Goal: Task Accomplishment & Management: Complete application form

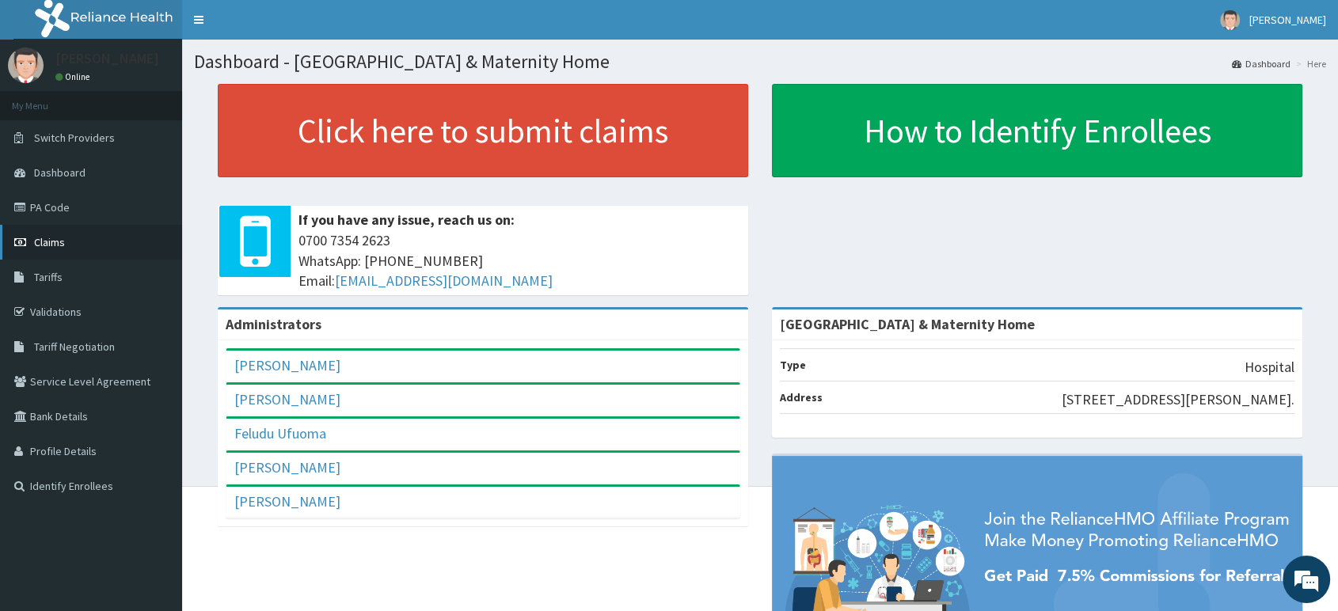
click at [47, 243] on span "Claims" at bounding box center [49, 242] width 31 height 14
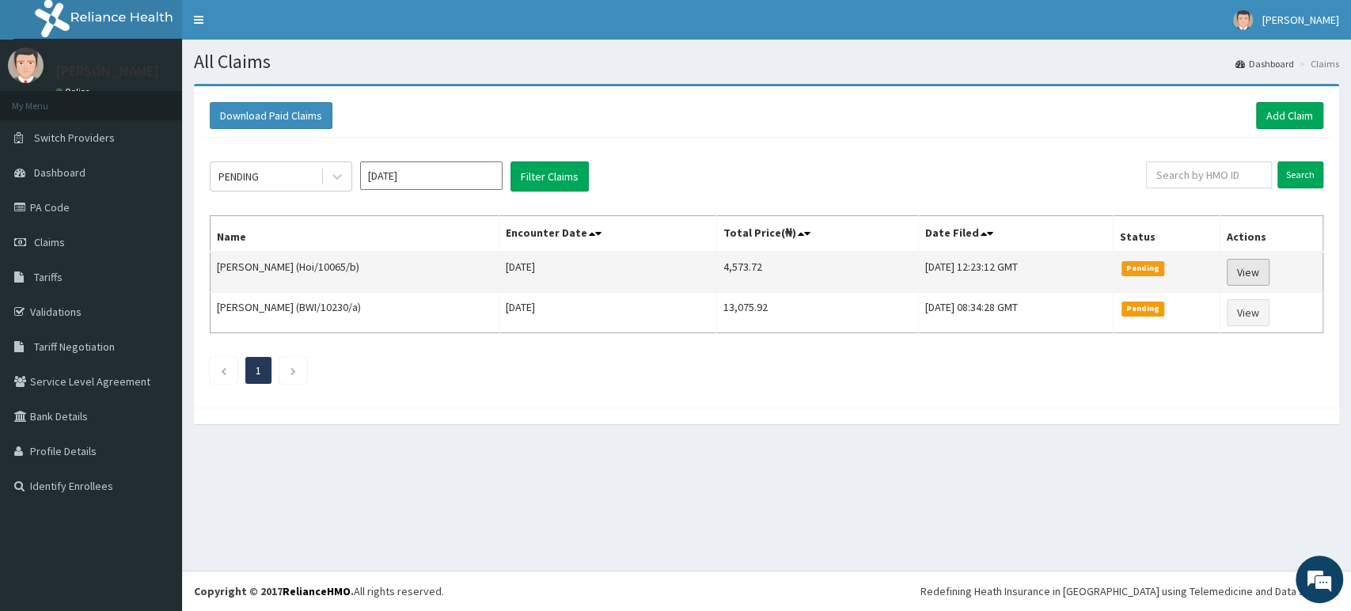
click at [1253, 269] on link "View" at bounding box center [1248, 272] width 43 height 27
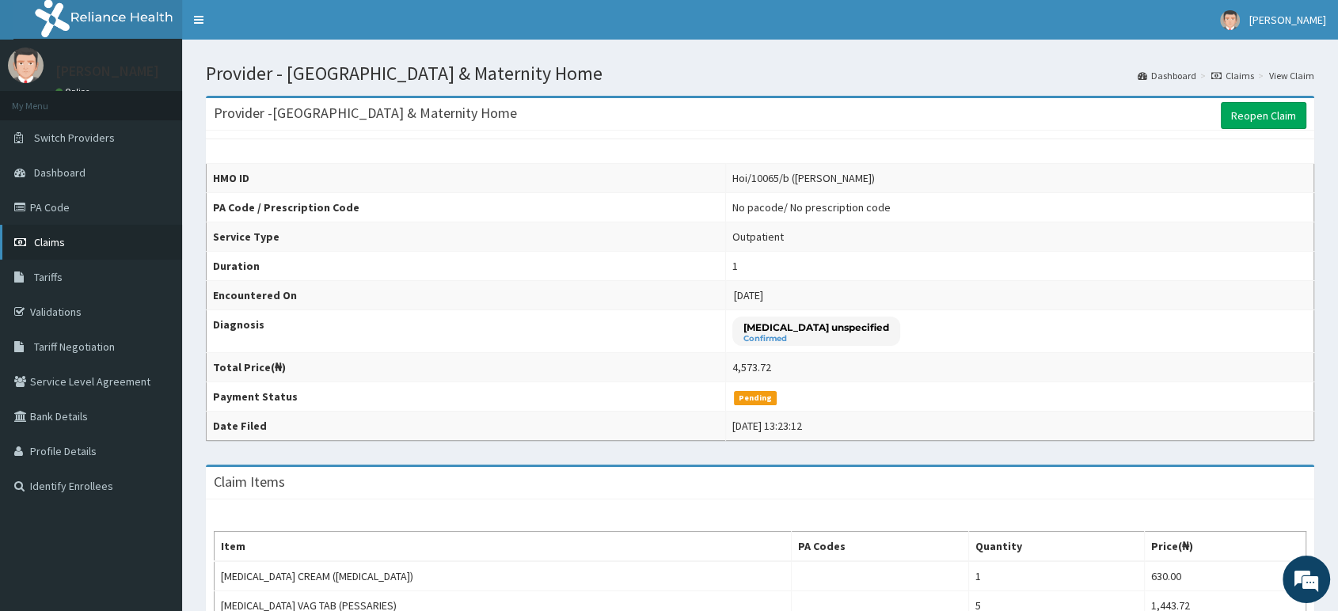
click at [58, 238] on span "Claims" at bounding box center [49, 242] width 31 height 14
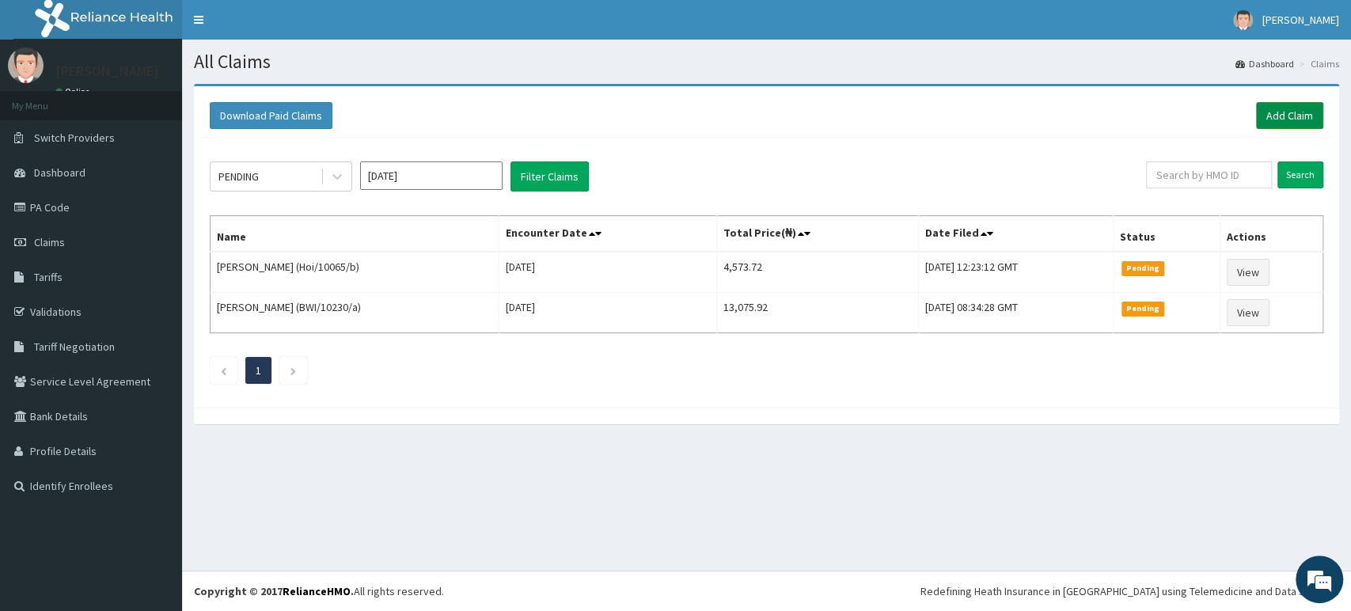
click at [1294, 112] on link "Add Claim" at bounding box center [1289, 115] width 67 height 27
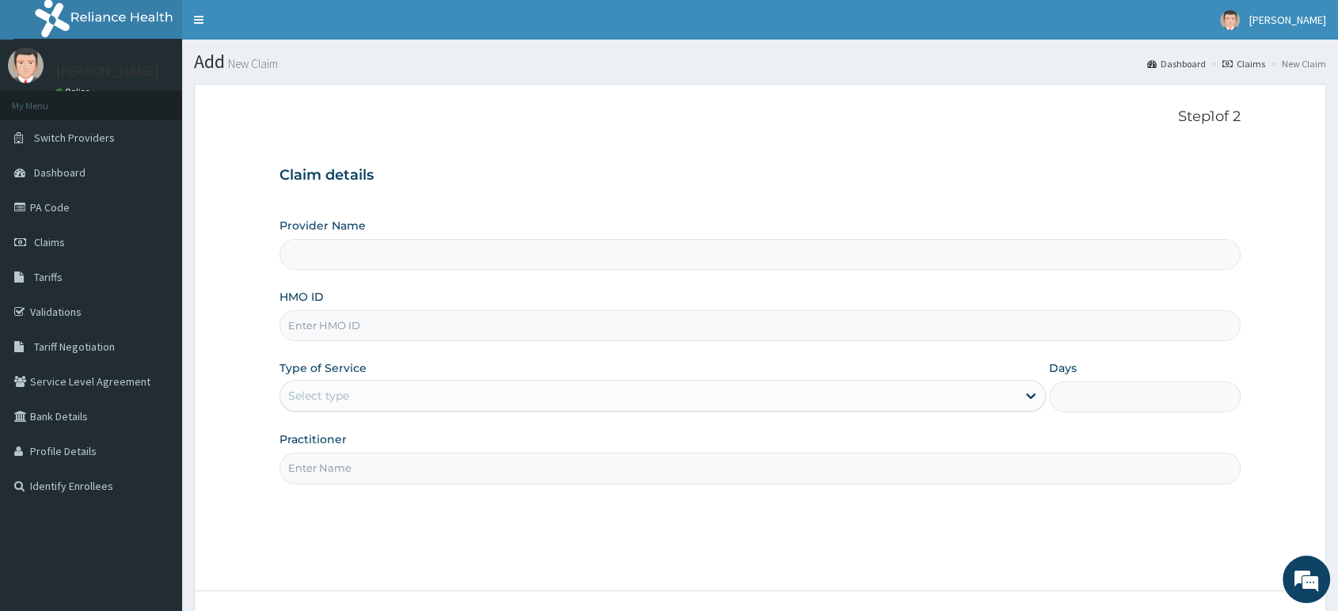
type input "[GEOGRAPHIC_DATA] & Maternity Home"
click at [343, 324] on input "HMO ID" at bounding box center [759, 325] width 961 height 31
type input "f"
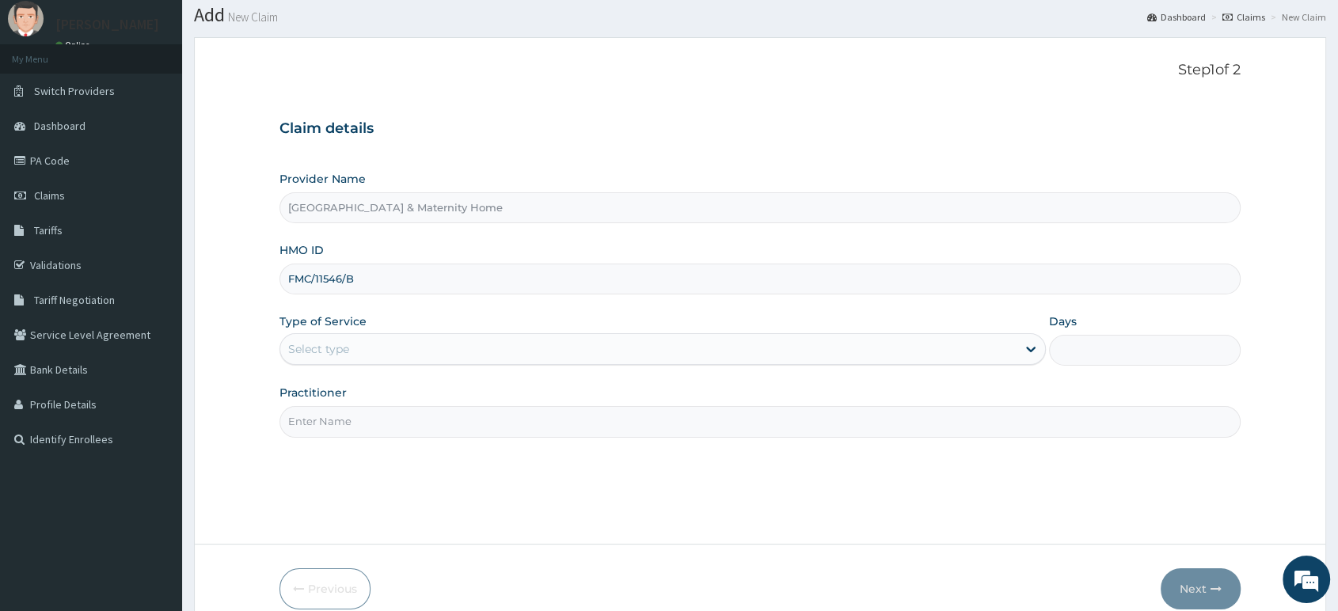
scroll to position [88, 0]
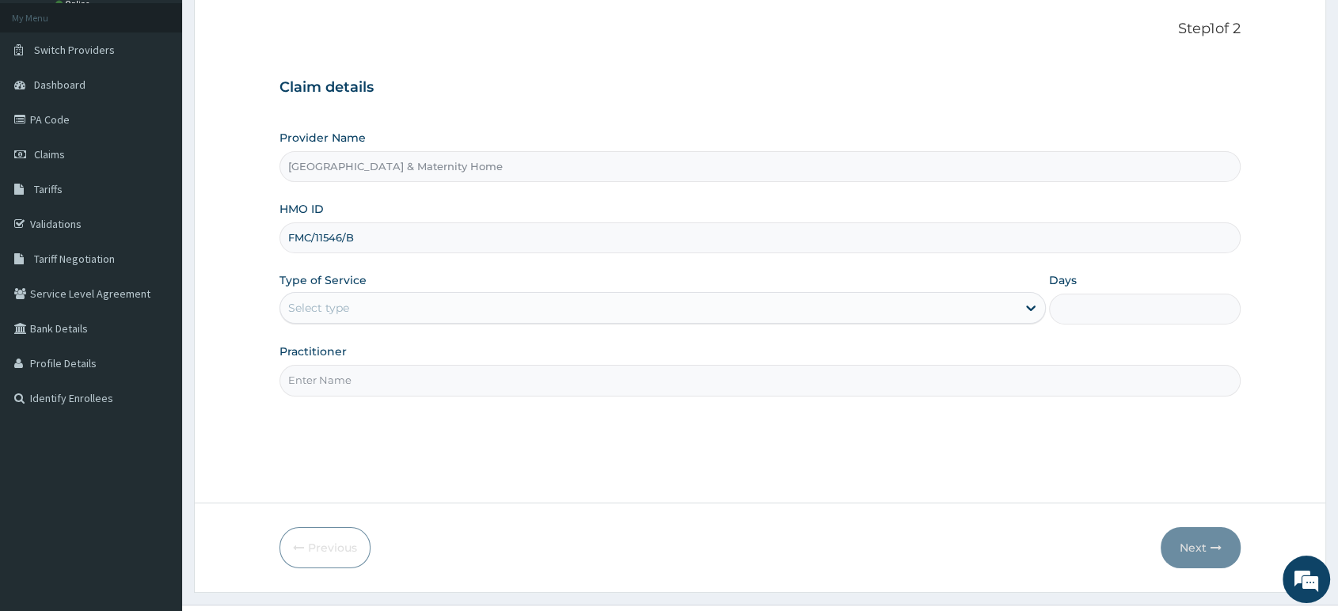
type input "FMC/11546/B"
click at [336, 295] on div "Select type" at bounding box center [648, 307] width 736 height 25
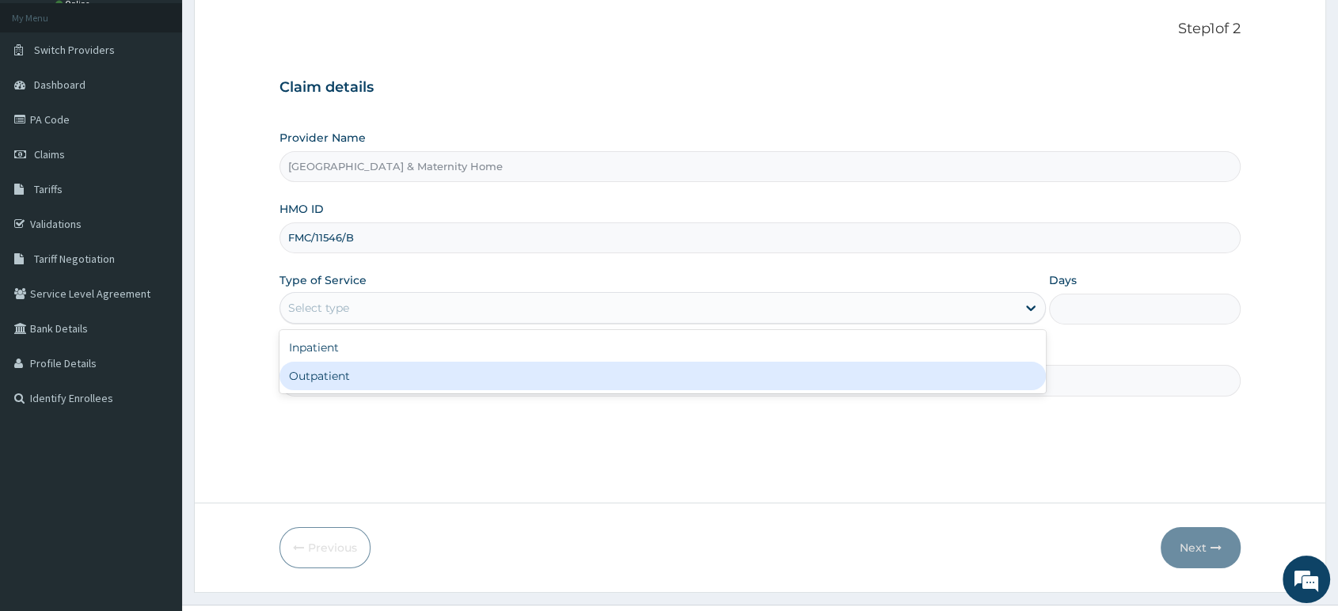
click at [329, 377] on div "Outpatient" at bounding box center [662, 376] width 766 height 28
type input "1"
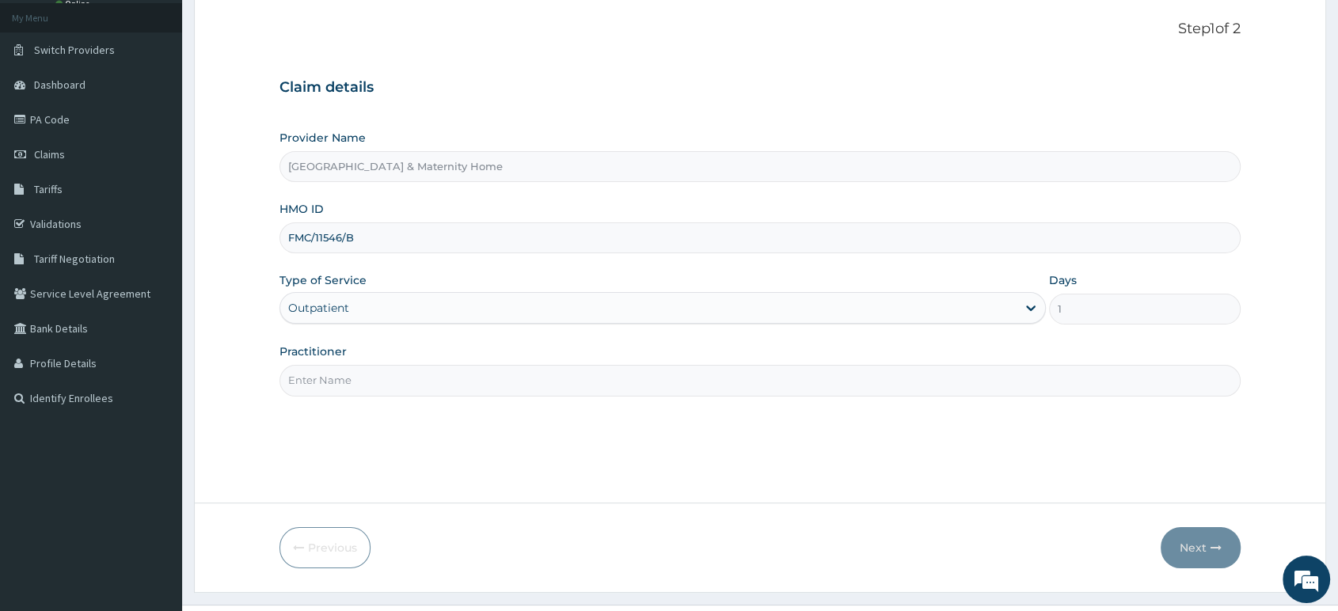
click at [345, 378] on input "Practitioner" at bounding box center [759, 380] width 961 height 31
type input "DR [PERSON_NAME]"
click at [1194, 551] on button "Next" at bounding box center [1200, 547] width 80 height 41
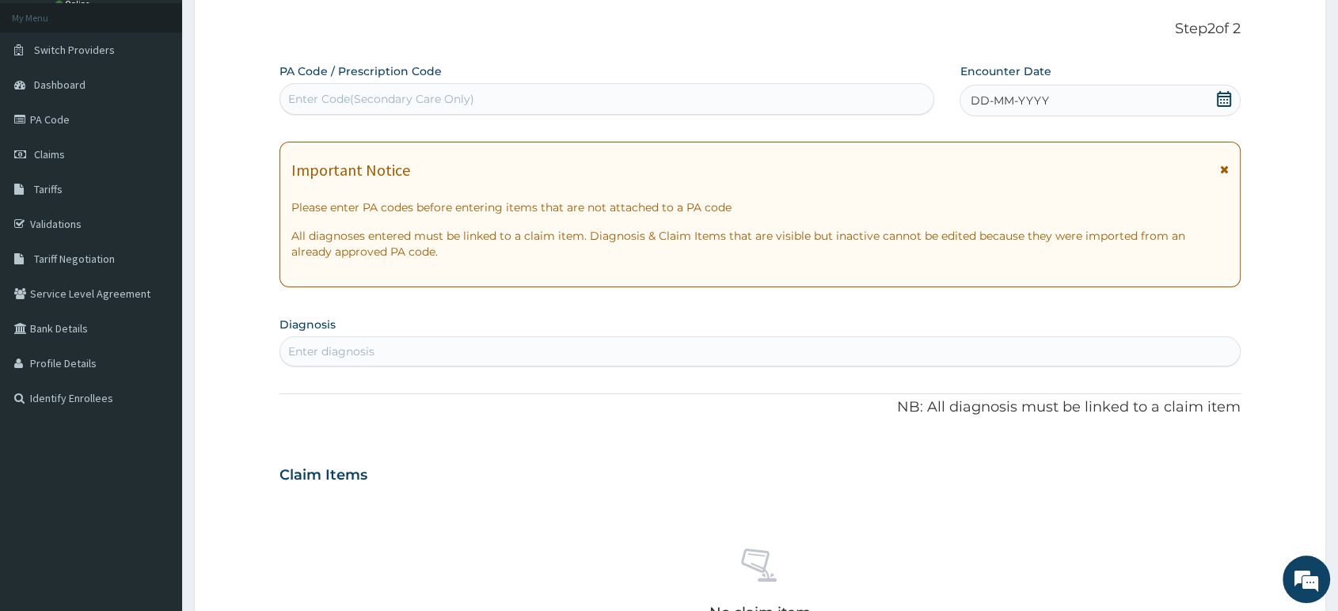
click at [1223, 101] on icon at bounding box center [1224, 99] width 16 height 16
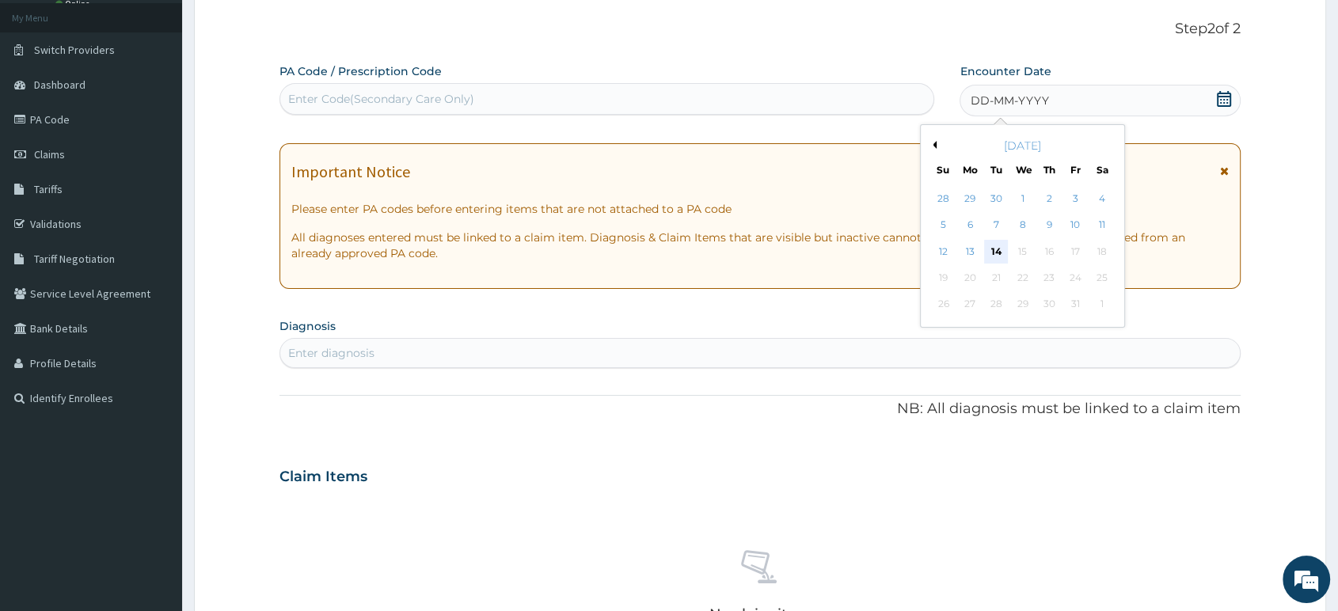
click at [994, 250] on div "14" at bounding box center [997, 252] width 24 height 24
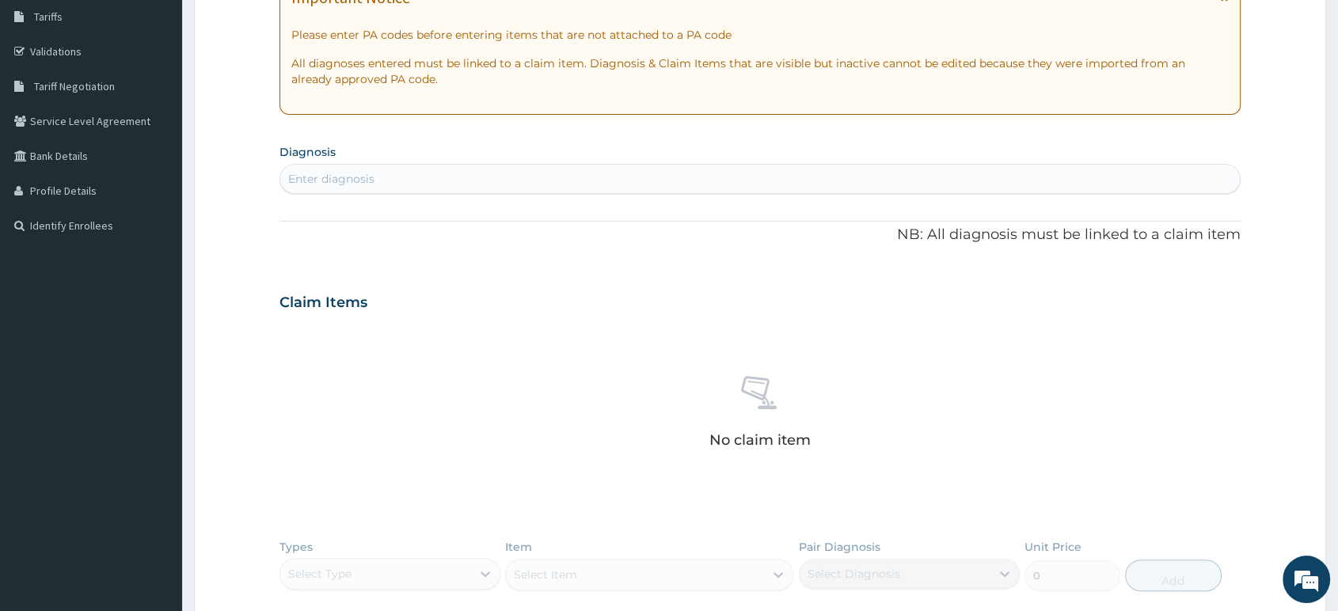
scroll to position [351, 0]
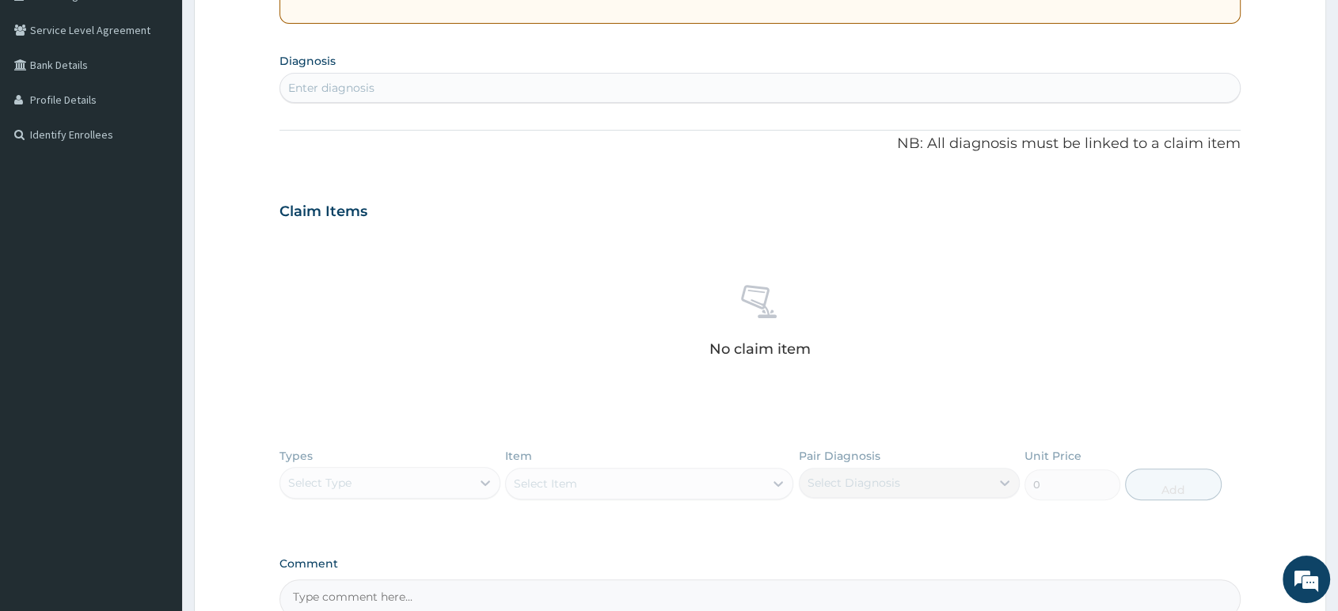
click at [435, 91] on div "Enter diagnosis" at bounding box center [759, 87] width 959 height 25
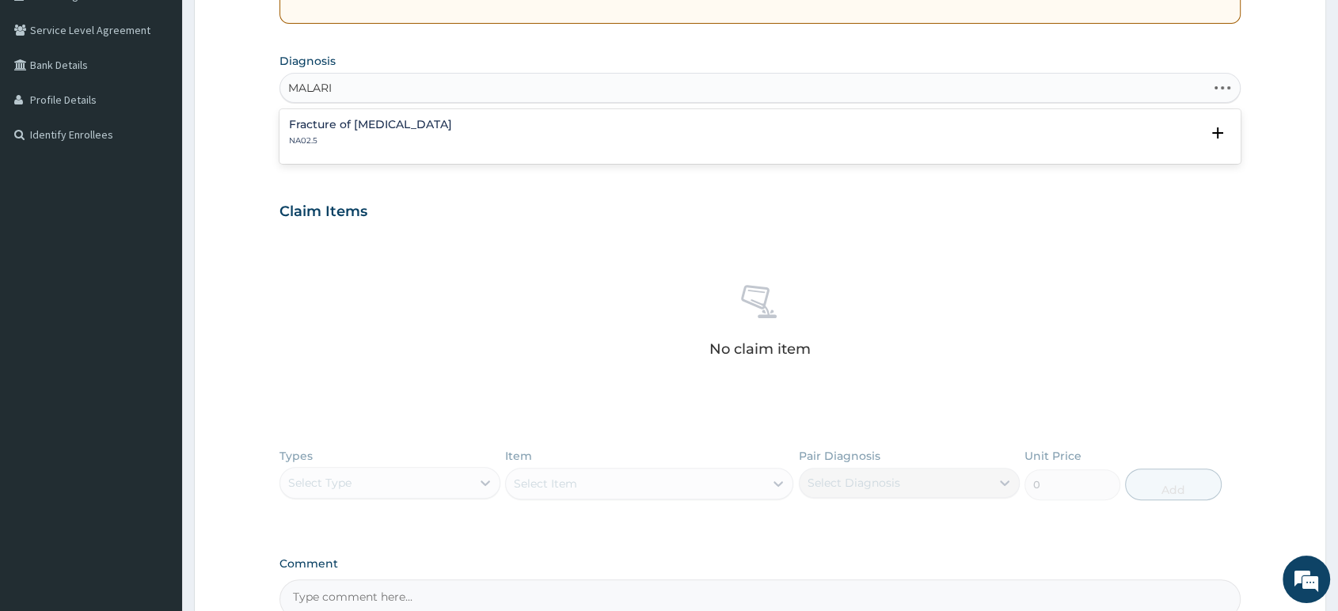
type input "[MEDICAL_DATA]"
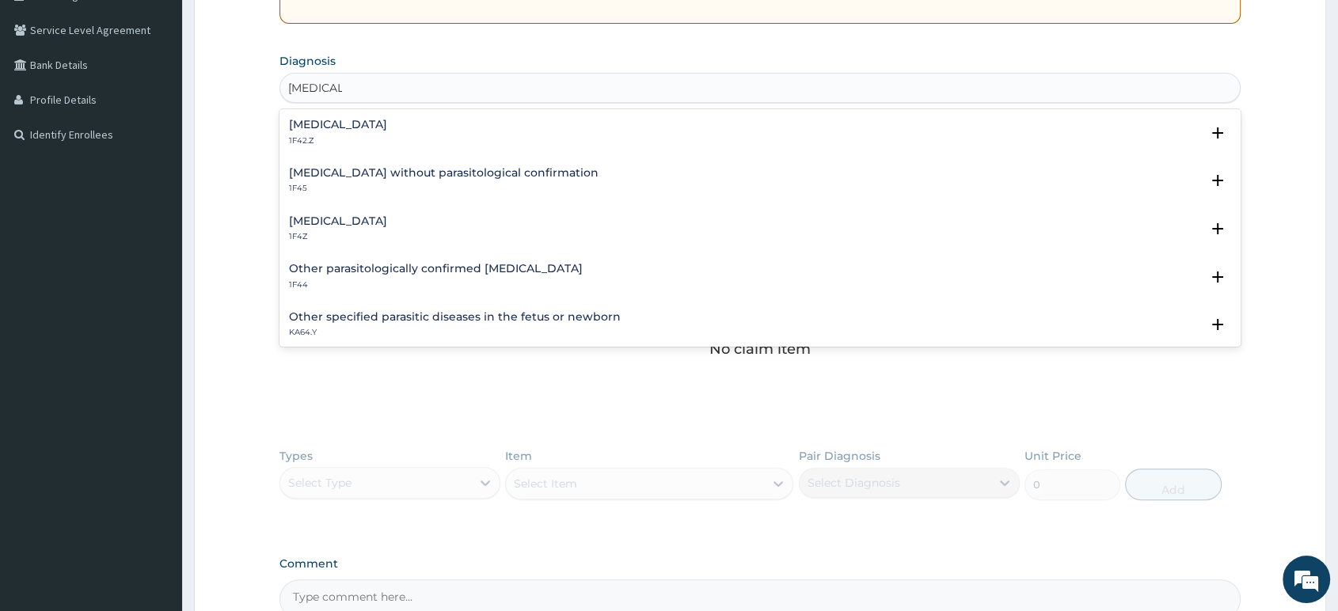
click at [359, 221] on h4 "[MEDICAL_DATA]" at bounding box center [338, 221] width 98 height 12
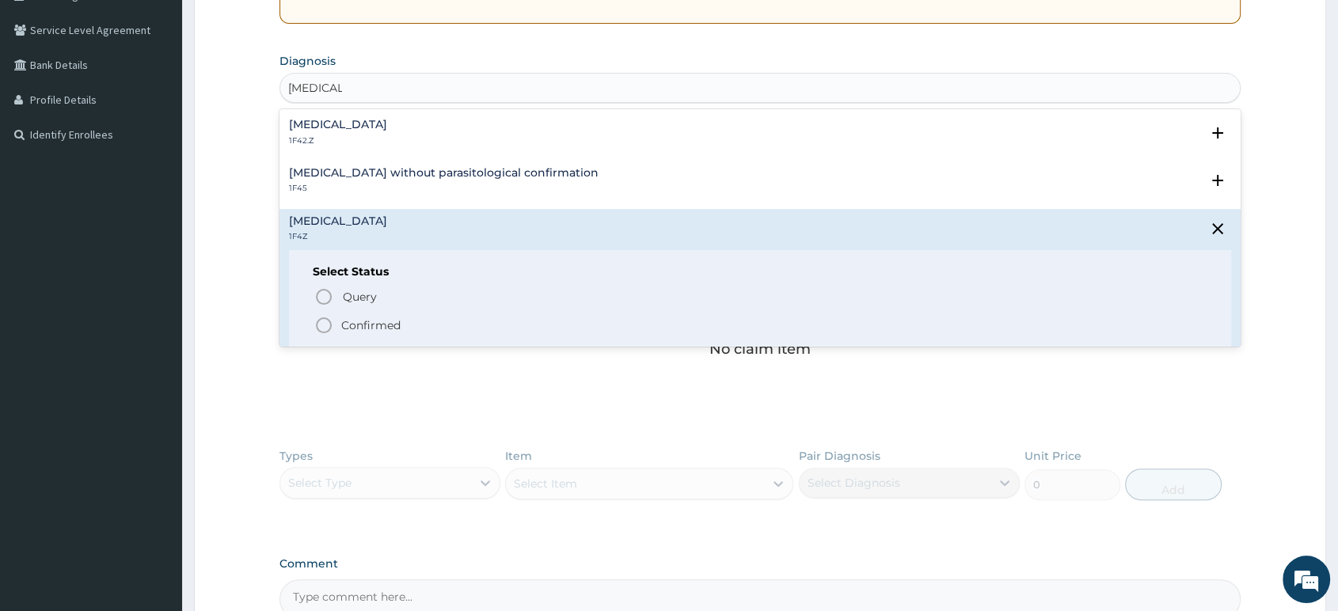
click at [321, 323] on icon "status option filled" at bounding box center [323, 325] width 19 height 19
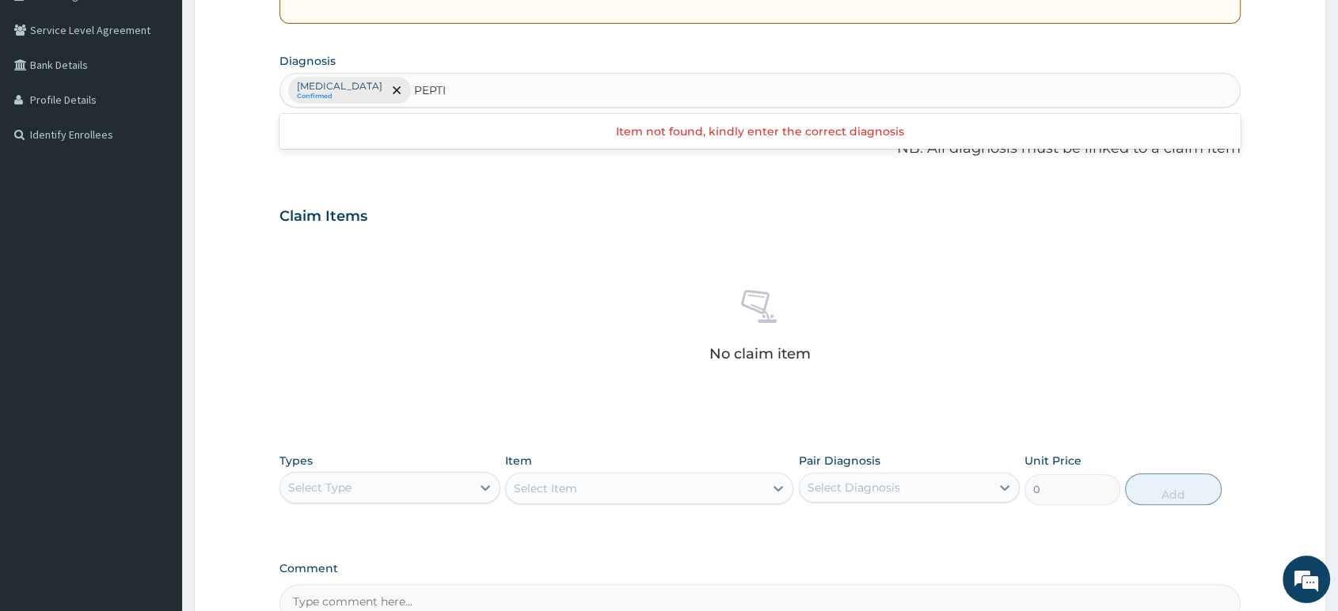
type input "PEPTIC"
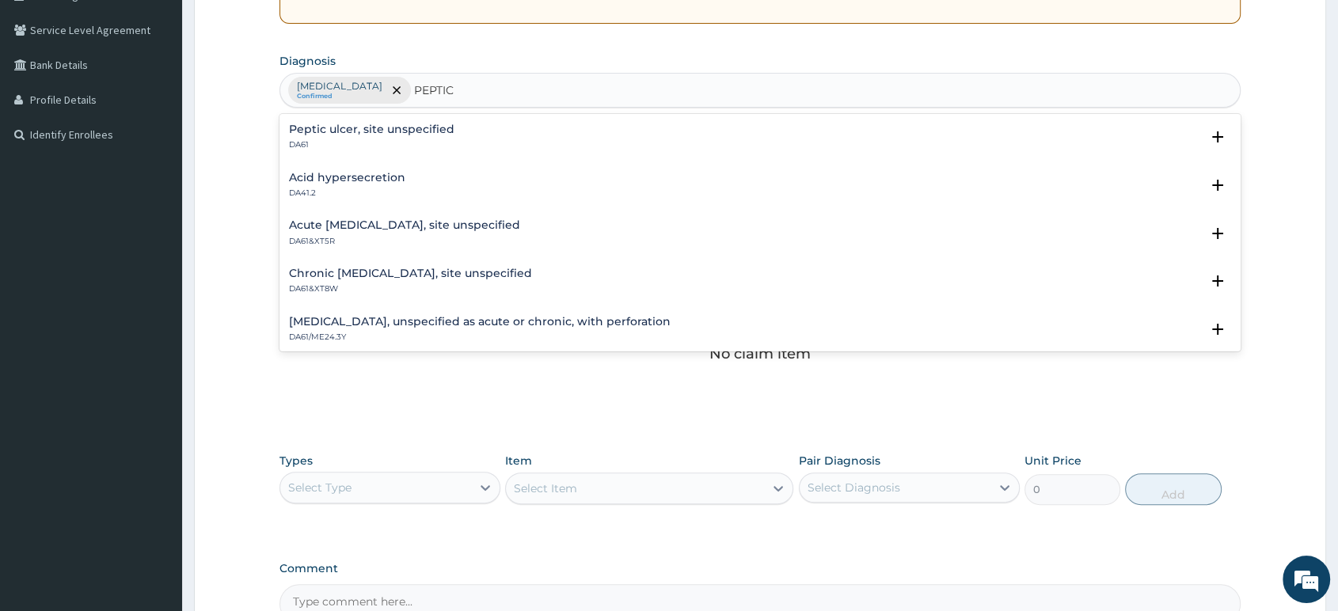
click at [361, 126] on h4 "Peptic ulcer, site unspecified" at bounding box center [371, 129] width 165 height 12
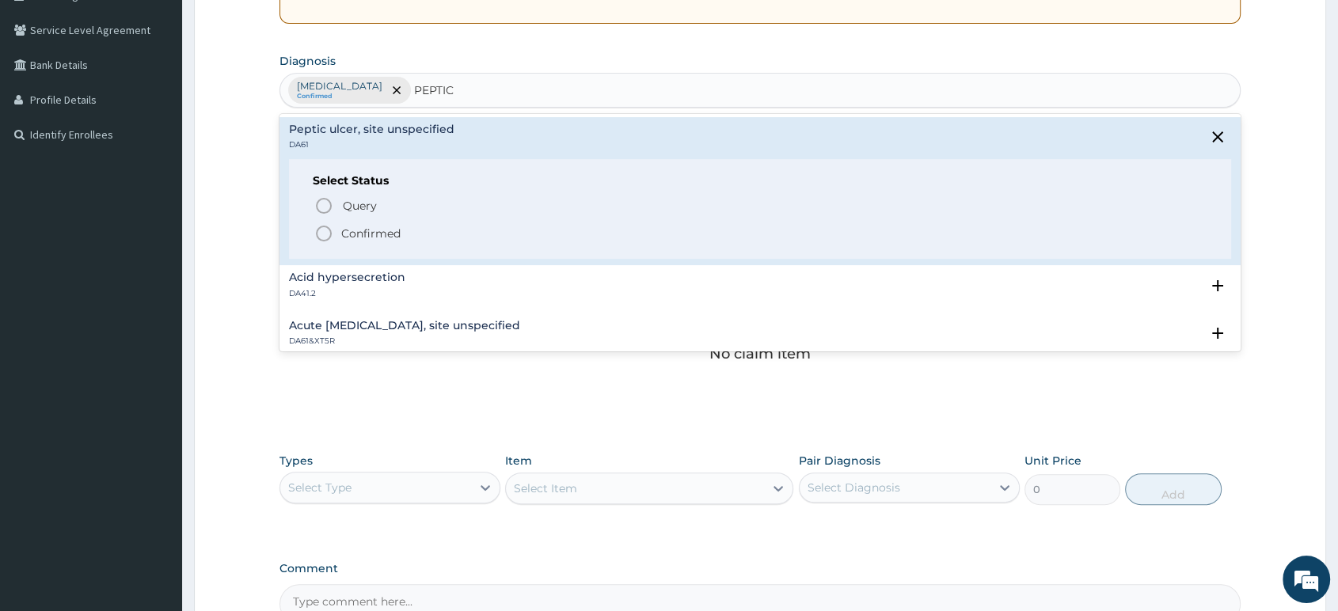
click at [323, 230] on icon "status option filled" at bounding box center [323, 233] width 19 height 19
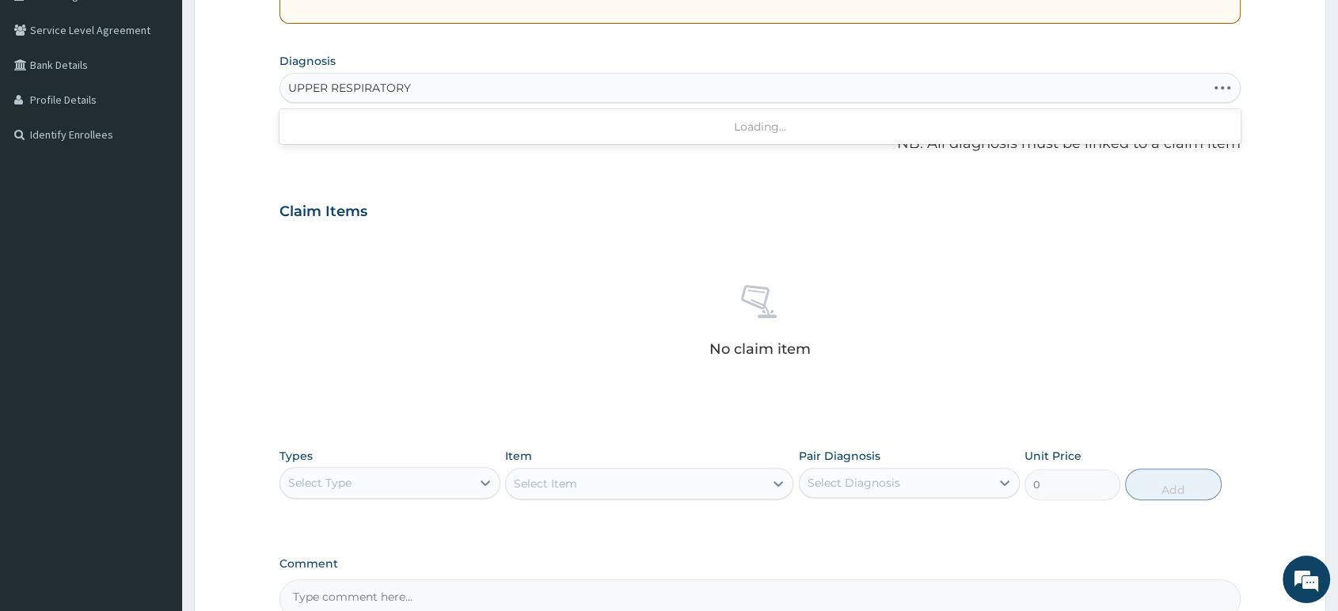
type input "UPPER RESPIRATORY"
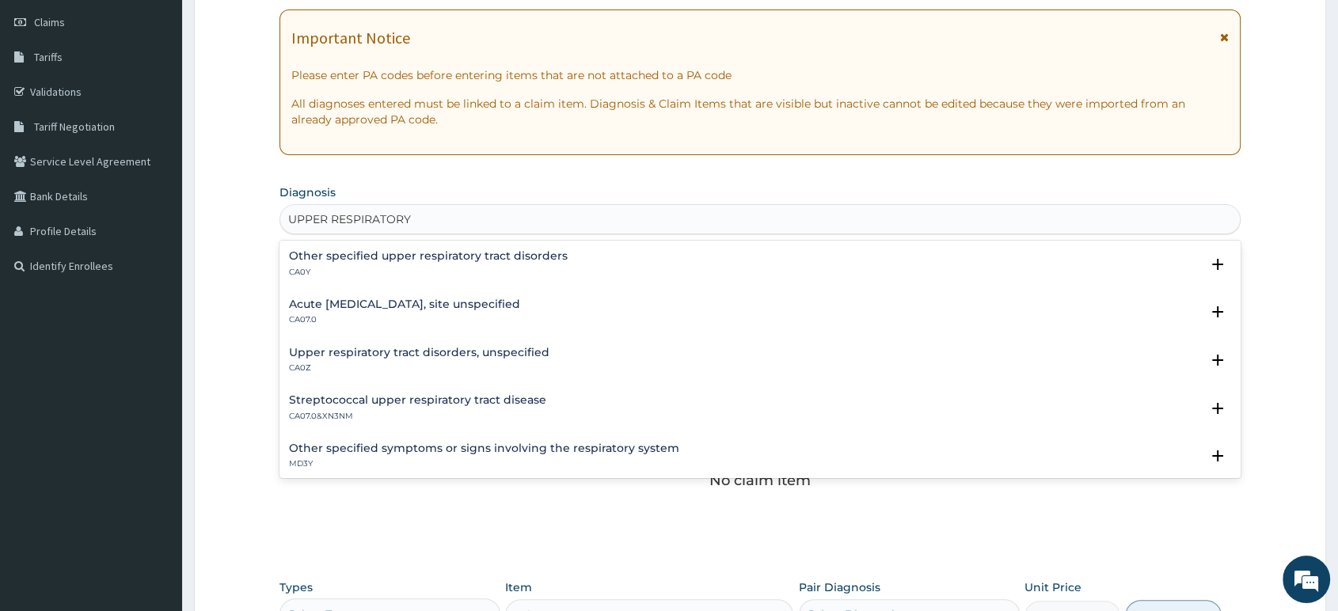
scroll to position [264, 0]
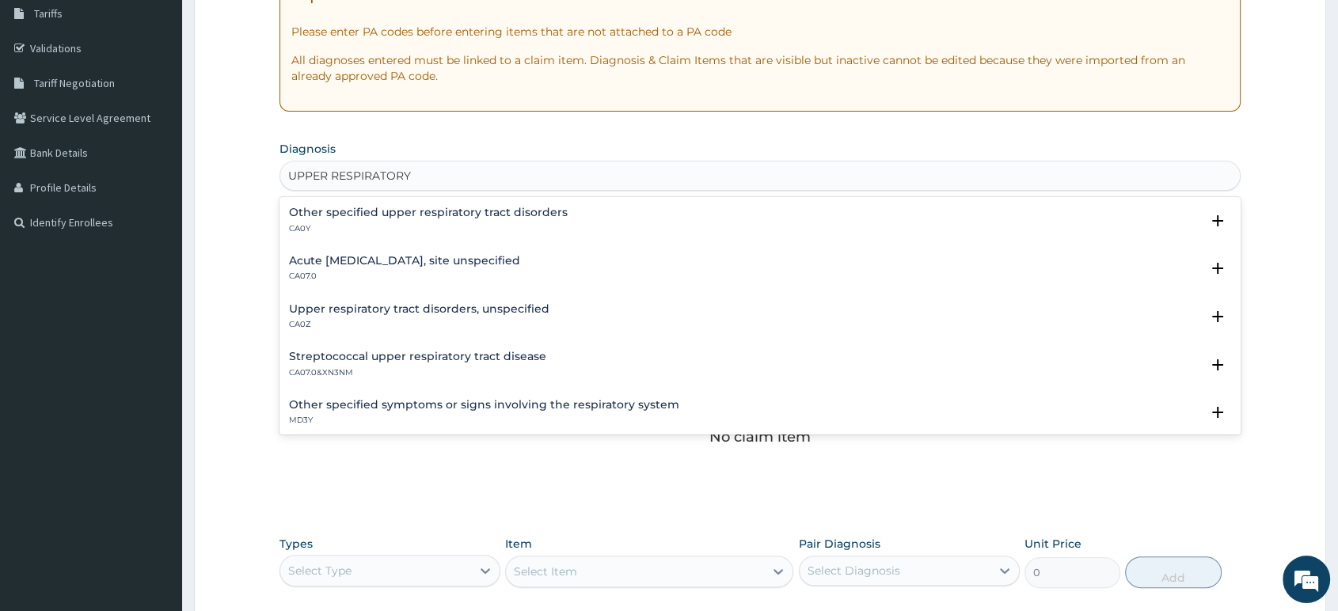
click at [444, 309] on h4 "Upper respiratory tract disorders, unspecified" at bounding box center [419, 309] width 260 height 12
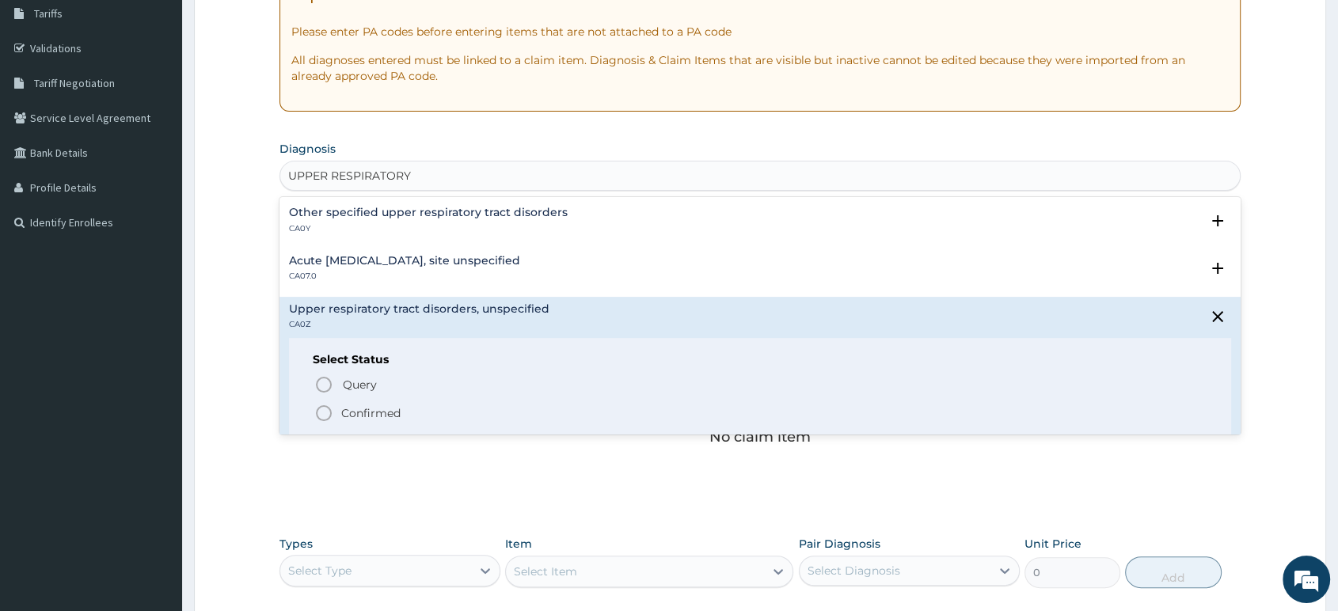
click at [323, 414] on icon "status option filled" at bounding box center [323, 413] width 19 height 19
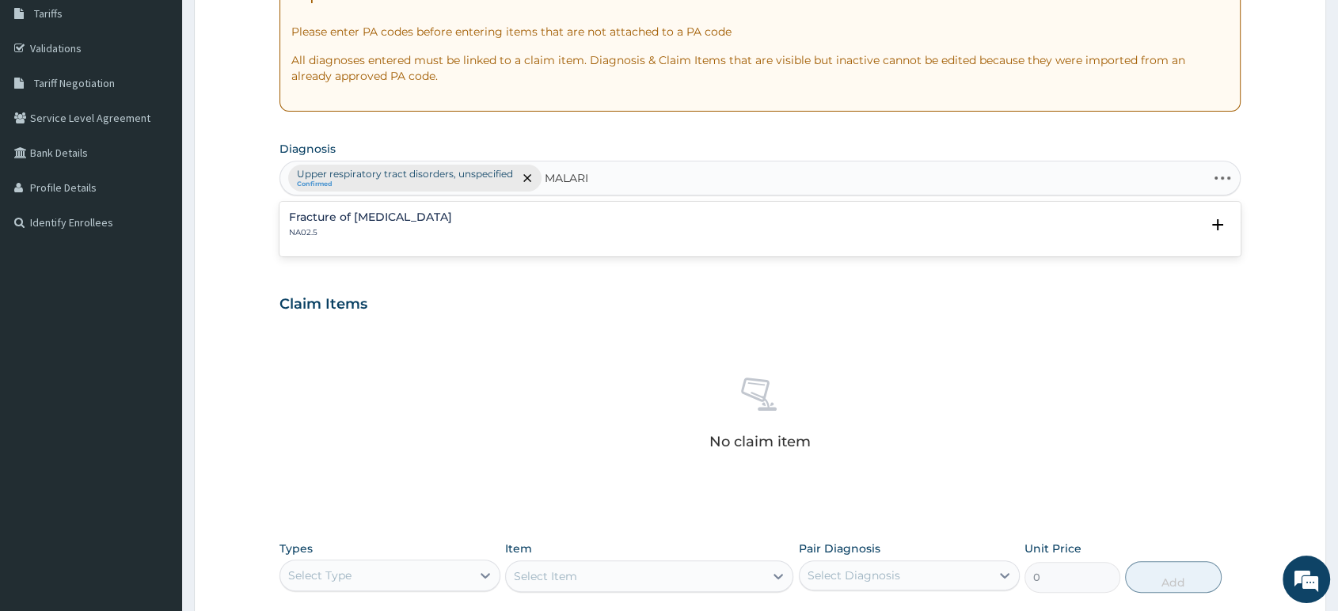
type input "MALARIA"
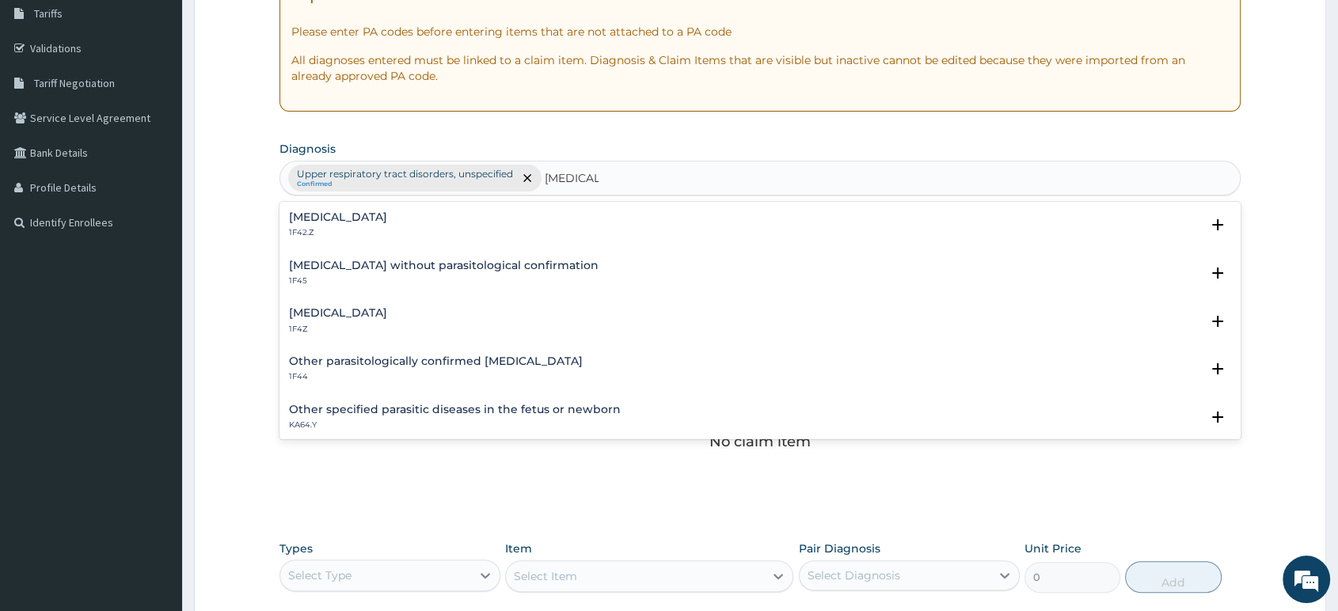
click at [352, 315] on h4 "Malaria, unspecified" at bounding box center [338, 313] width 98 height 12
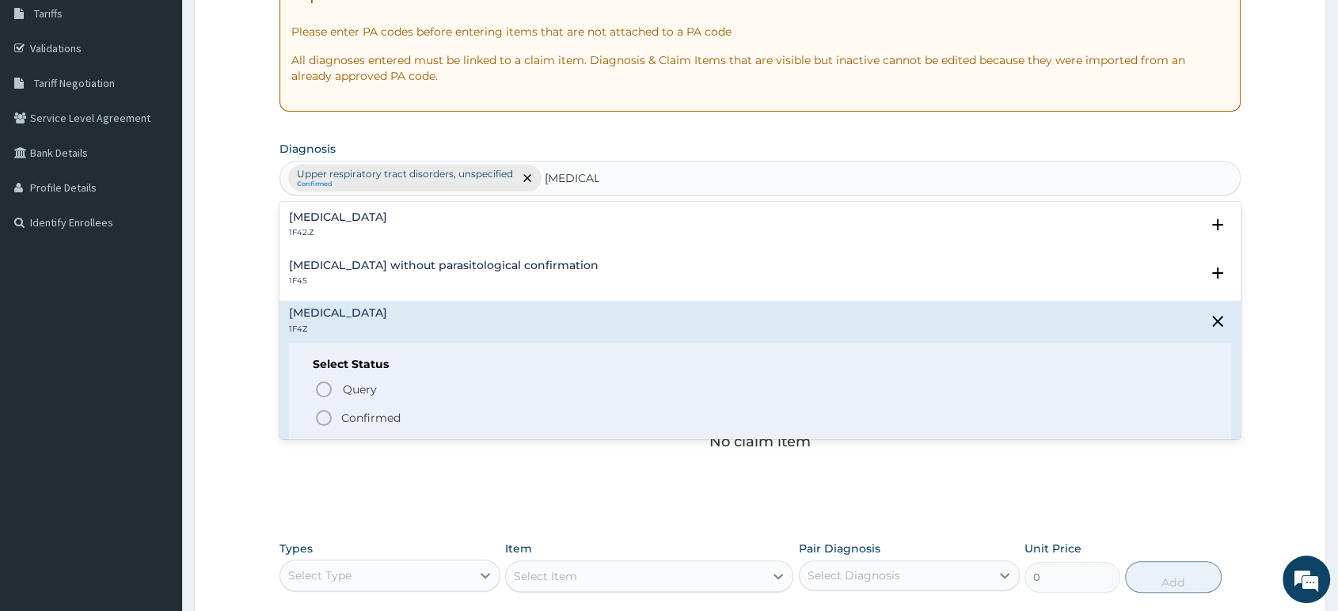
click at [329, 415] on icon "status option filled" at bounding box center [323, 417] width 19 height 19
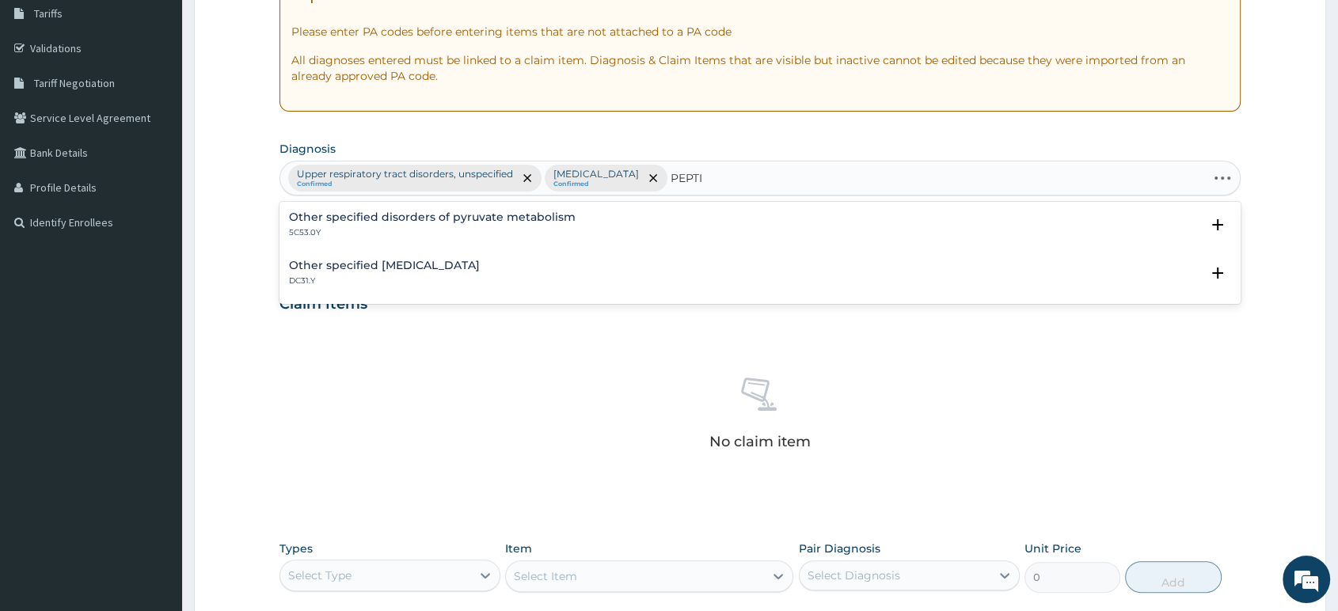
type input "PEPTIC"
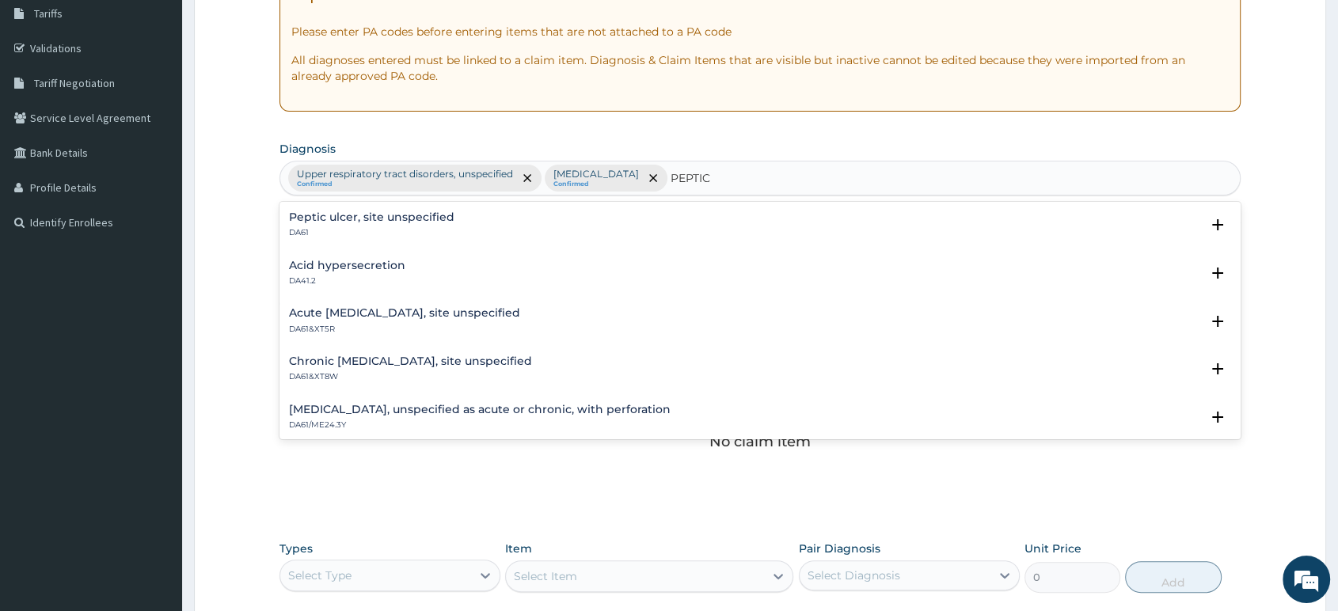
click at [396, 213] on h4 "Peptic ulcer, site unspecified" at bounding box center [371, 217] width 165 height 12
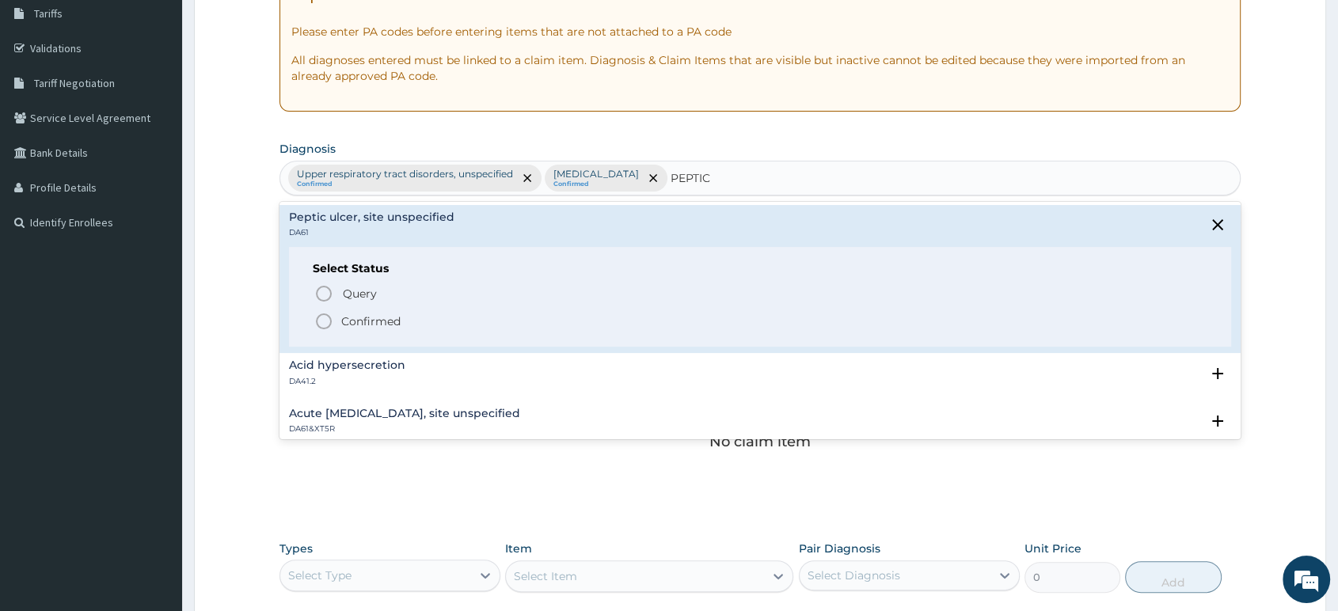
click at [318, 320] on icon "status option filled" at bounding box center [323, 321] width 19 height 19
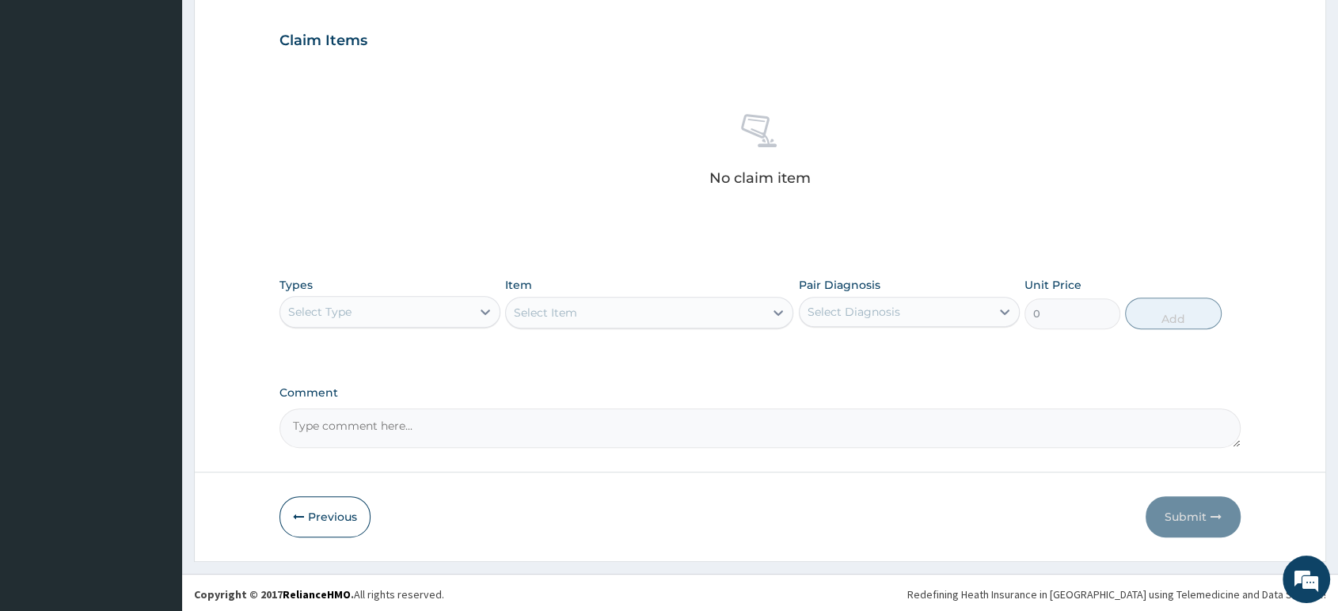
scroll to position [529, 0]
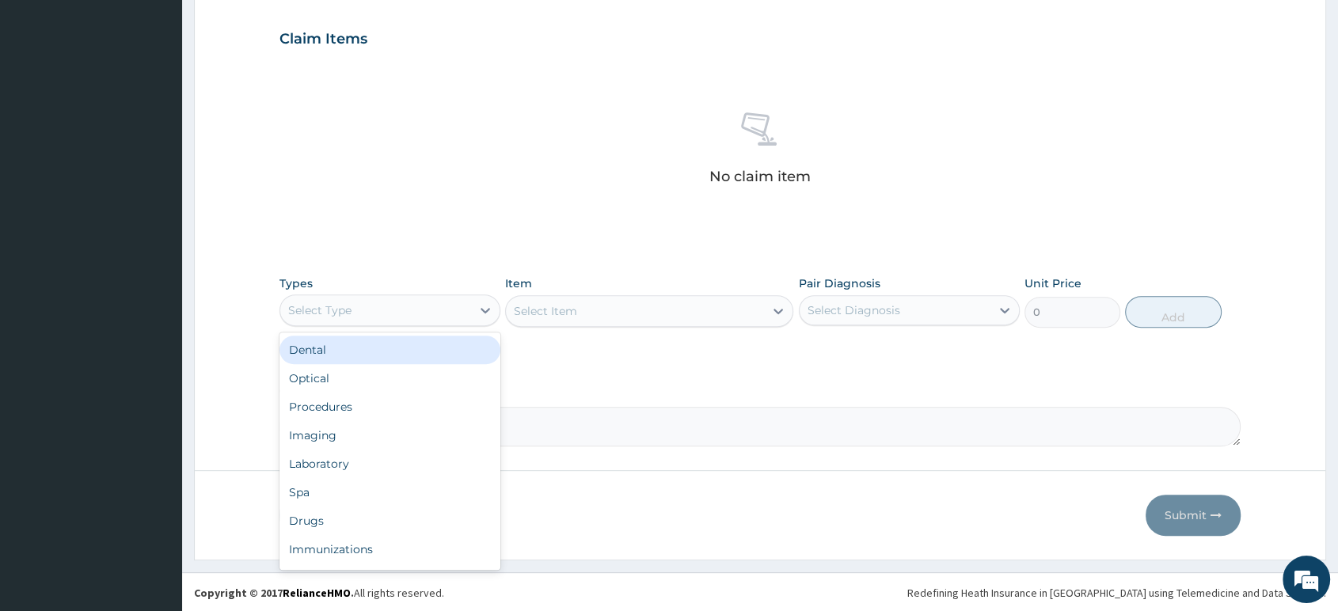
click at [382, 310] on div "Select Type" at bounding box center [375, 310] width 191 height 25
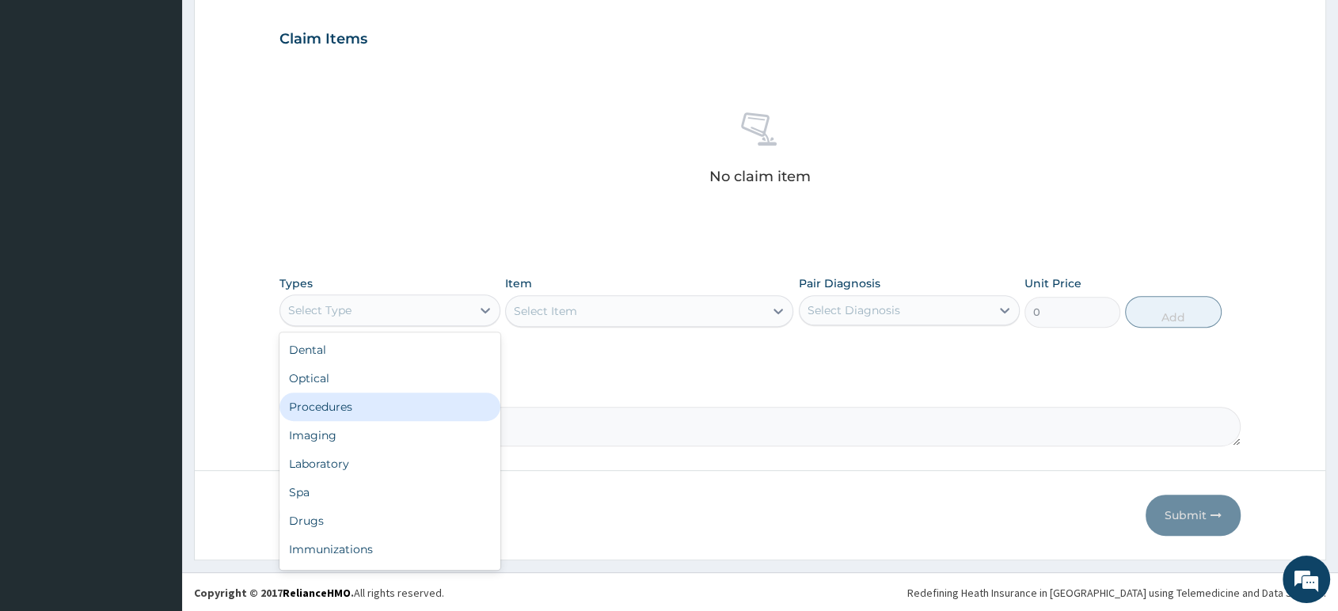
click at [361, 413] on div "Procedures" at bounding box center [389, 407] width 221 height 28
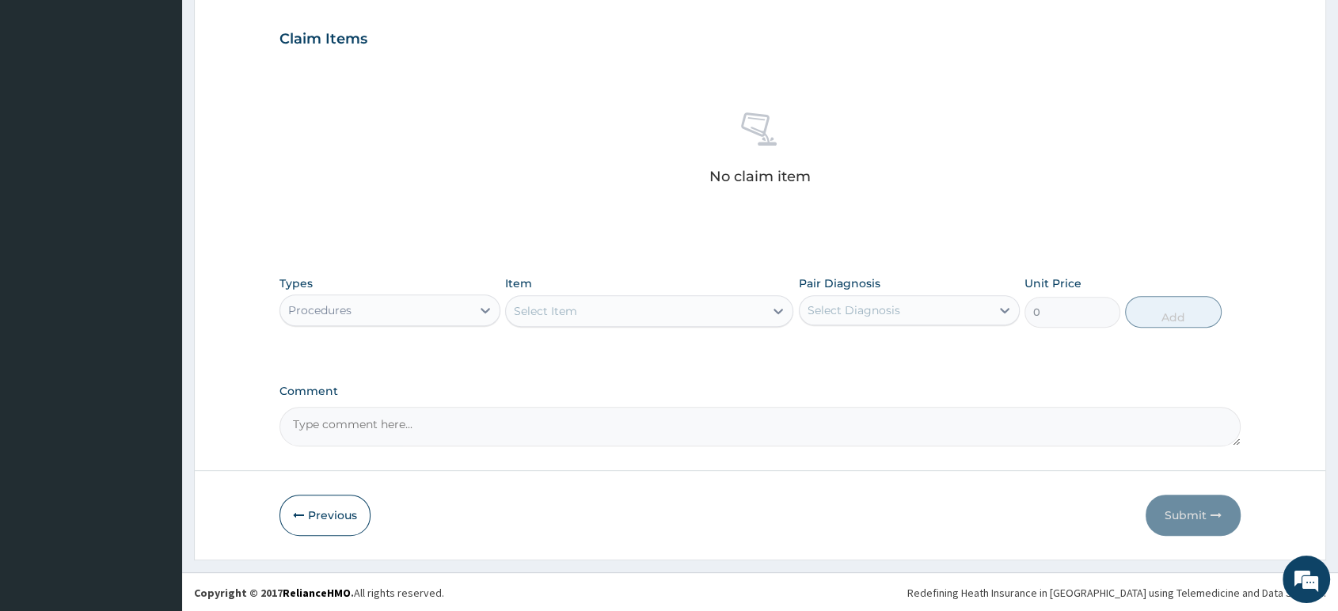
click at [583, 304] on div "Select Item" at bounding box center [635, 310] width 258 height 25
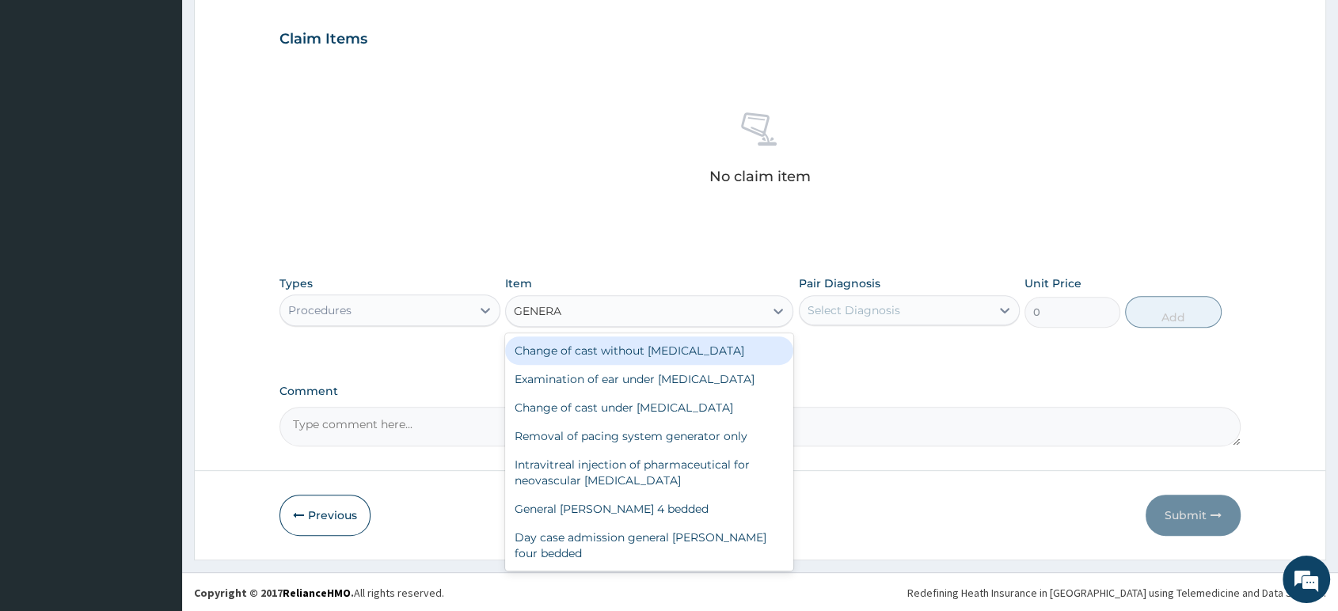
type input "GENERAL"
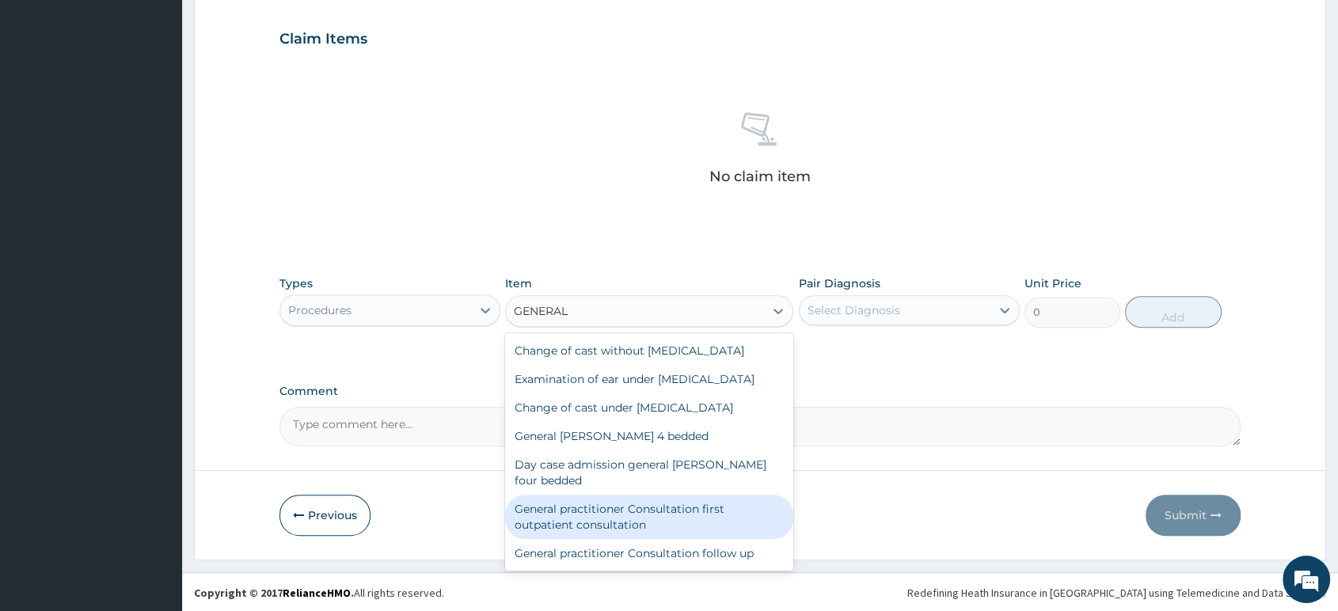
click at [679, 516] on div "General practitioner Consultation first outpatient consultation" at bounding box center [649, 517] width 288 height 44
type input "2500"
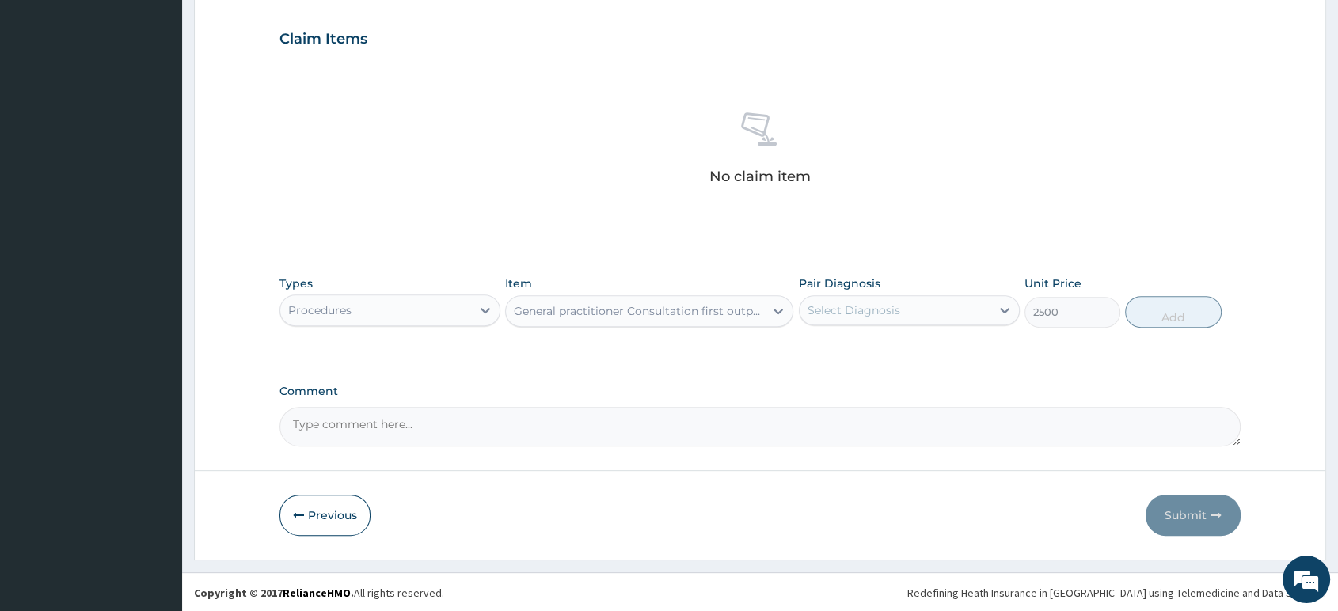
click at [853, 313] on div "Select Diagnosis" at bounding box center [853, 310] width 93 height 16
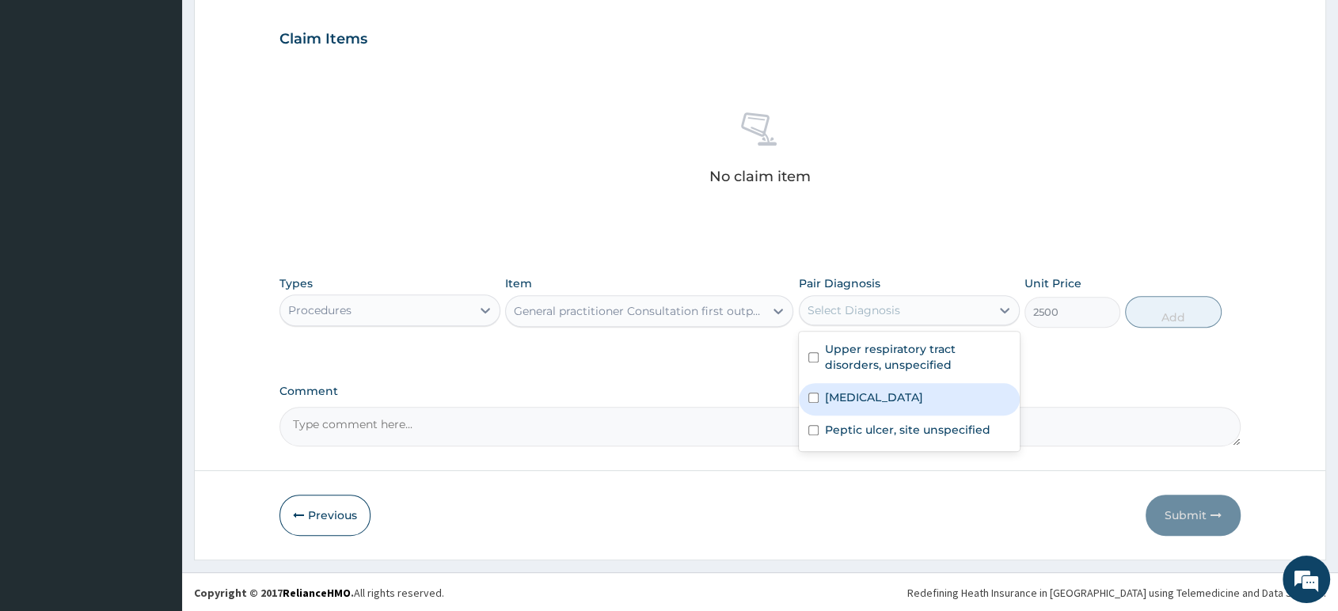
click at [849, 403] on label "Malaria, unspecified" at bounding box center [874, 397] width 98 height 16
checkbox input "true"
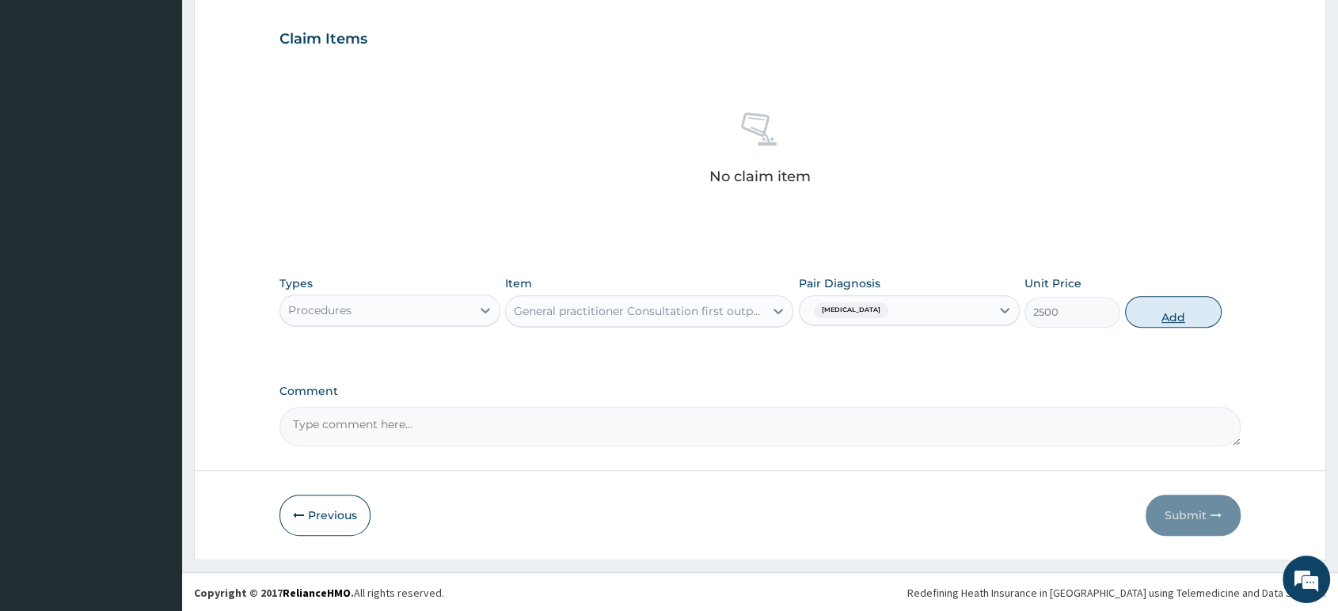
click at [1163, 319] on button "Add" at bounding box center [1173, 312] width 96 height 32
type input "0"
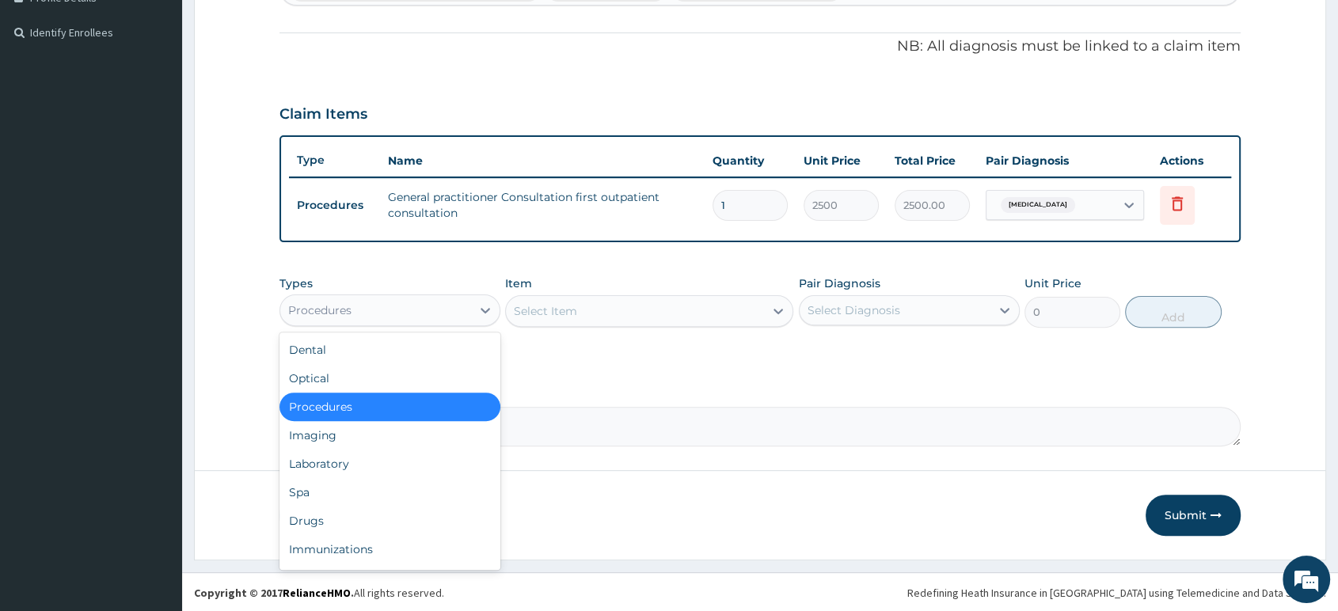
click at [431, 311] on div "Procedures" at bounding box center [375, 310] width 191 height 25
click at [361, 515] on div "Drugs" at bounding box center [389, 521] width 221 height 28
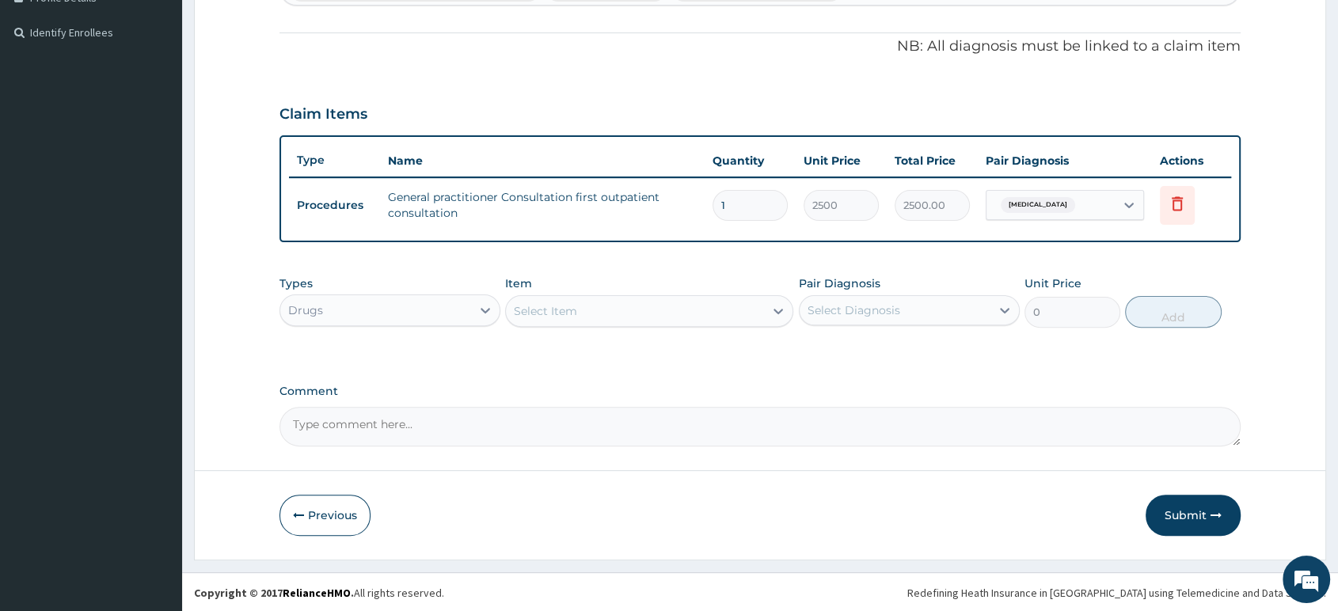
click at [614, 309] on div "Select Item" at bounding box center [635, 310] width 258 height 25
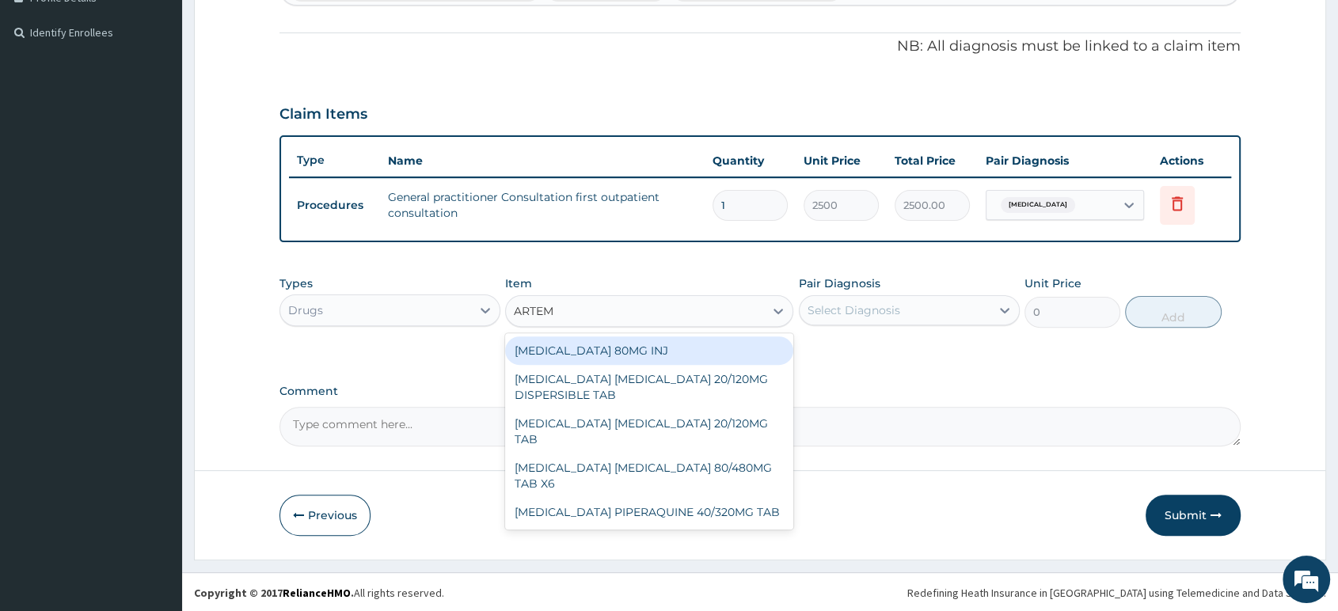
type input "ARTEME"
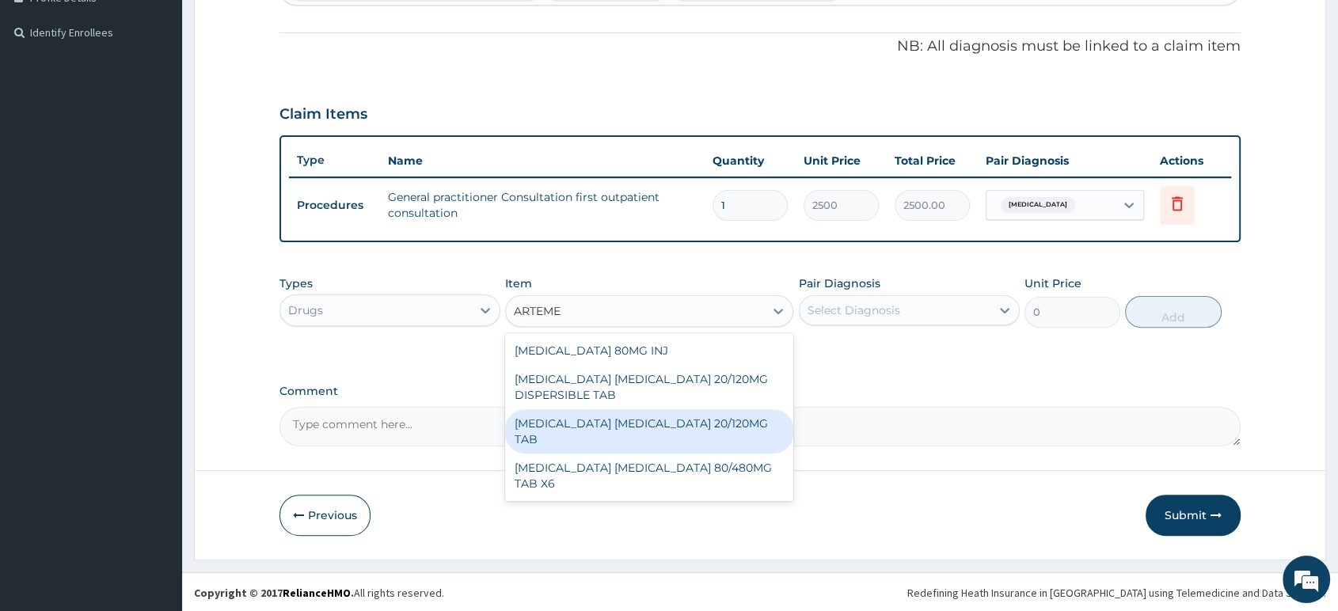
click at [636, 422] on div "ARTEMETHER LUMEFANTRINE 20/120MG TAB" at bounding box center [649, 431] width 288 height 44
type input "84"
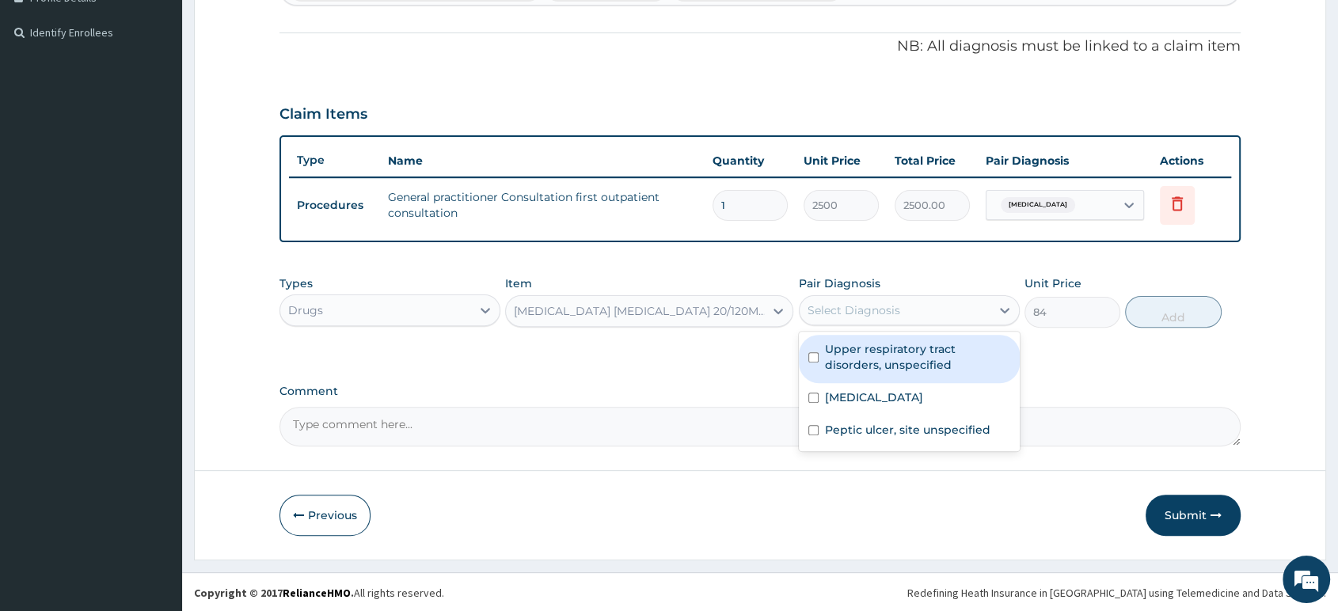
click at [882, 302] on div "Select Diagnosis" at bounding box center [853, 310] width 93 height 16
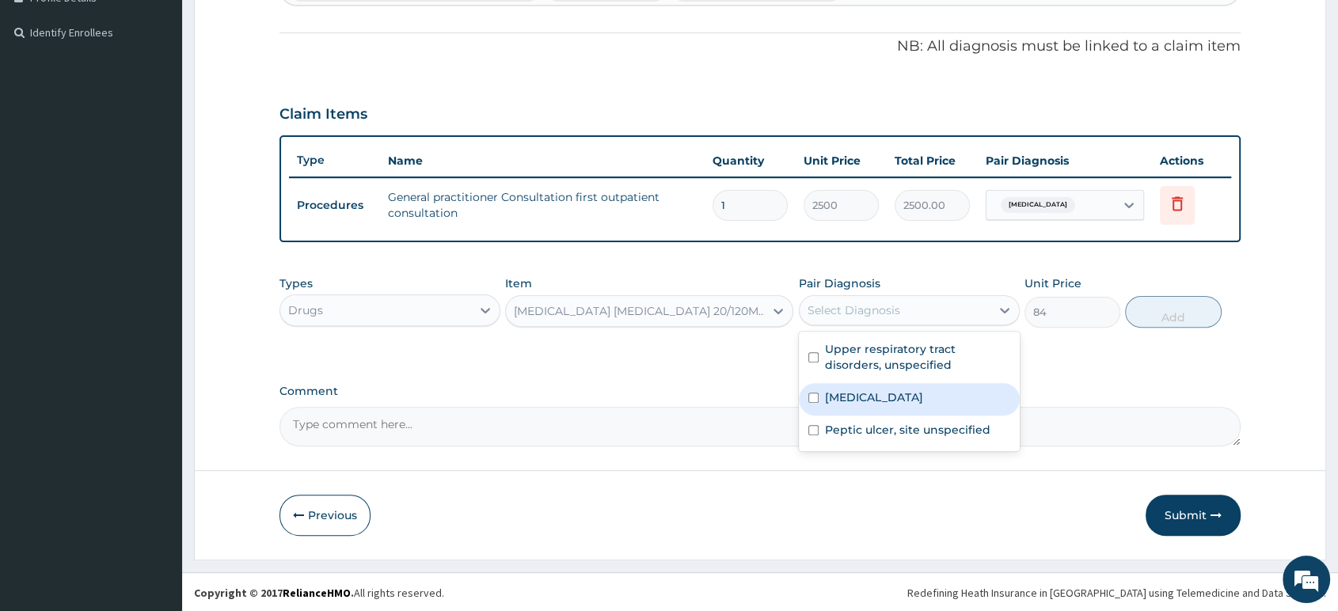
drag, startPoint x: 839, startPoint y: 401, endPoint x: 882, endPoint y: 384, distance: 45.9
click at [841, 401] on label "Malaria, unspecified" at bounding box center [874, 397] width 98 height 16
checkbox input "true"
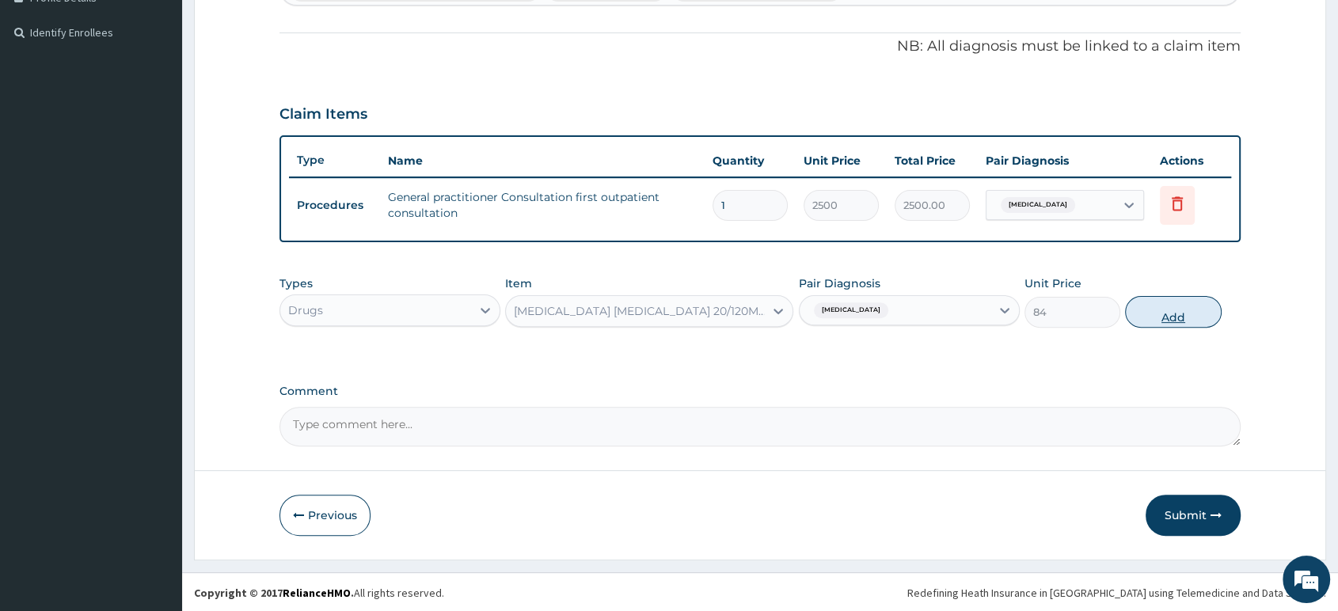
click at [1170, 316] on button "Add" at bounding box center [1173, 312] width 96 height 32
type input "0"
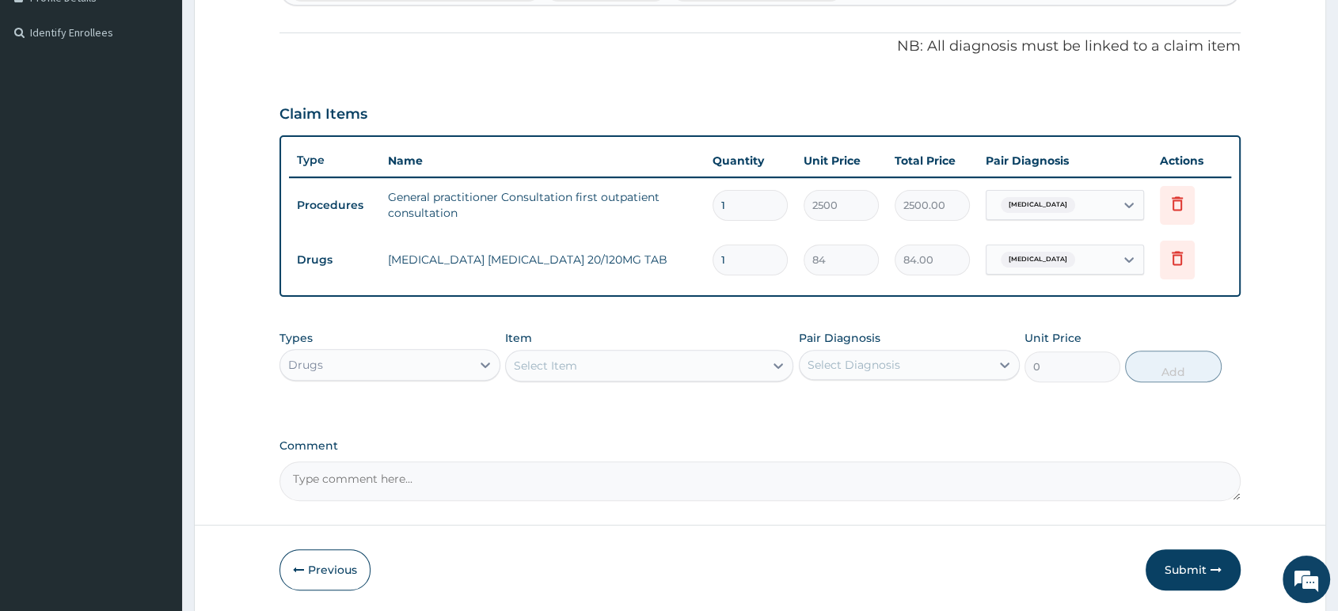
type input "0.00"
type input "2"
type input "168.00"
type input "24"
type input "2016.00"
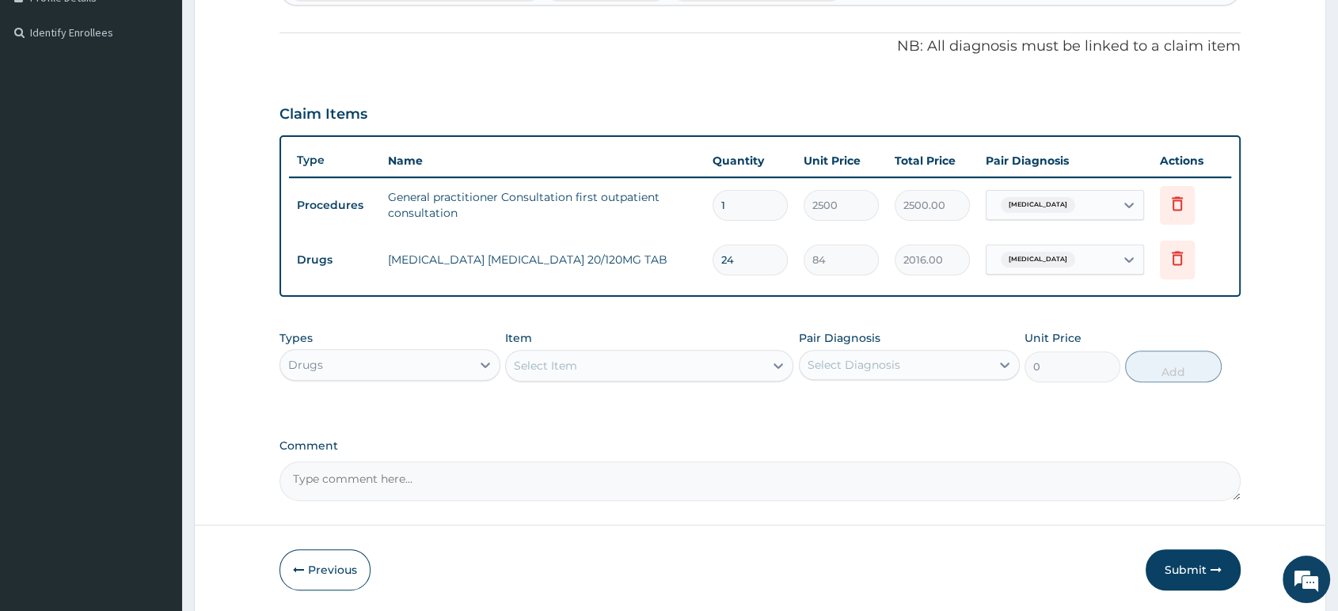
type input "24"
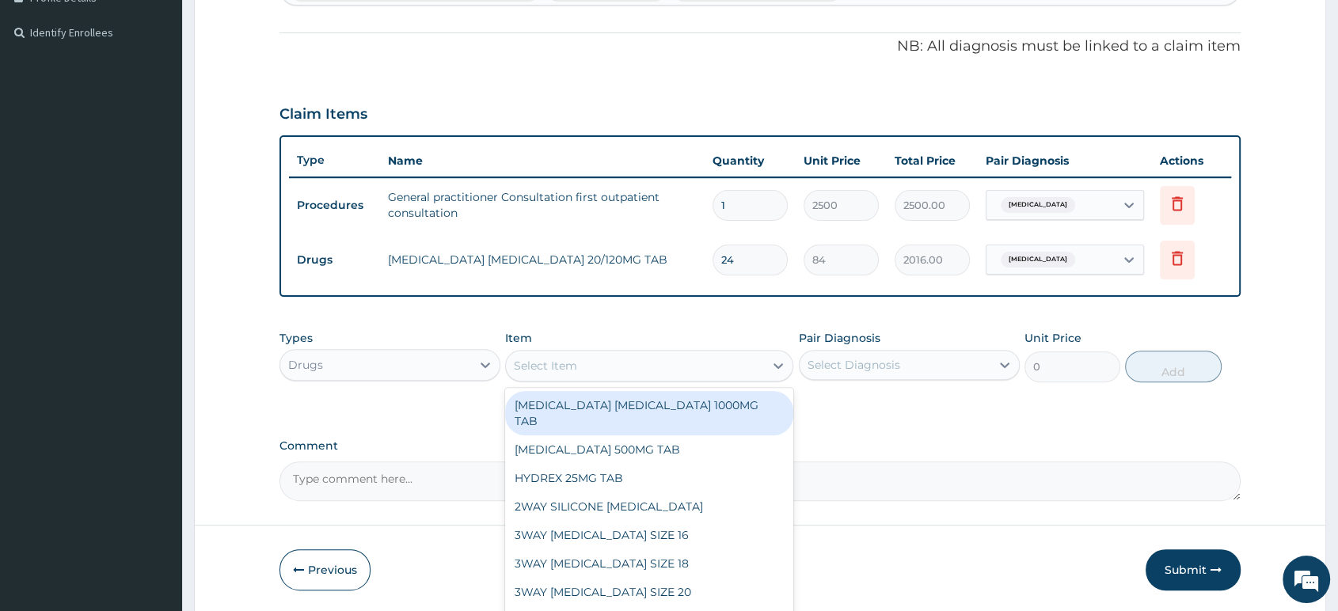
click at [567, 363] on div "Select Item" at bounding box center [545, 366] width 63 height 16
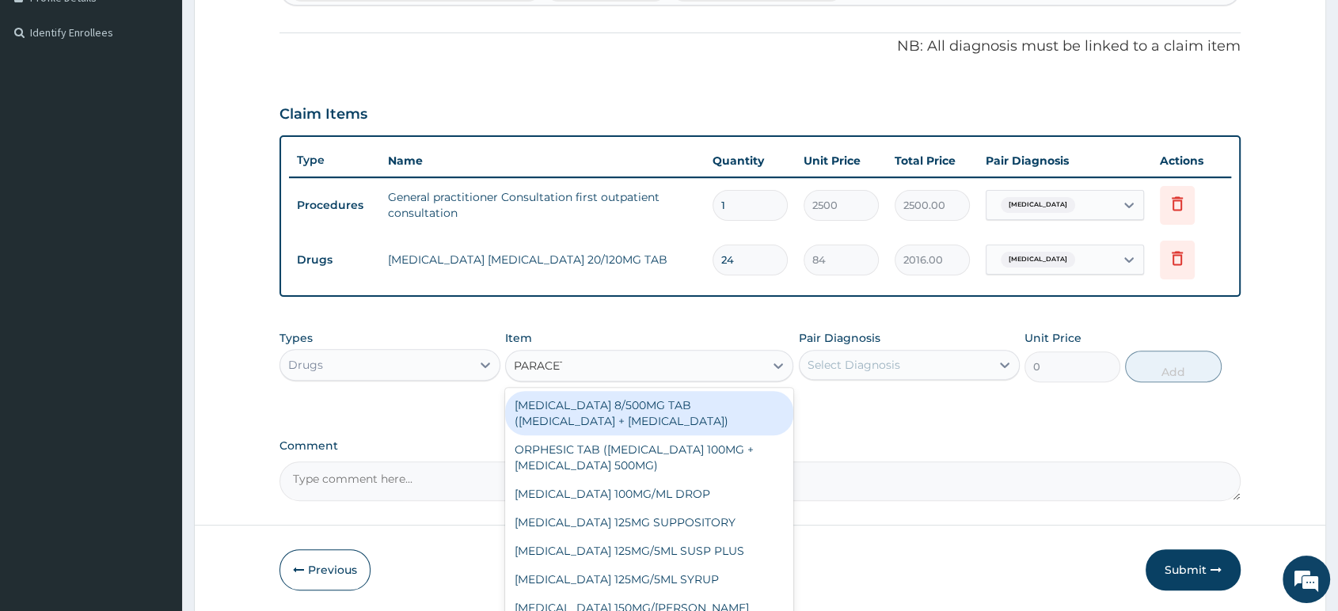
type input "PARACETA"
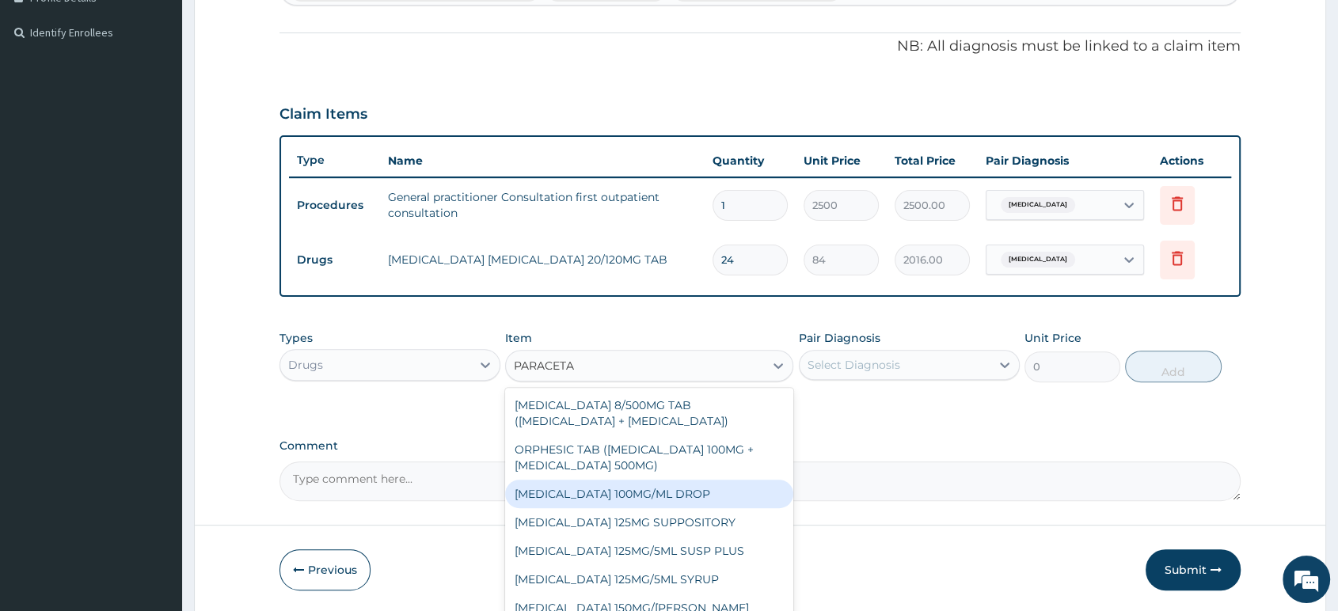
scroll to position [85, 0]
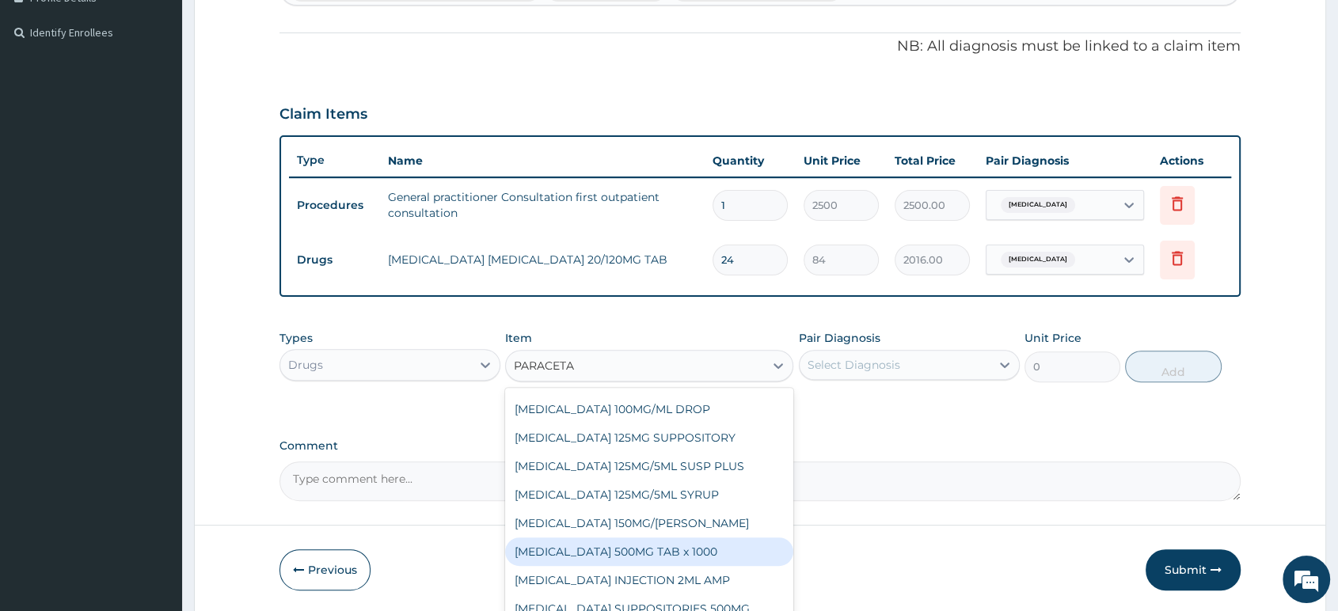
click at [666, 557] on div "PARACETAMOL 500MG TAB x 1000" at bounding box center [649, 551] width 288 height 28
type input "11.025"
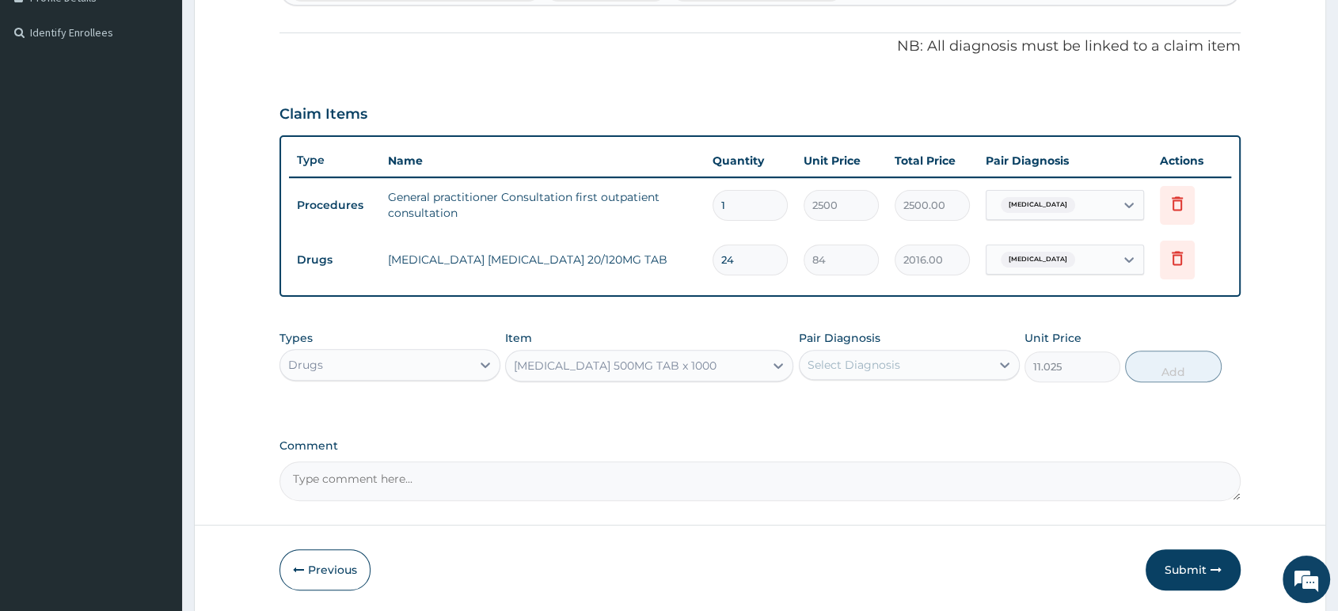
click at [863, 357] on div "Select Diagnosis" at bounding box center [853, 365] width 93 height 16
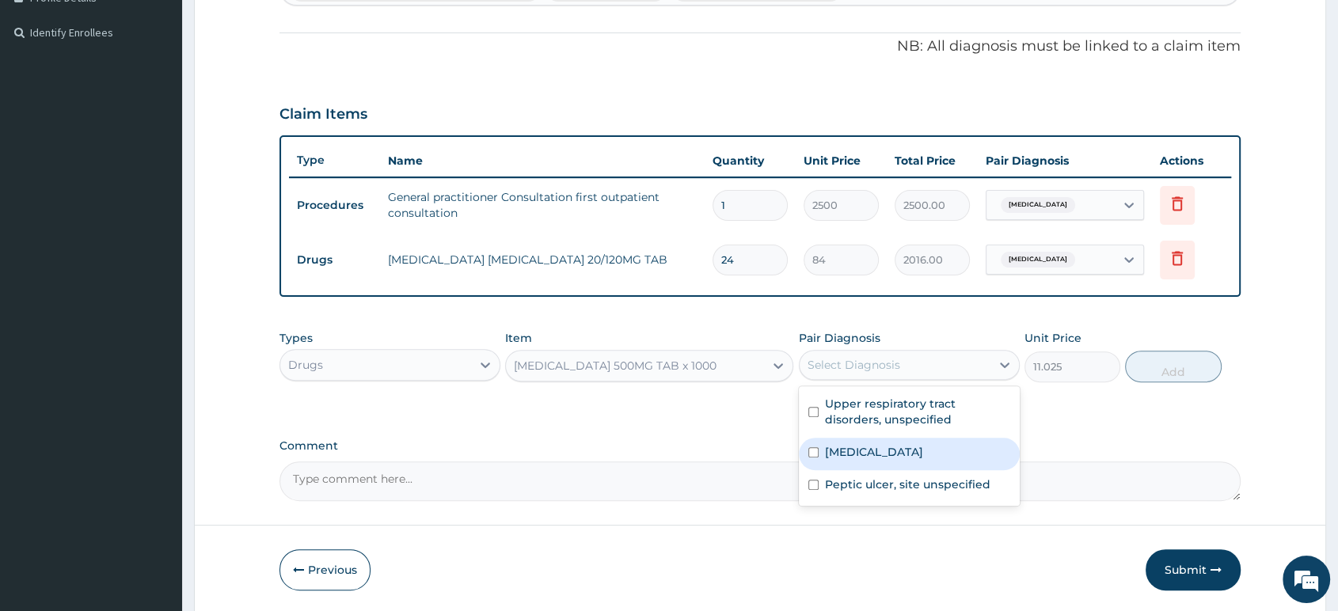
click at [852, 450] on label "Malaria, unspecified" at bounding box center [874, 452] width 98 height 16
checkbox input "true"
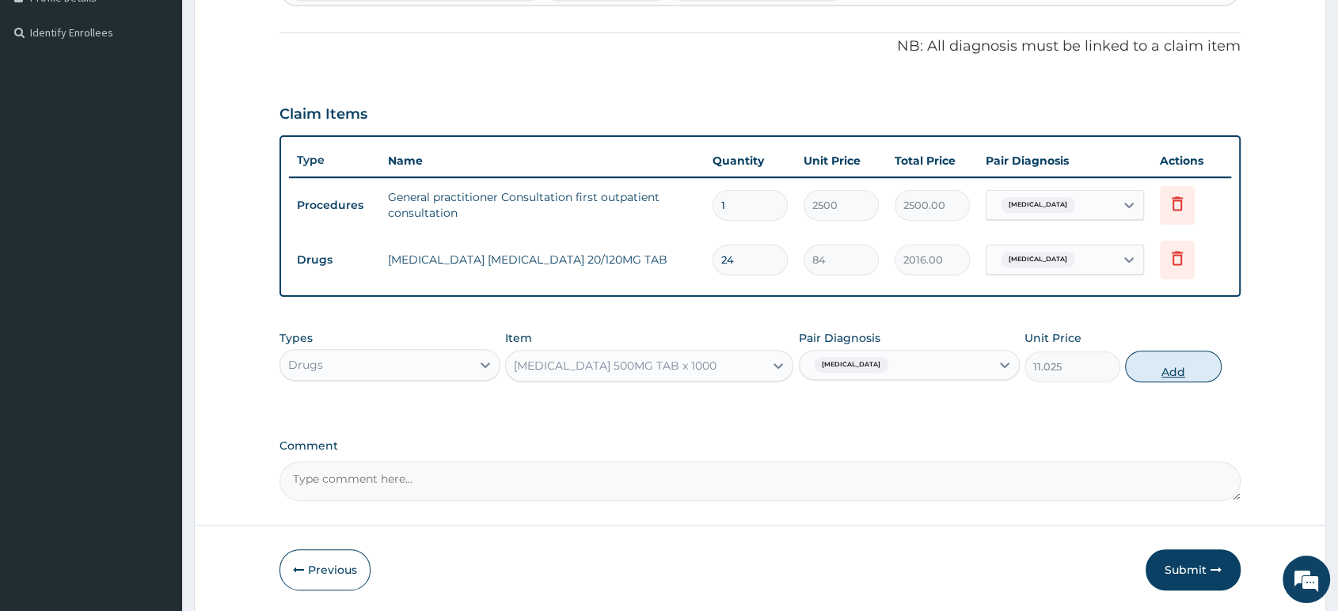
click at [1164, 366] on button "Add" at bounding box center [1173, 367] width 96 height 32
type input "0"
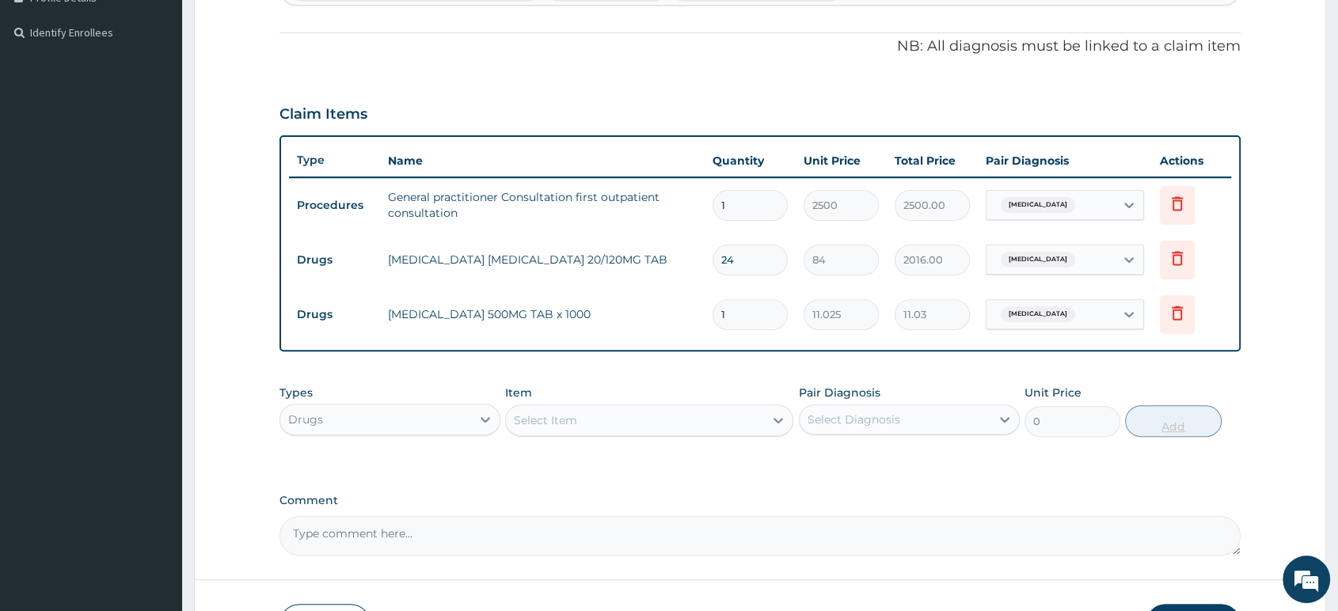
type input "18"
type input "198.45"
type input "18"
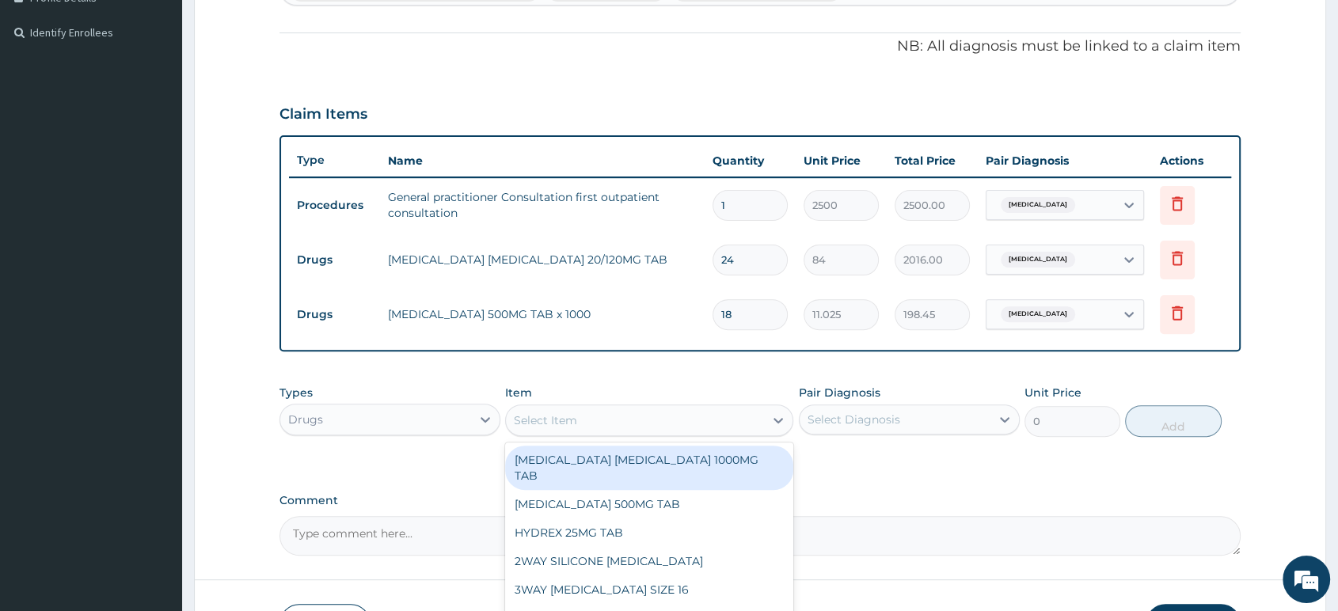
click at [596, 417] on div "Select Item" at bounding box center [635, 420] width 258 height 25
type input "AMOX"
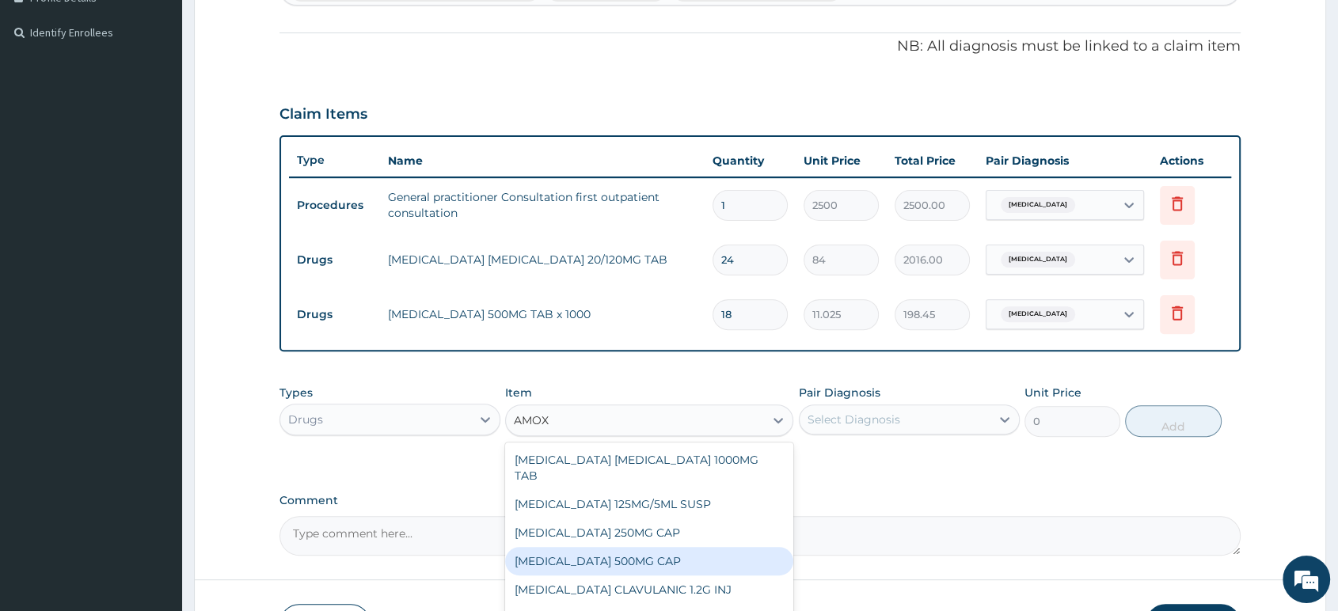
click at [600, 547] on div "AMOXICILLIN 500MG CAP" at bounding box center [649, 561] width 288 height 28
type input "35"
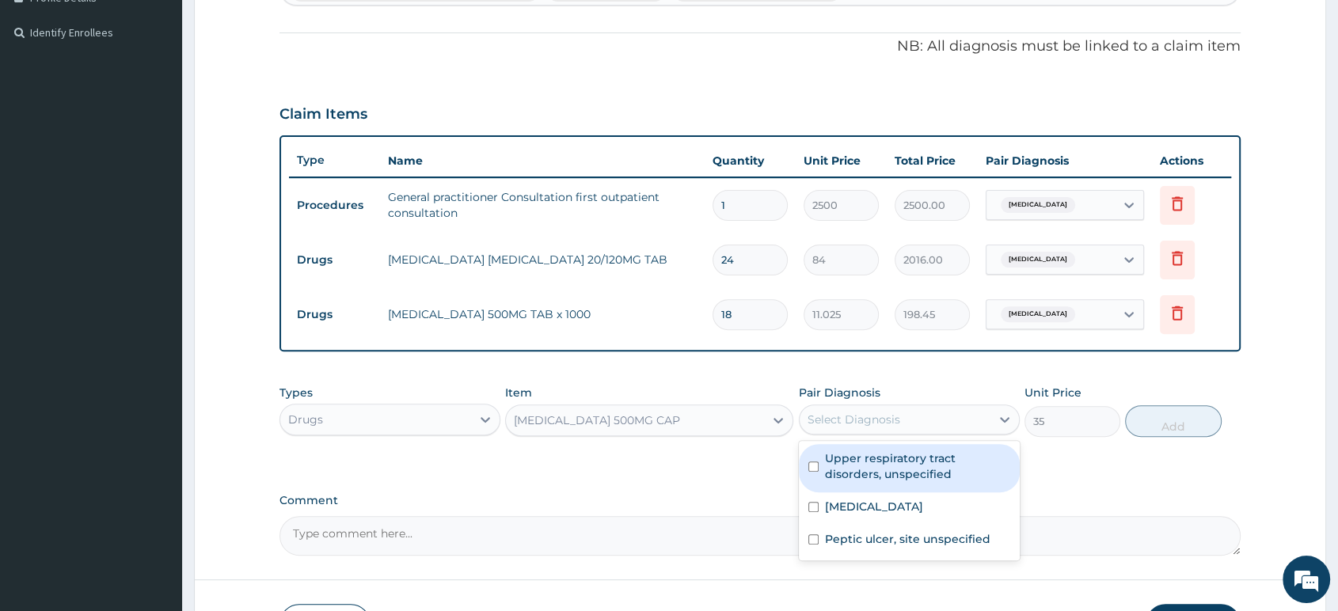
click at [879, 419] on div "Select Diagnosis" at bounding box center [853, 420] width 93 height 16
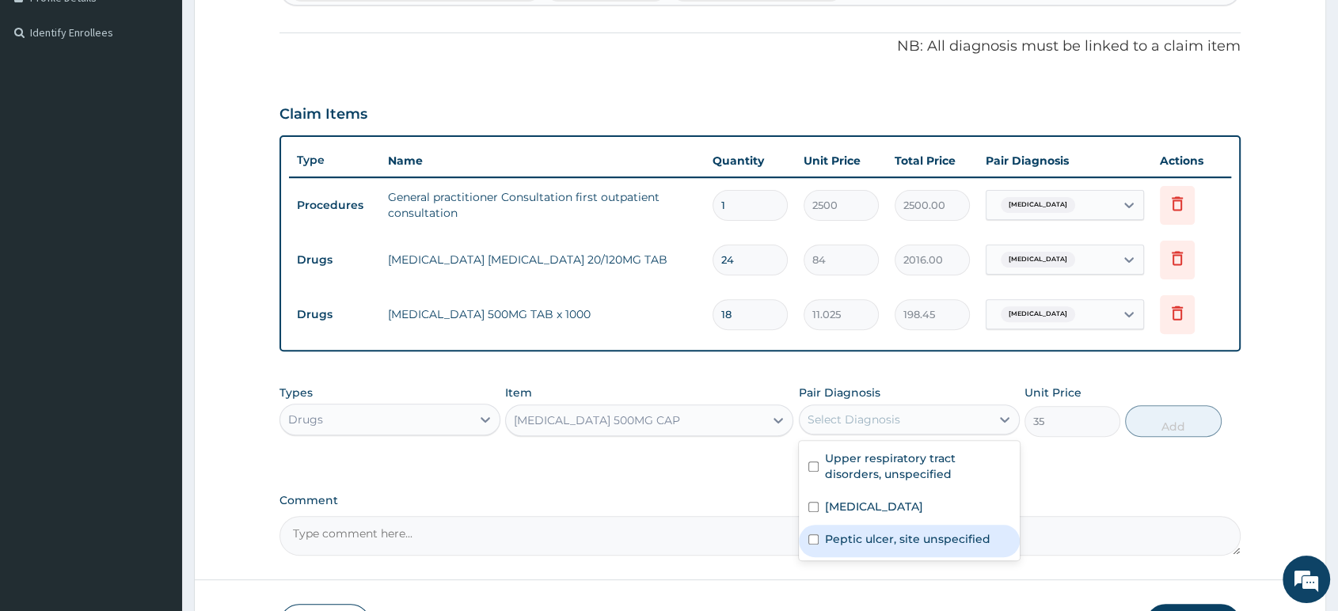
click at [888, 541] on label "Peptic ulcer, site unspecified" at bounding box center [907, 539] width 165 height 16
checkbox input "true"
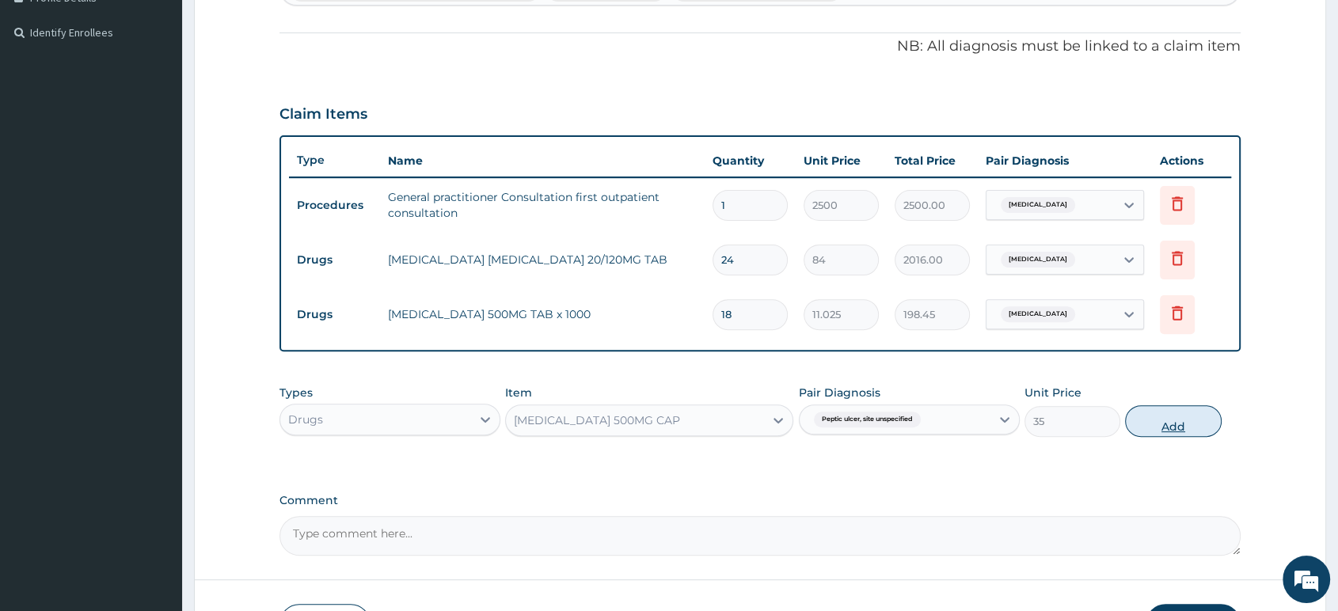
click at [1163, 427] on button "Add" at bounding box center [1173, 421] width 96 height 32
type input "0"
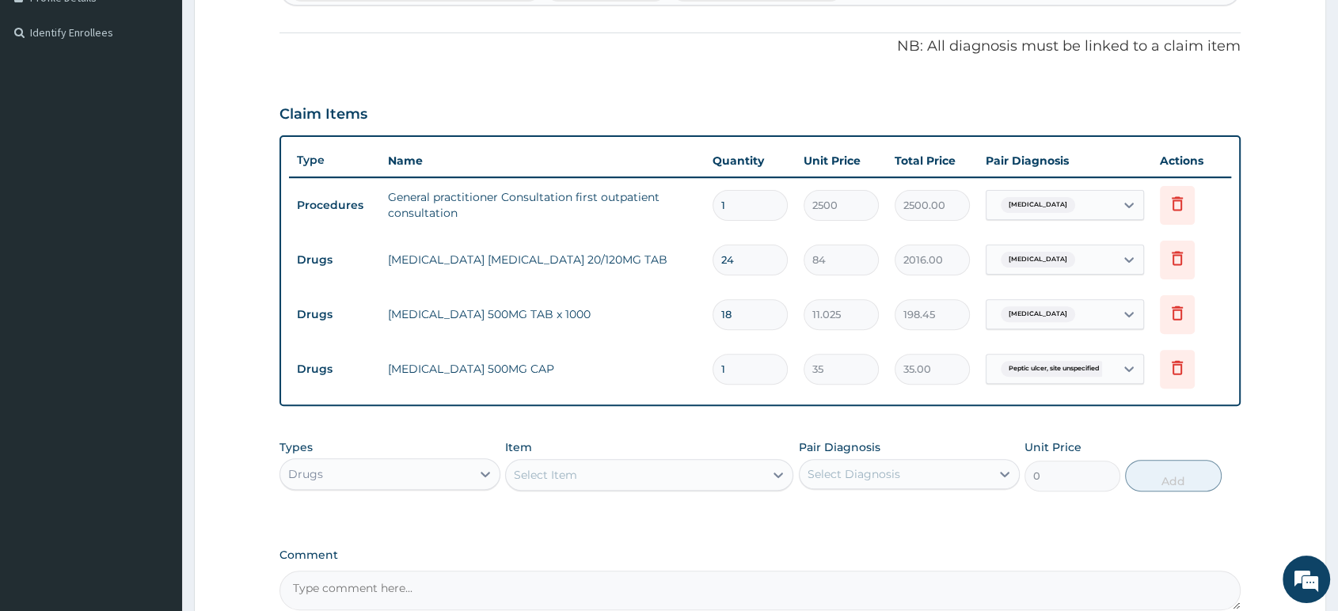
type input "15"
type input "525.00"
type input "15"
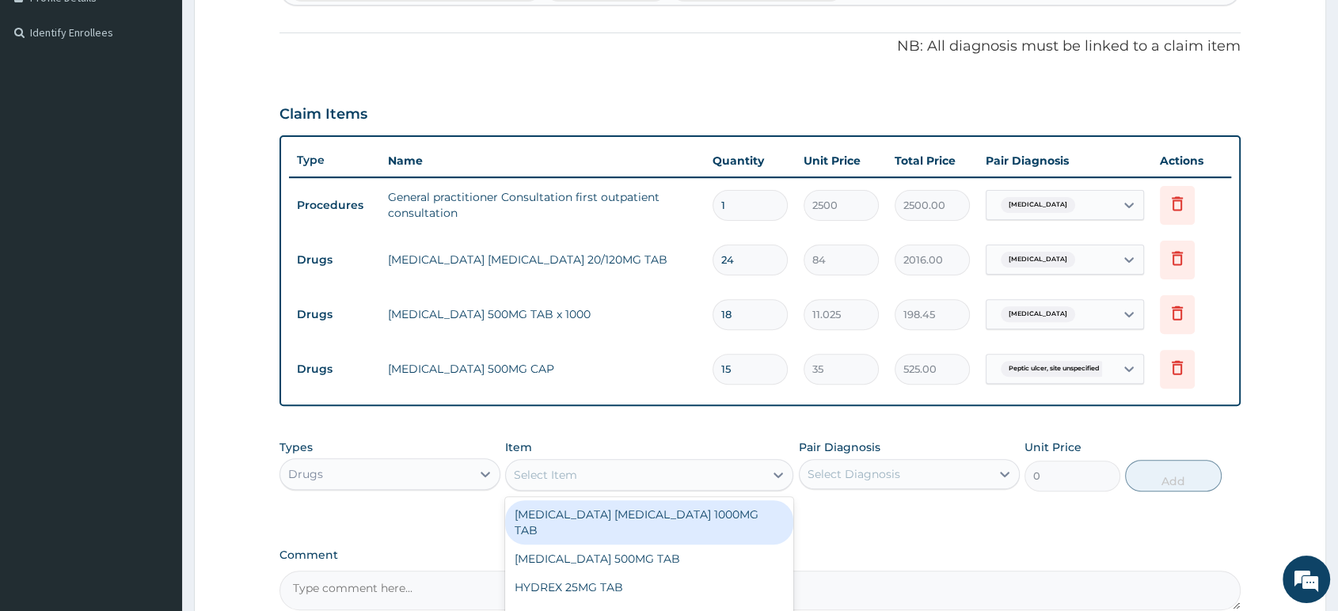
click at [625, 479] on div "Select Item" at bounding box center [635, 474] width 258 height 25
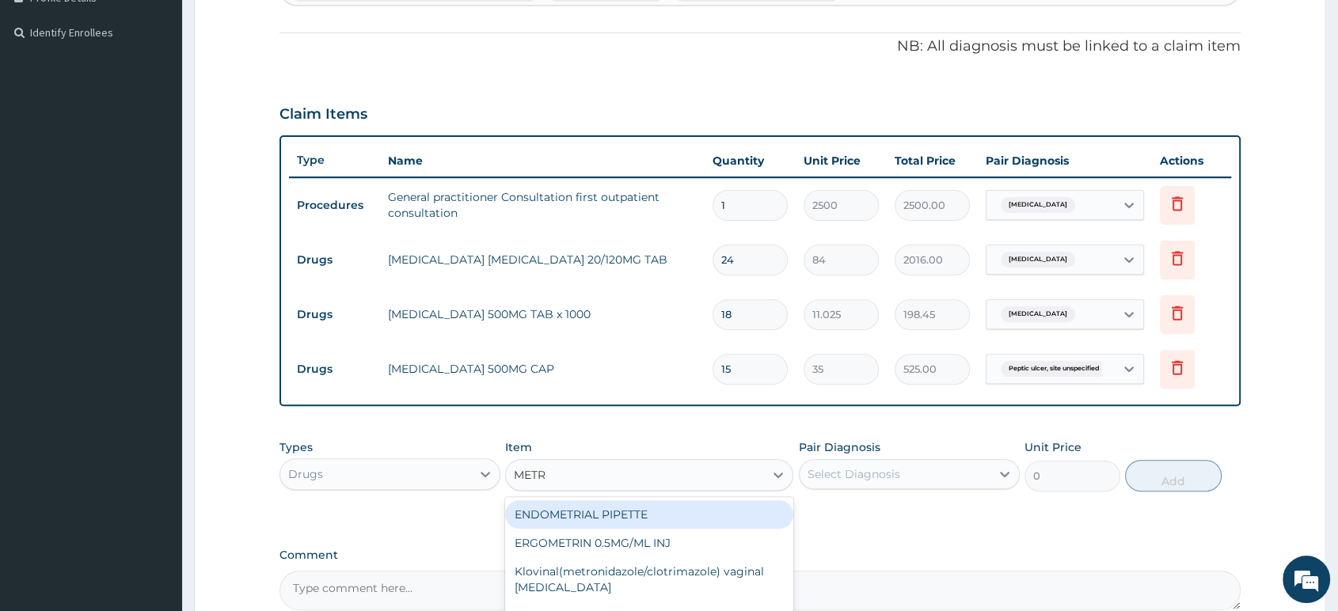
type input "METRO"
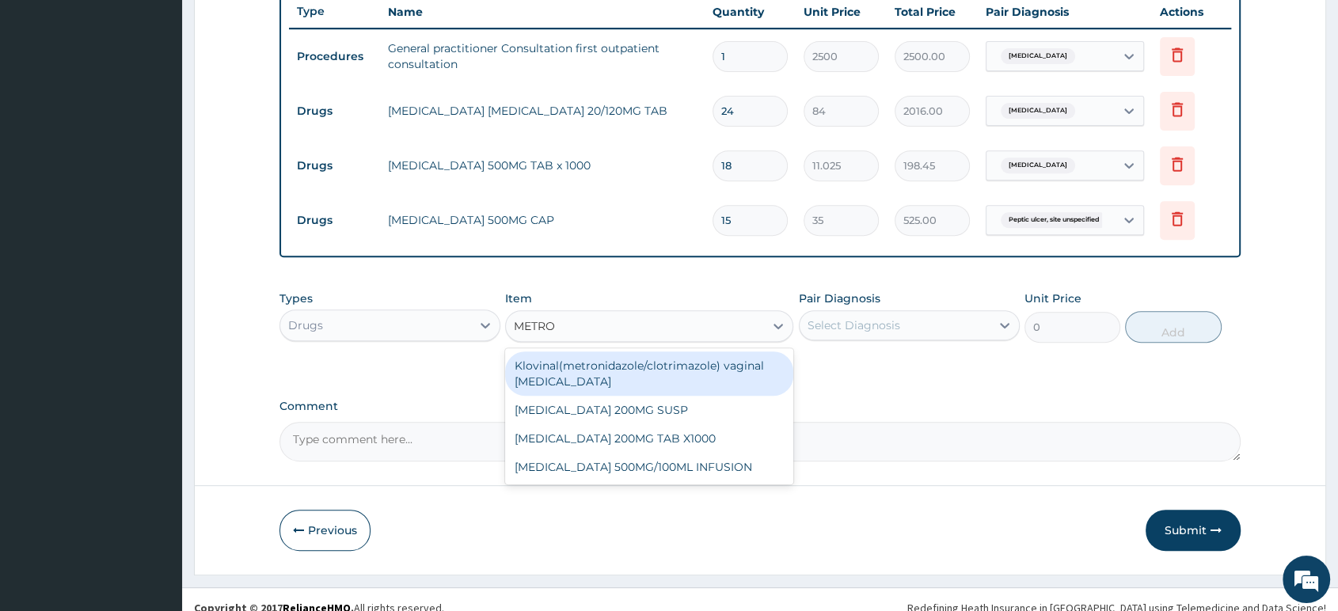
scroll to position [620, 0]
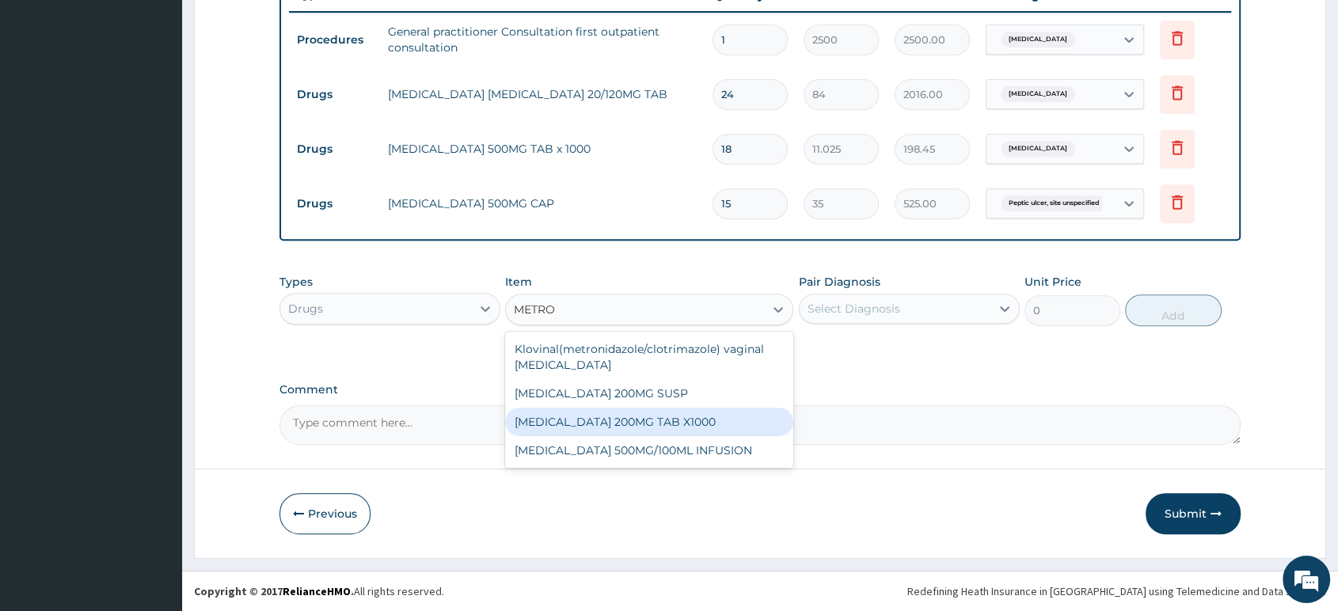
click at [672, 430] on div "METRONIDAZOLE 200MG TAB X1000" at bounding box center [649, 422] width 288 height 28
type input "52.5"
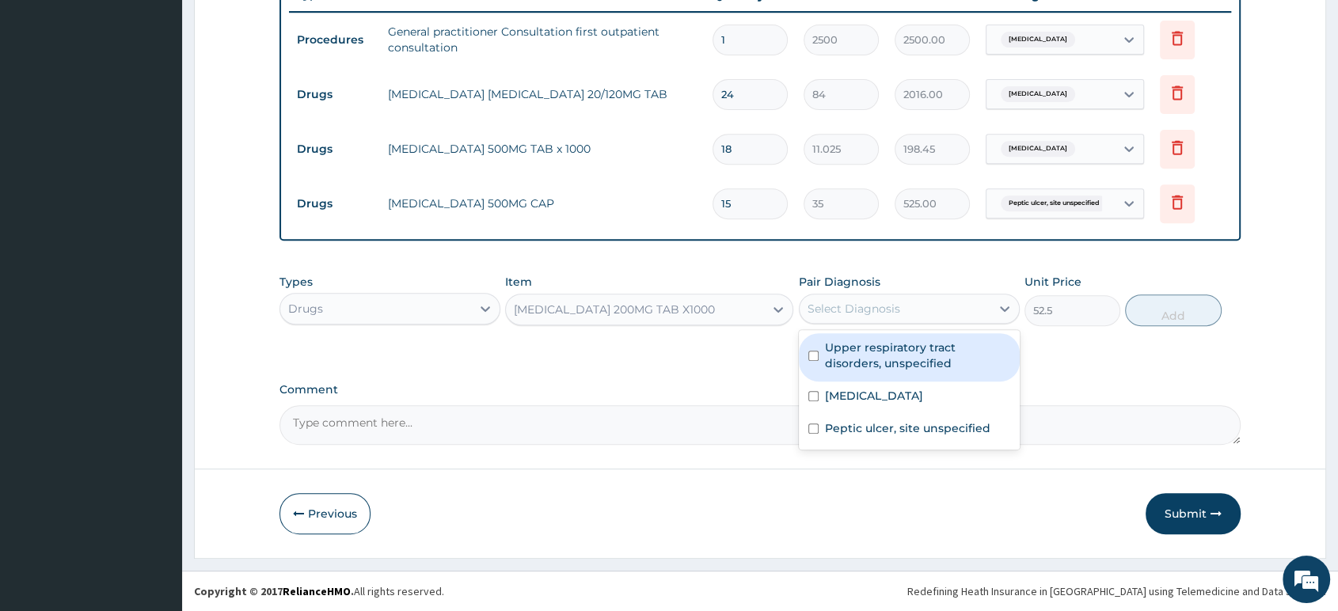
click at [893, 306] on div "Select Diagnosis" at bounding box center [853, 309] width 93 height 16
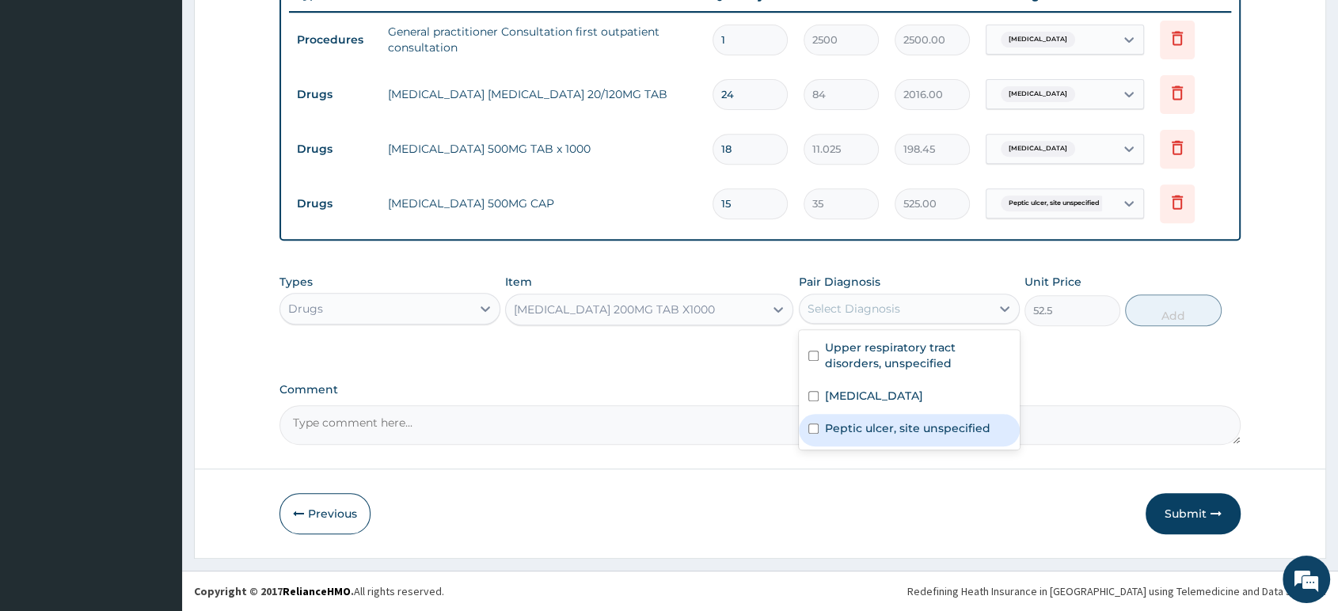
click at [891, 427] on label "Peptic ulcer, site unspecified" at bounding box center [907, 428] width 165 height 16
checkbox input "true"
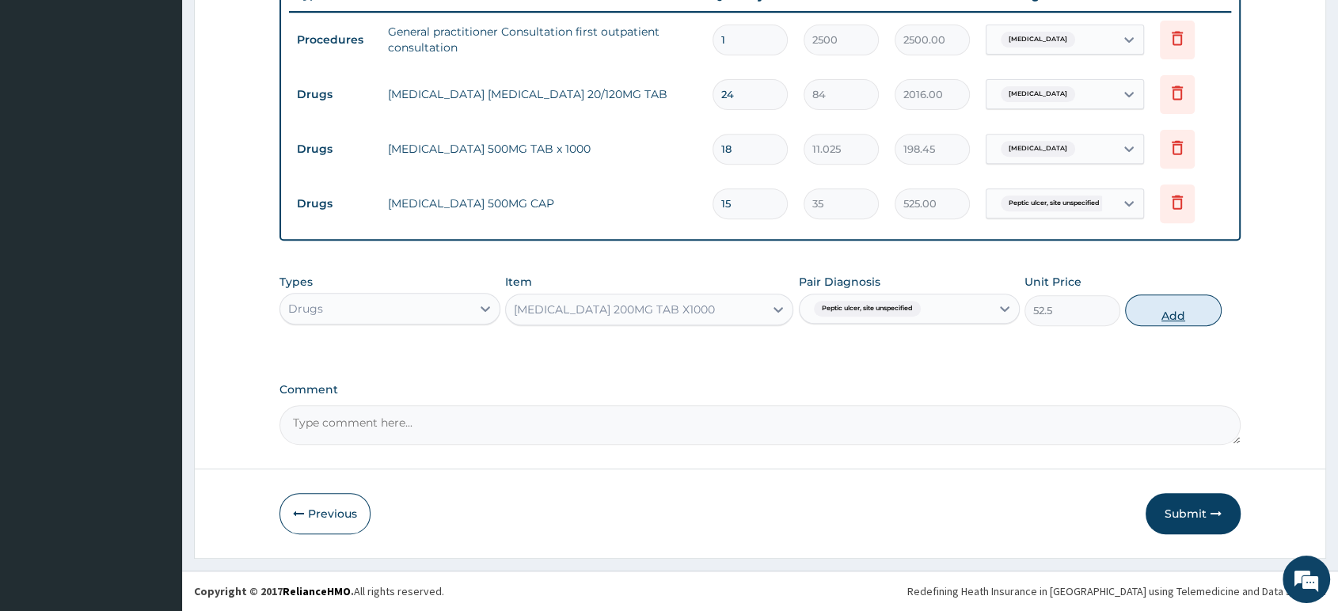
click at [1169, 317] on button "Add" at bounding box center [1173, 310] width 96 height 32
type input "0"
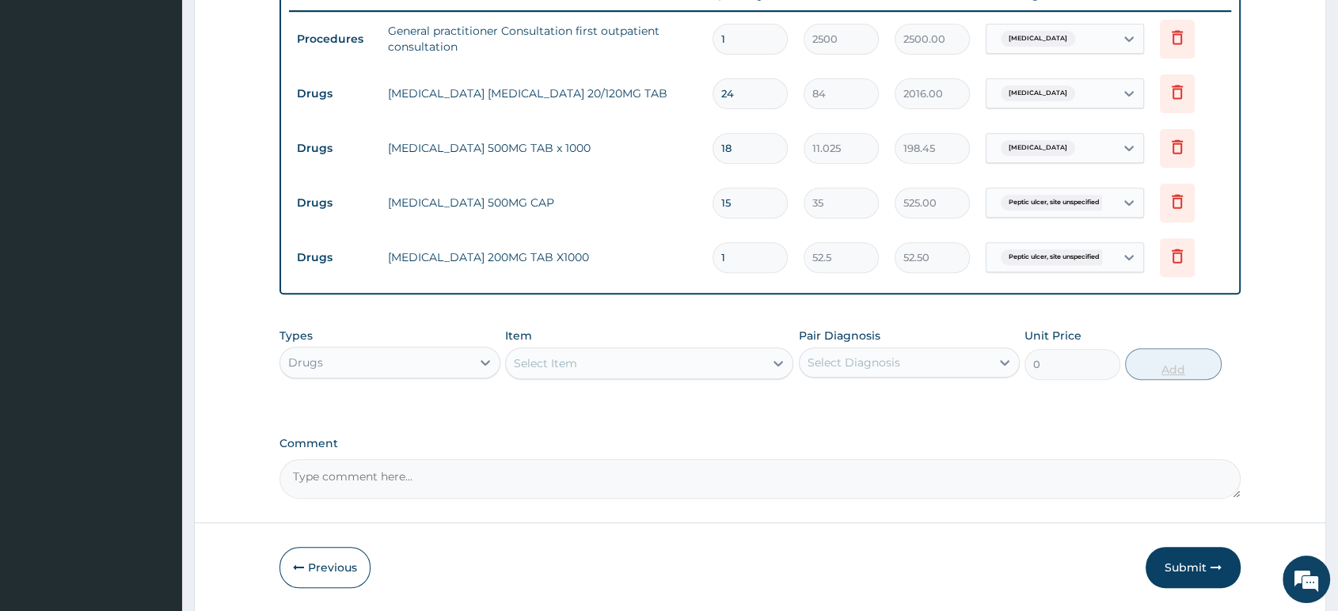
type input "15"
type input "787.50"
type input "15"
click at [564, 355] on div "Select Item" at bounding box center [635, 363] width 258 height 25
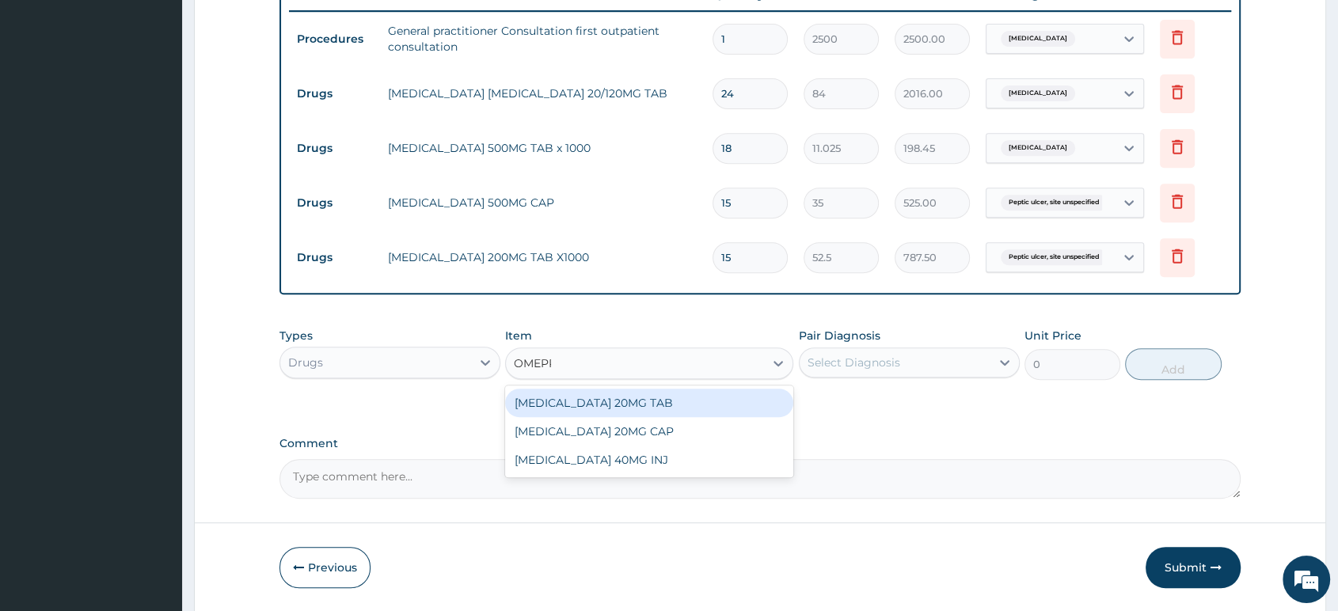
type input "OMEPRA"
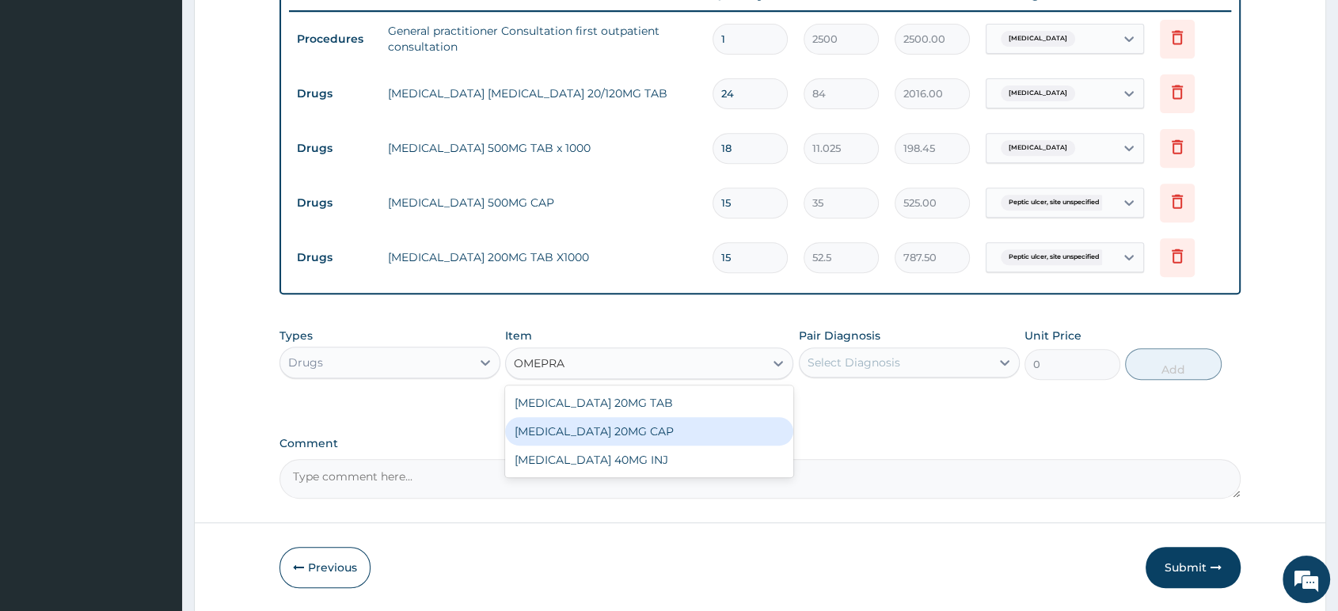
click at [591, 429] on div "OMEPRAZOLE 20MG CAP" at bounding box center [649, 431] width 288 height 28
type input "52.5"
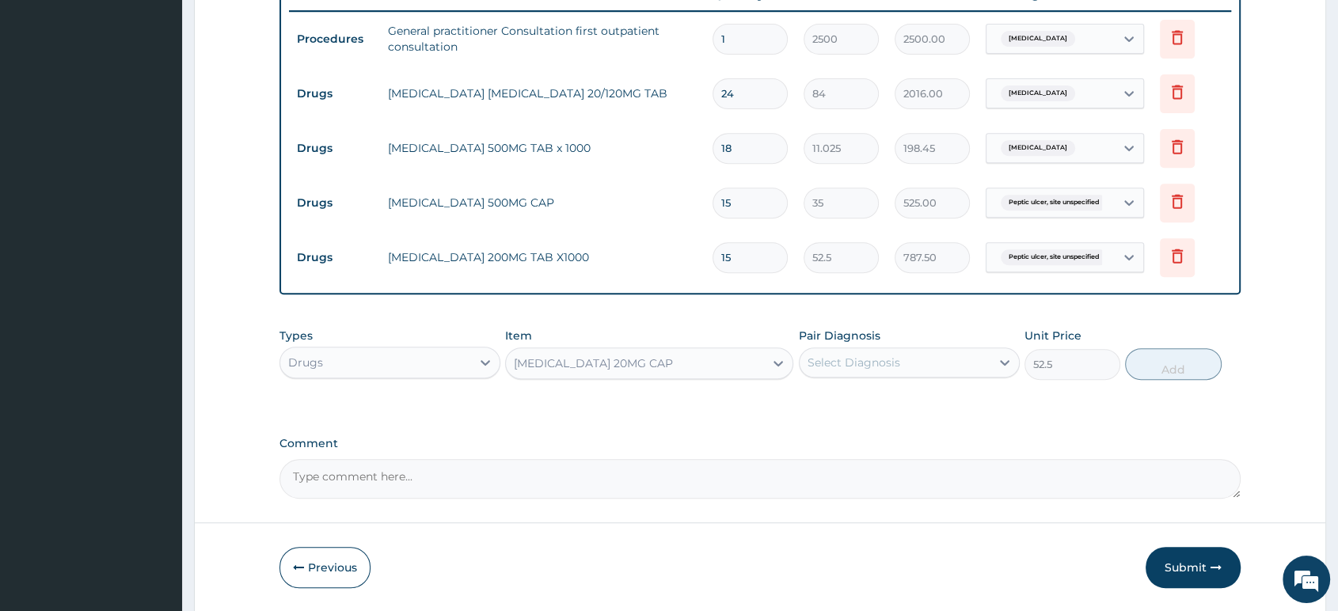
click at [893, 359] on div "Select Diagnosis" at bounding box center [853, 363] width 93 height 16
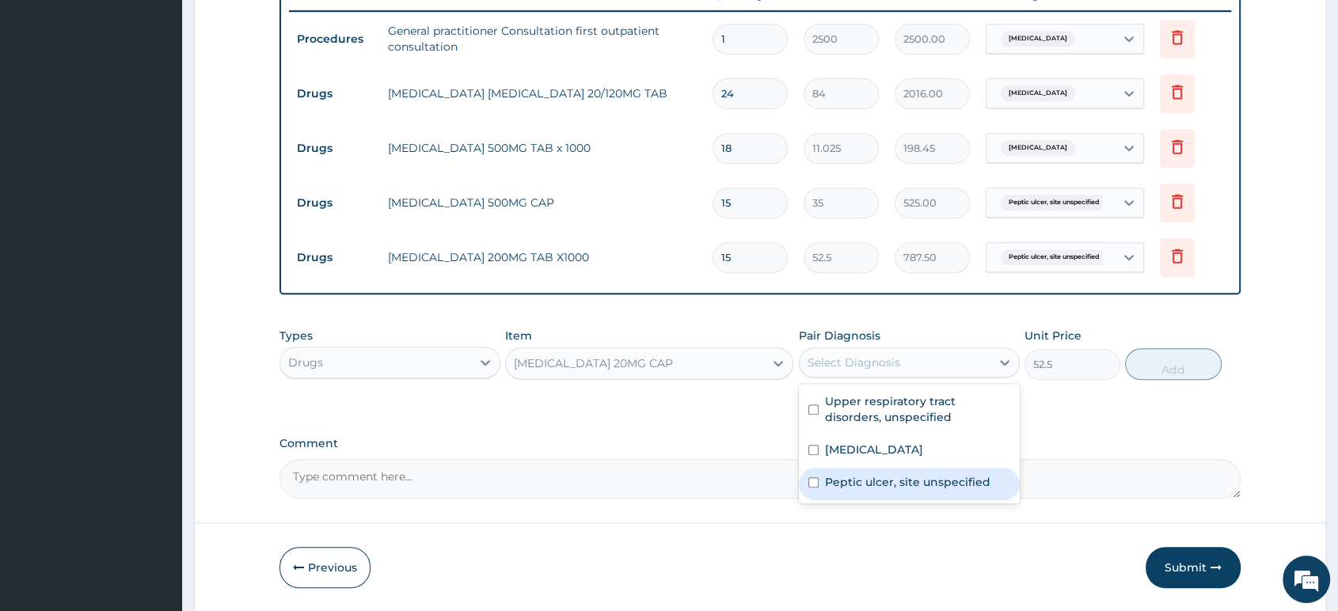
click at [895, 485] on label "Peptic ulcer, site unspecified" at bounding box center [907, 482] width 165 height 16
checkbox input "true"
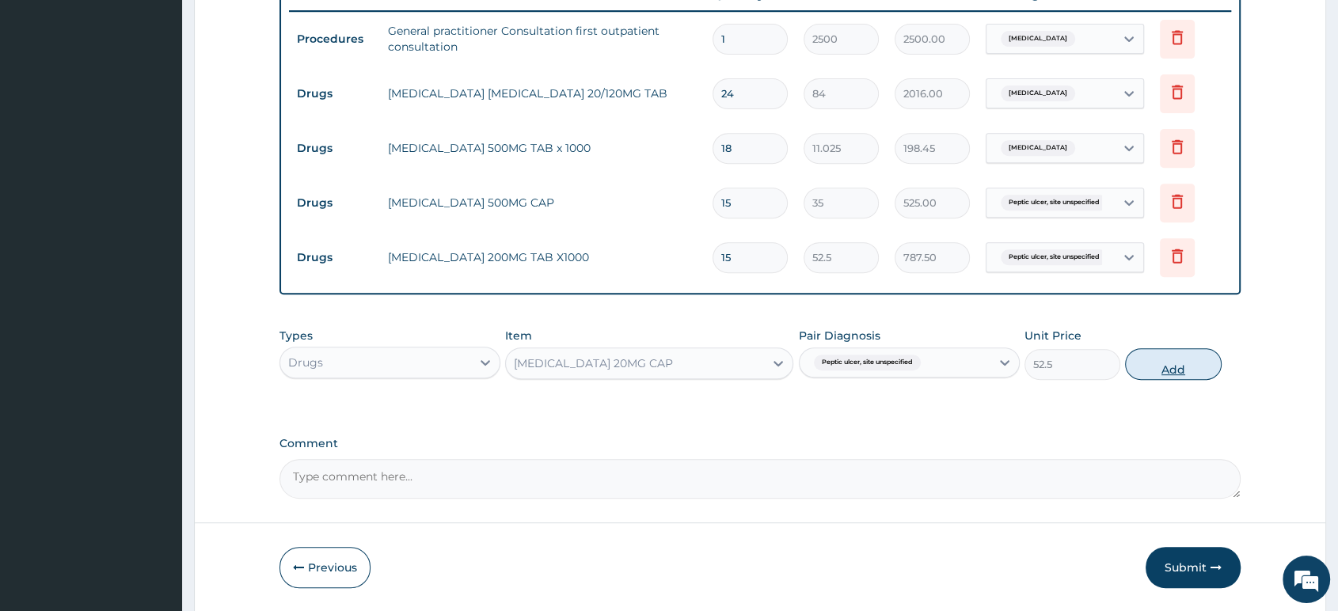
click at [1178, 366] on button "Add" at bounding box center [1173, 364] width 96 height 32
type input "0"
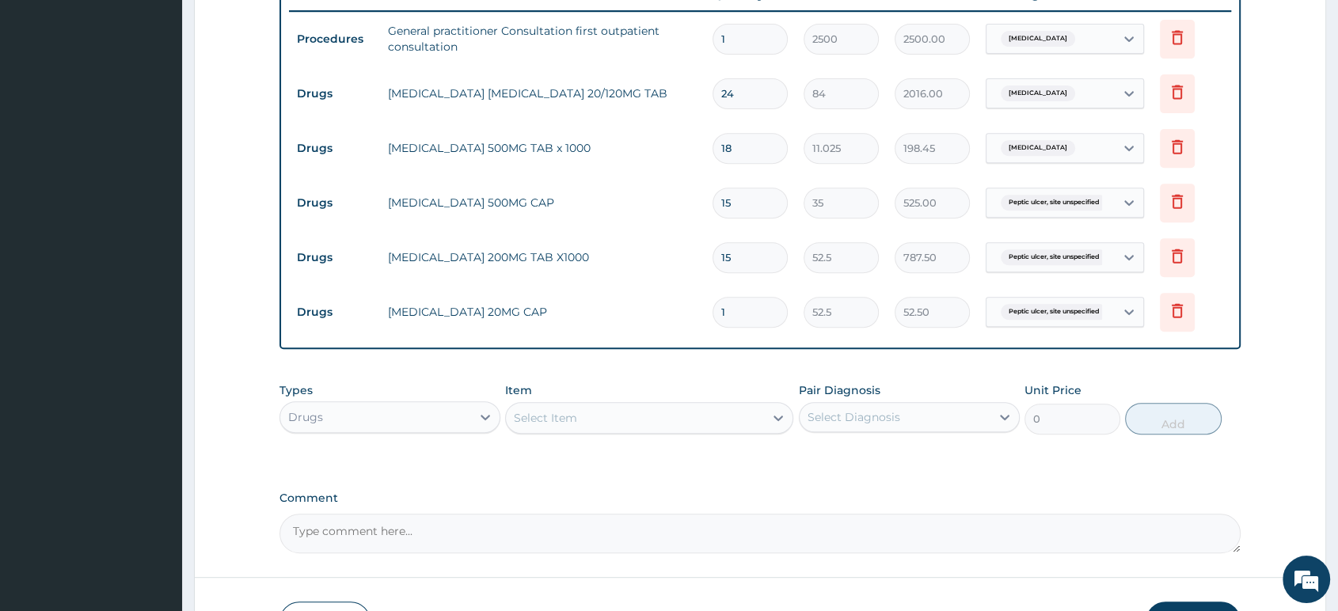
type input "10"
type input "525.00"
type input "10"
click at [613, 424] on div "Select Item" at bounding box center [635, 417] width 258 height 25
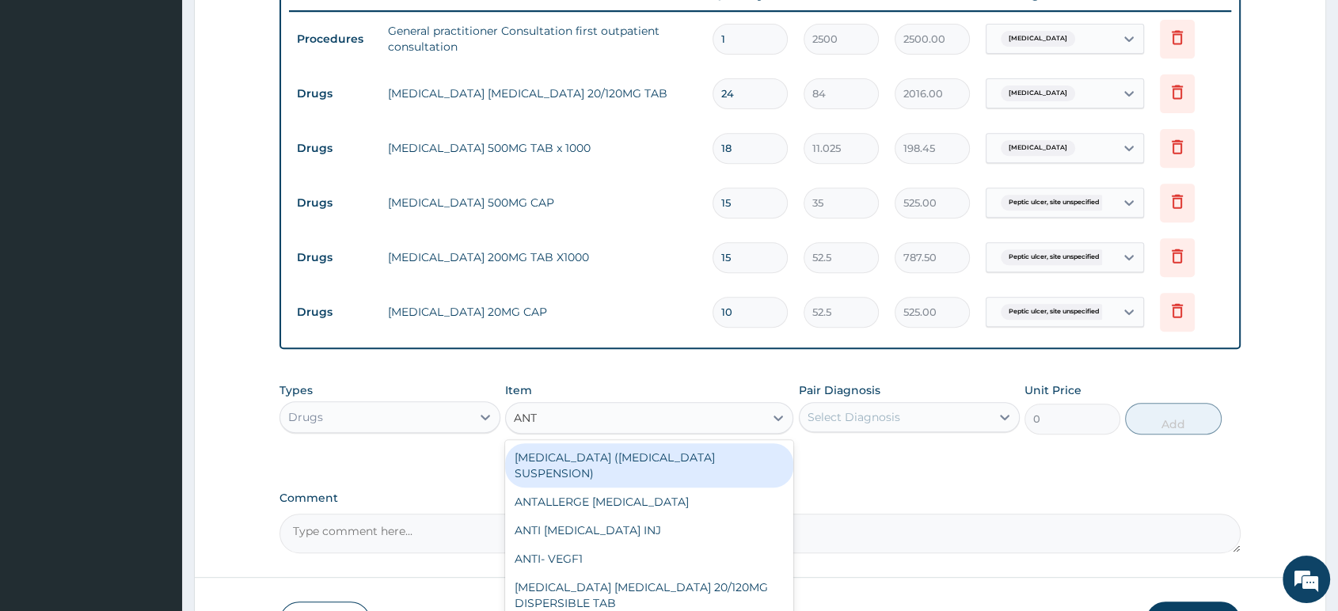
type input "ANTA"
click at [592, 456] on div "ANTACID (RULOX SUSPENSION)" at bounding box center [649, 465] width 288 height 44
type input "795.375"
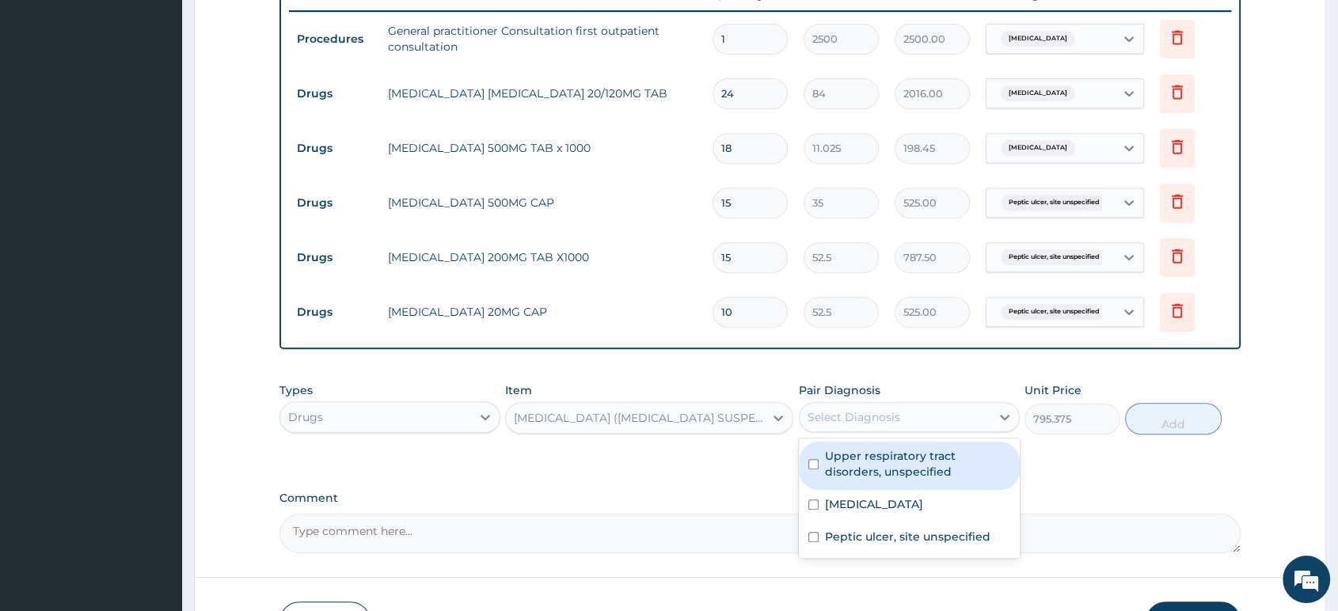
click at [871, 413] on div "Select Diagnosis" at bounding box center [853, 417] width 93 height 16
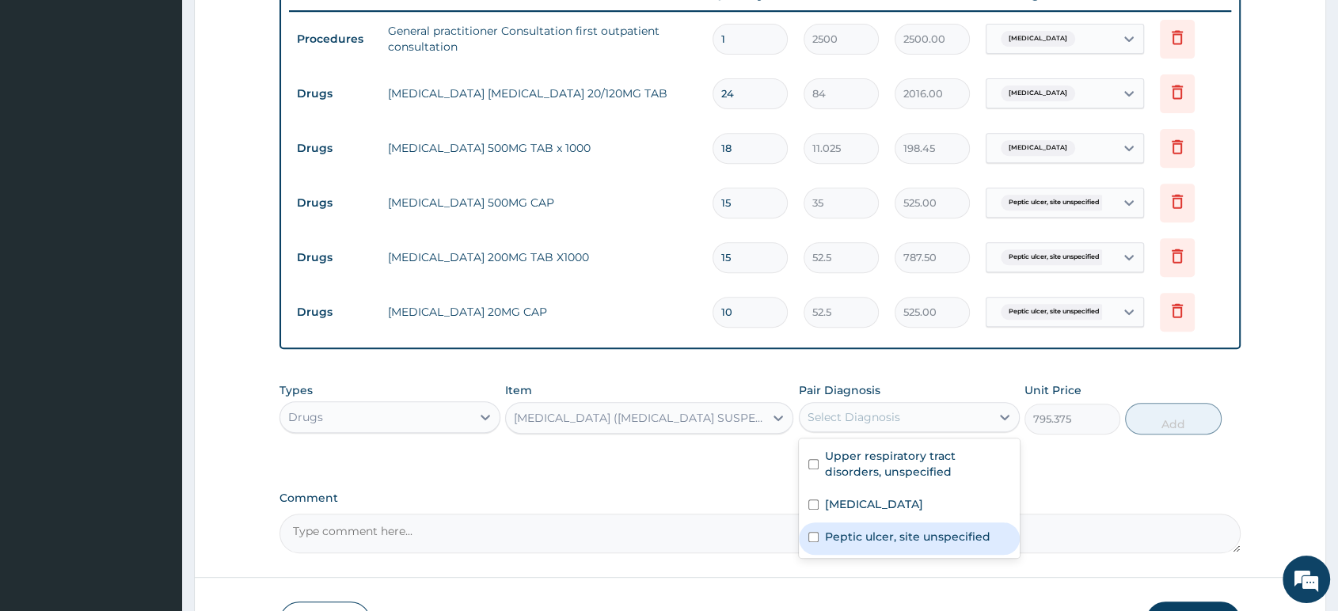
click at [883, 533] on label "Peptic ulcer, site unspecified" at bounding box center [907, 537] width 165 height 16
checkbox input "true"
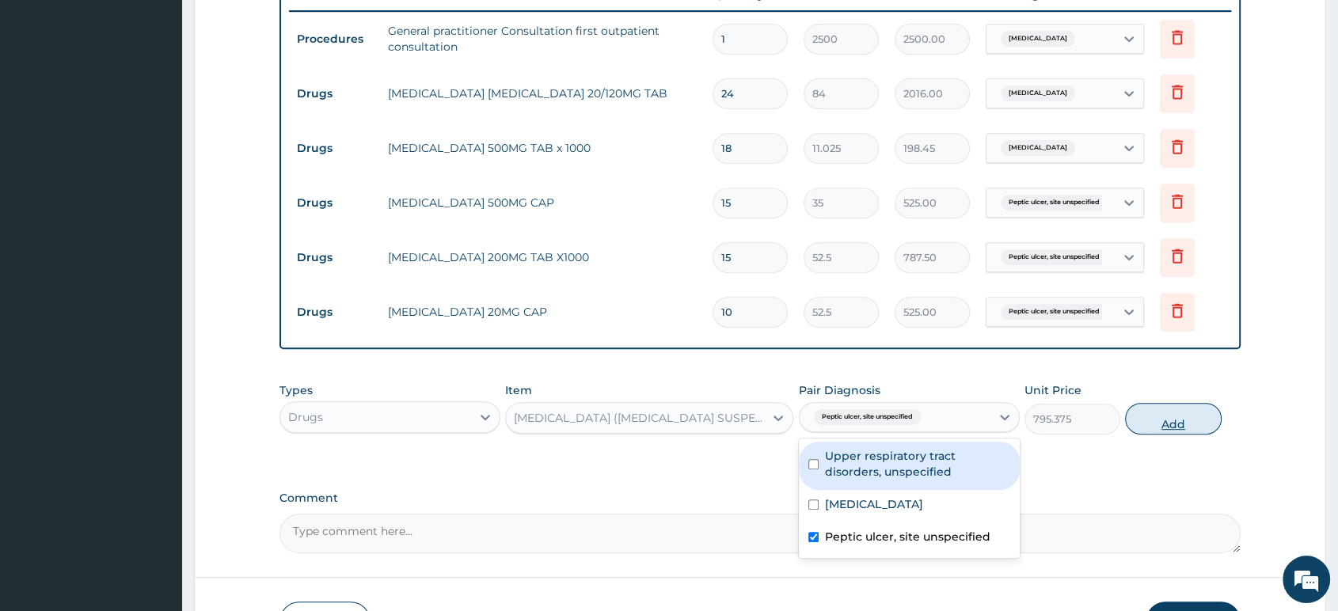
click at [1171, 431] on button "Add" at bounding box center [1173, 419] width 96 height 32
type input "0"
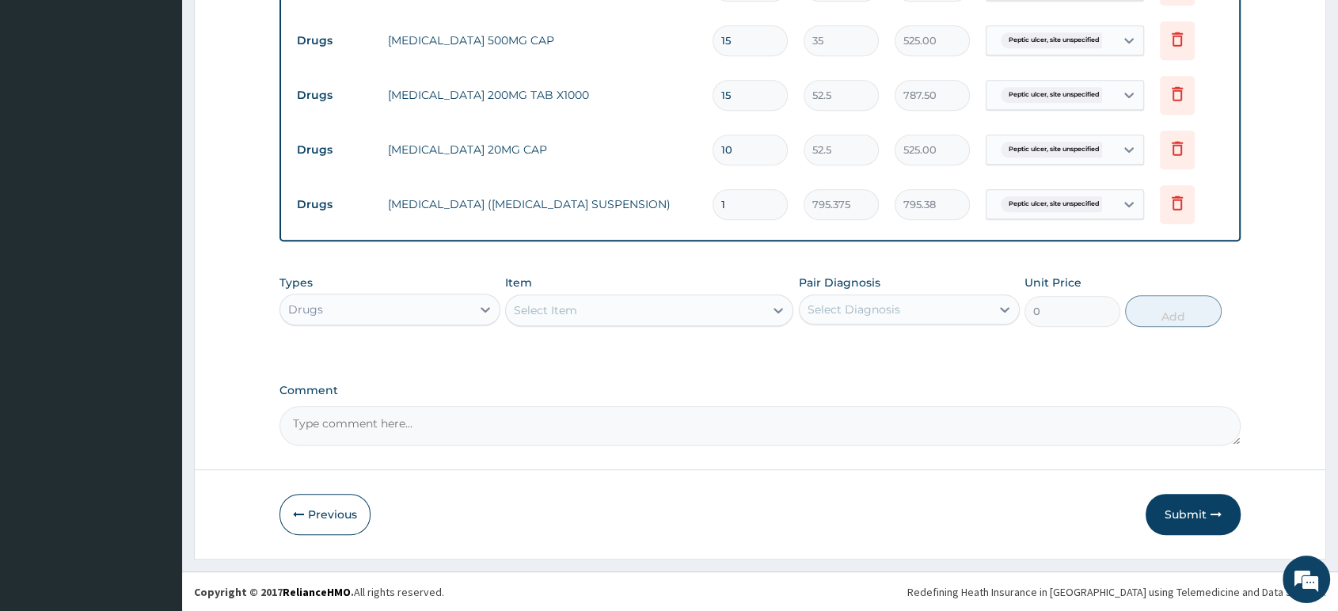
scroll to position [785, 0]
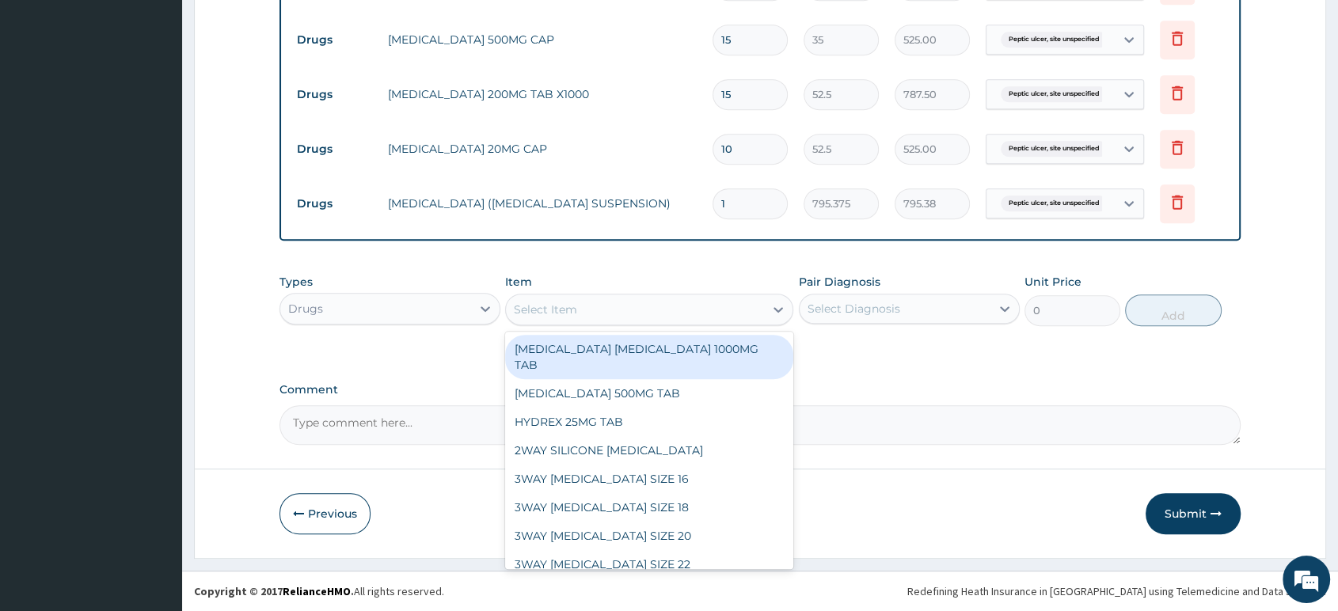
click at [575, 313] on div "Select Item" at bounding box center [545, 310] width 63 height 16
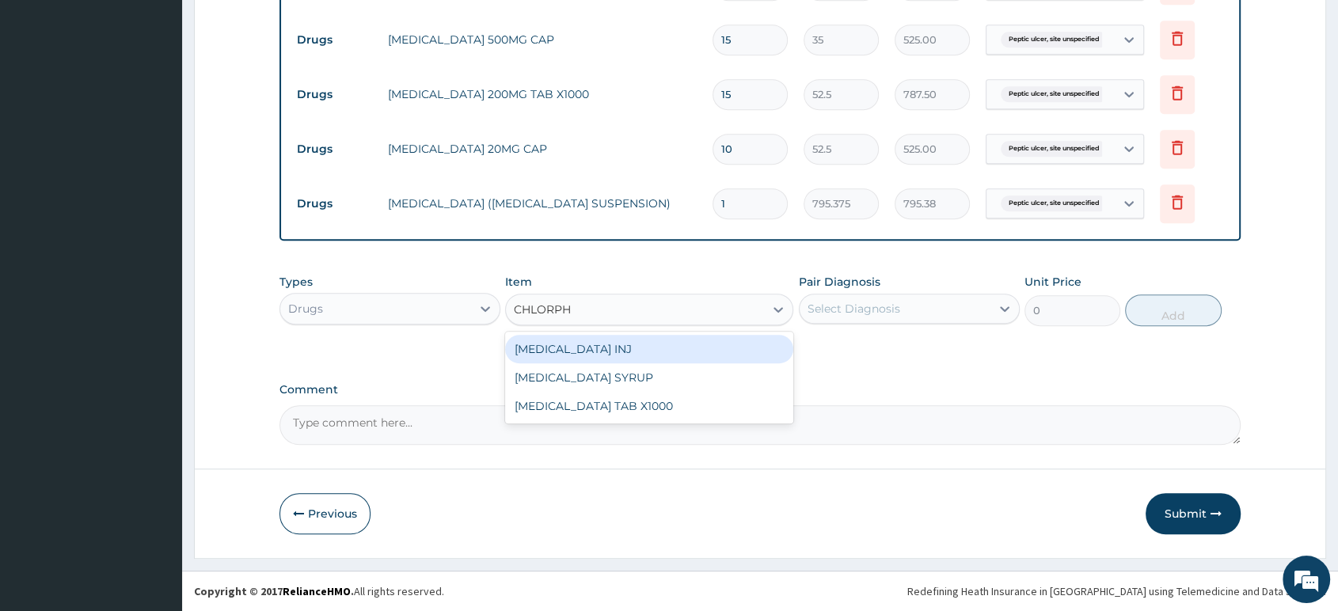
type input "CHLORPHE"
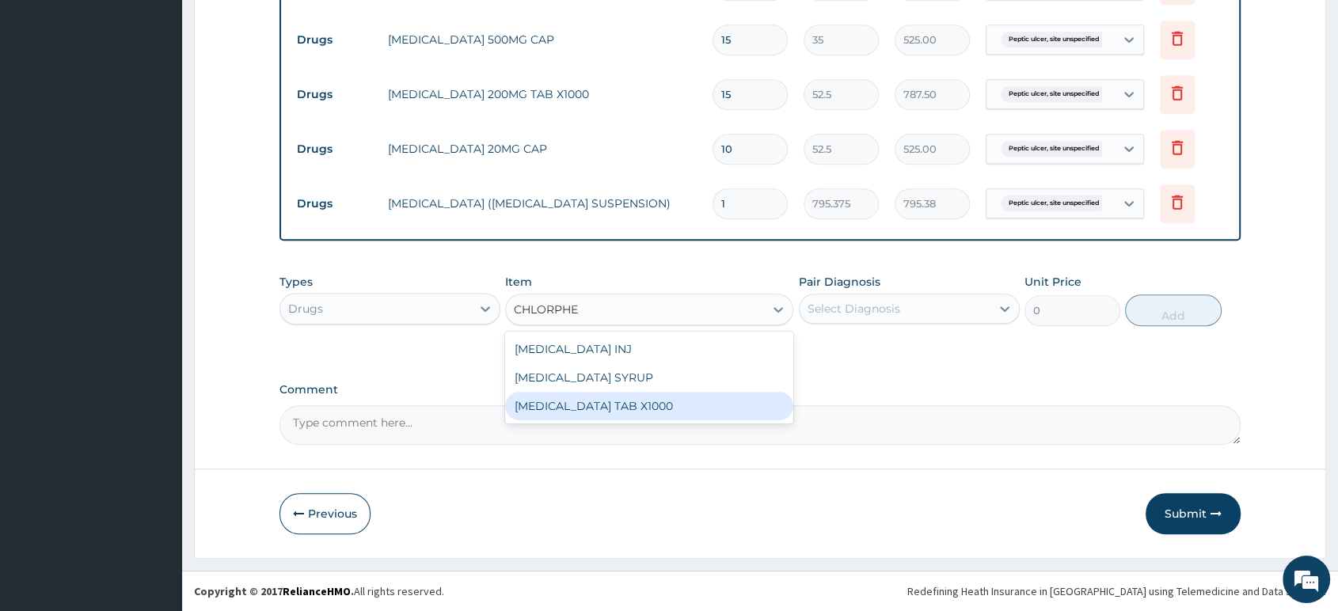
click at [609, 404] on div "CHLORPHENIRAMINE TAB X1000" at bounding box center [649, 406] width 288 height 28
type input "52.5"
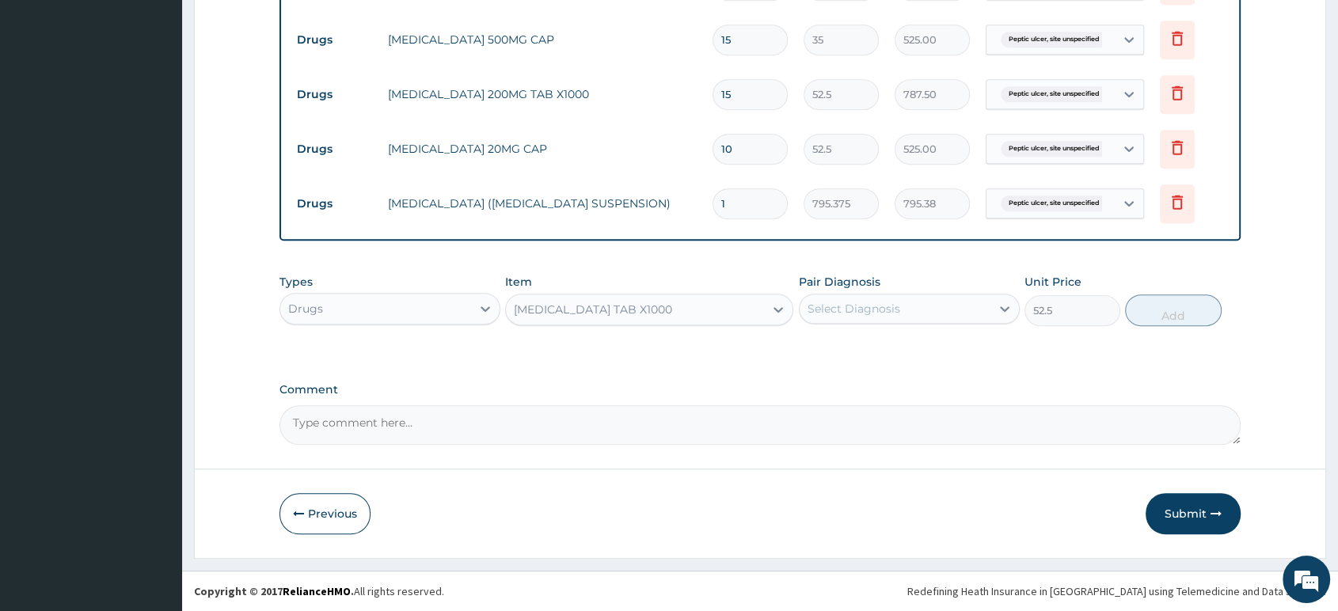
click at [899, 313] on div "Select Diagnosis" at bounding box center [894, 308] width 191 height 25
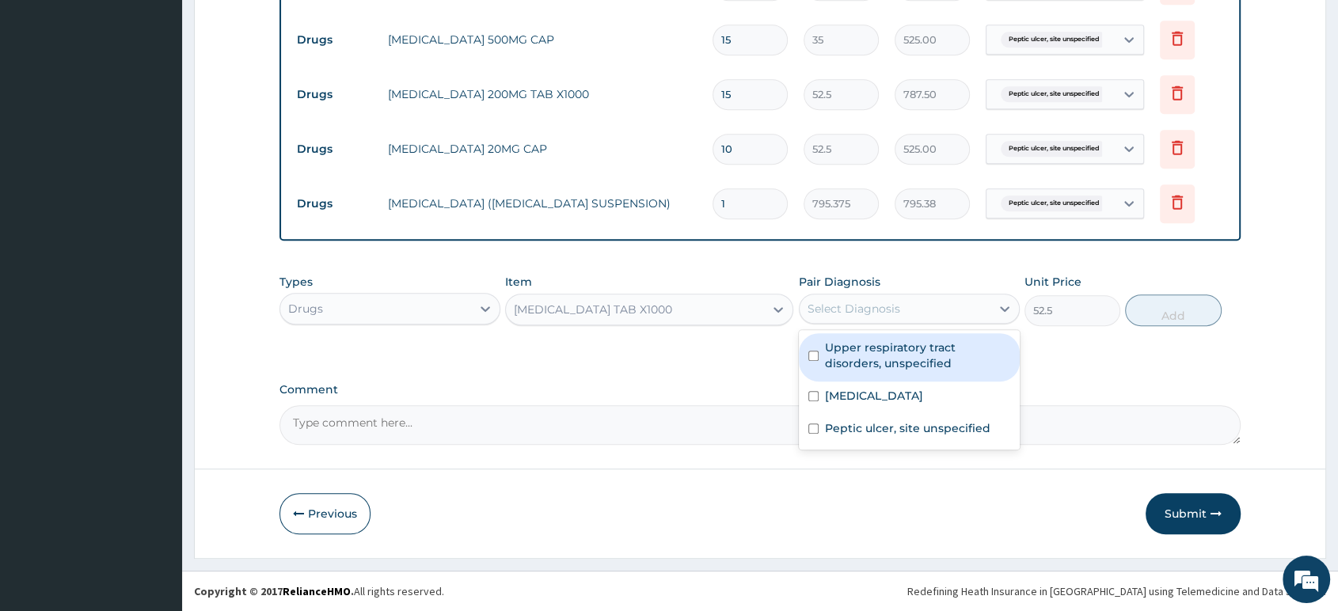
click at [882, 347] on label "Upper respiratory tract disorders, unspecified" at bounding box center [917, 356] width 185 height 32
checkbox input "true"
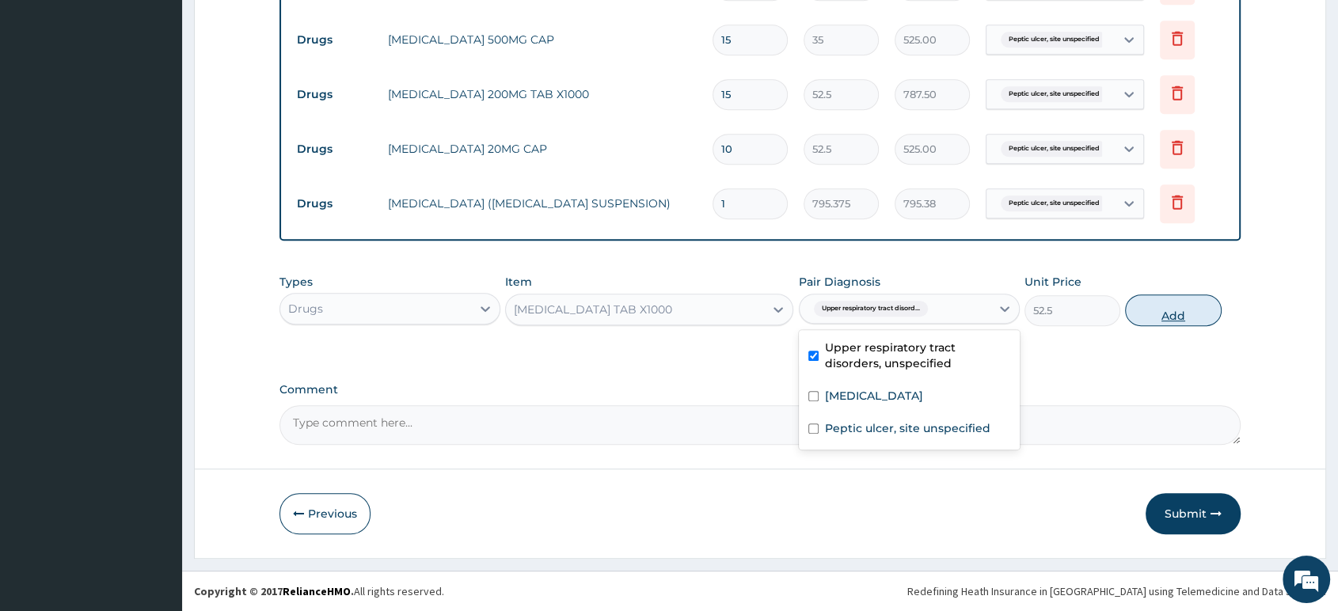
click at [1166, 315] on button "Add" at bounding box center [1173, 310] width 96 height 32
type input "0"
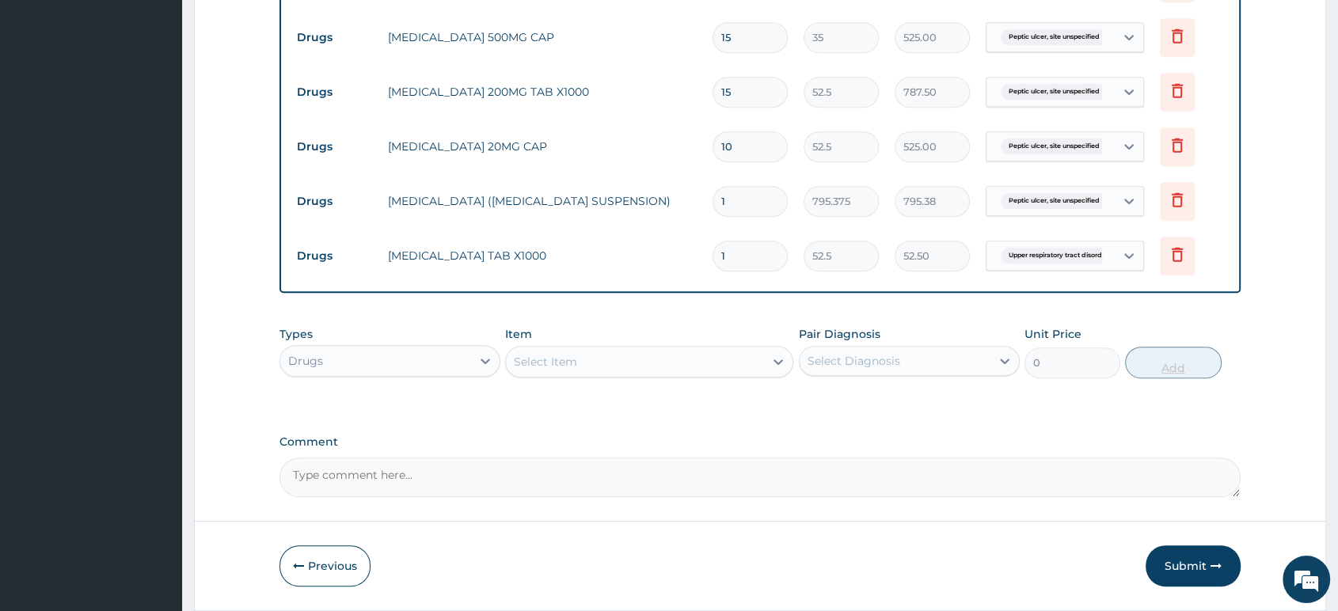
type input "0.00"
type input "5"
type input "262.50"
type input "5"
click at [644, 363] on div "Select Item" at bounding box center [635, 361] width 258 height 25
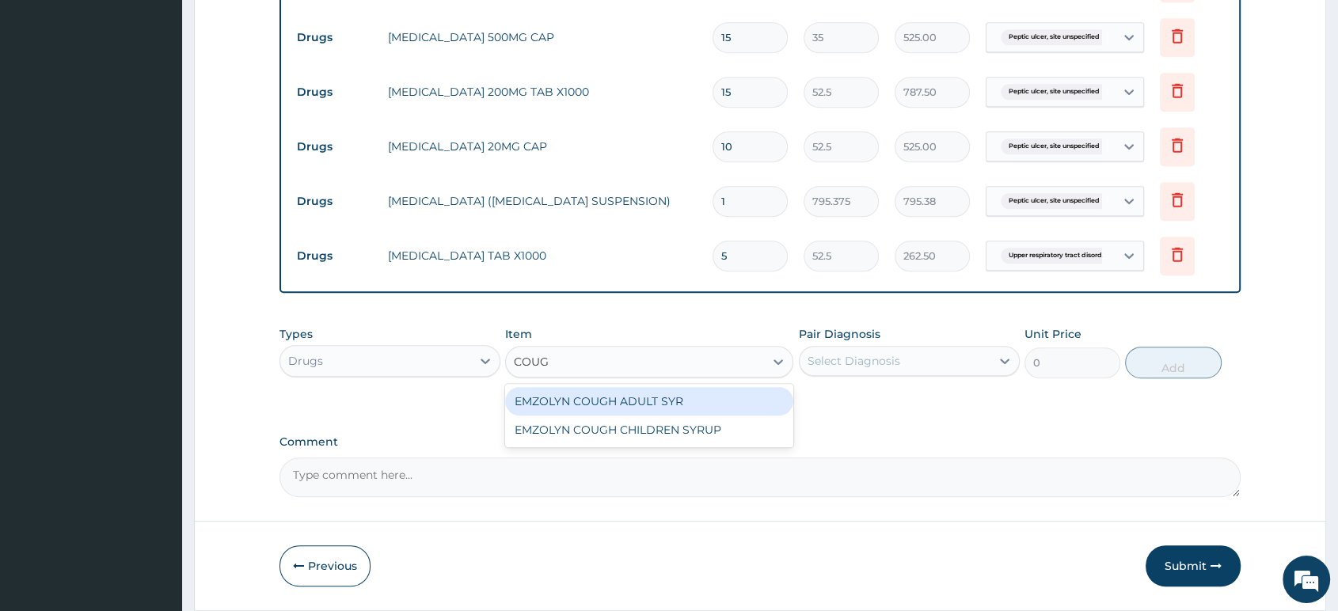
type input "COUGH"
click at [631, 404] on div "EMZOLYN COUGH ADULT SYR" at bounding box center [649, 401] width 288 height 28
type input "735"
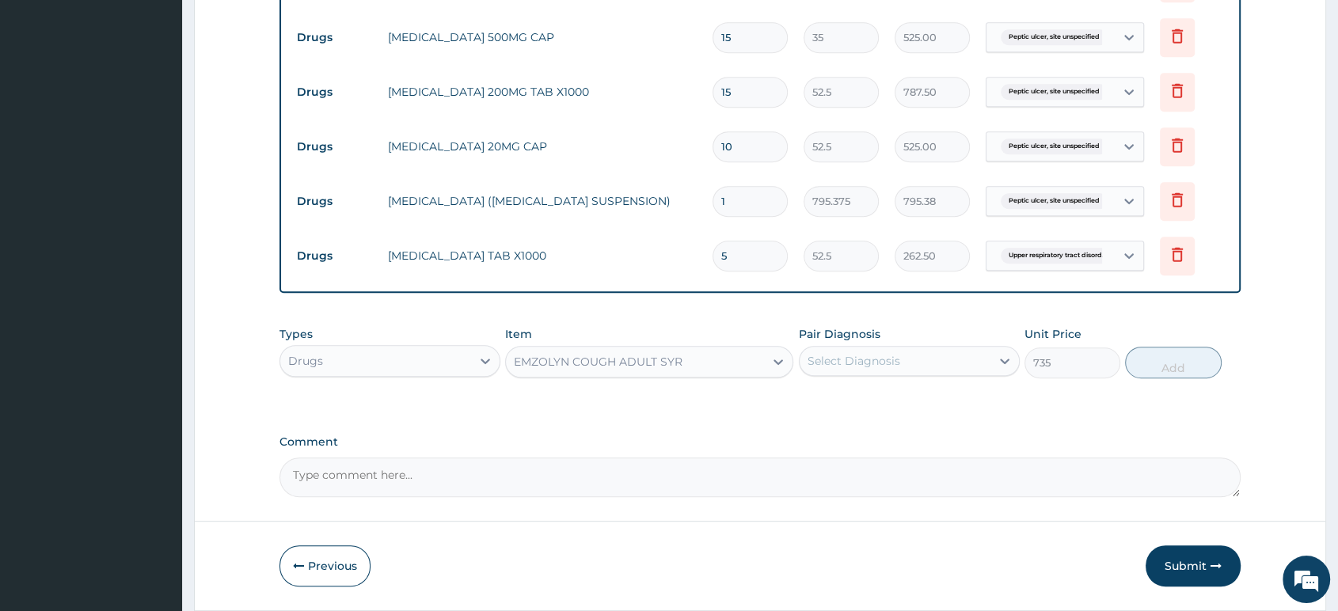
click at [868, 367] on div "Select Diagnosis" at bounding box center [853, 361] width 93 height 16
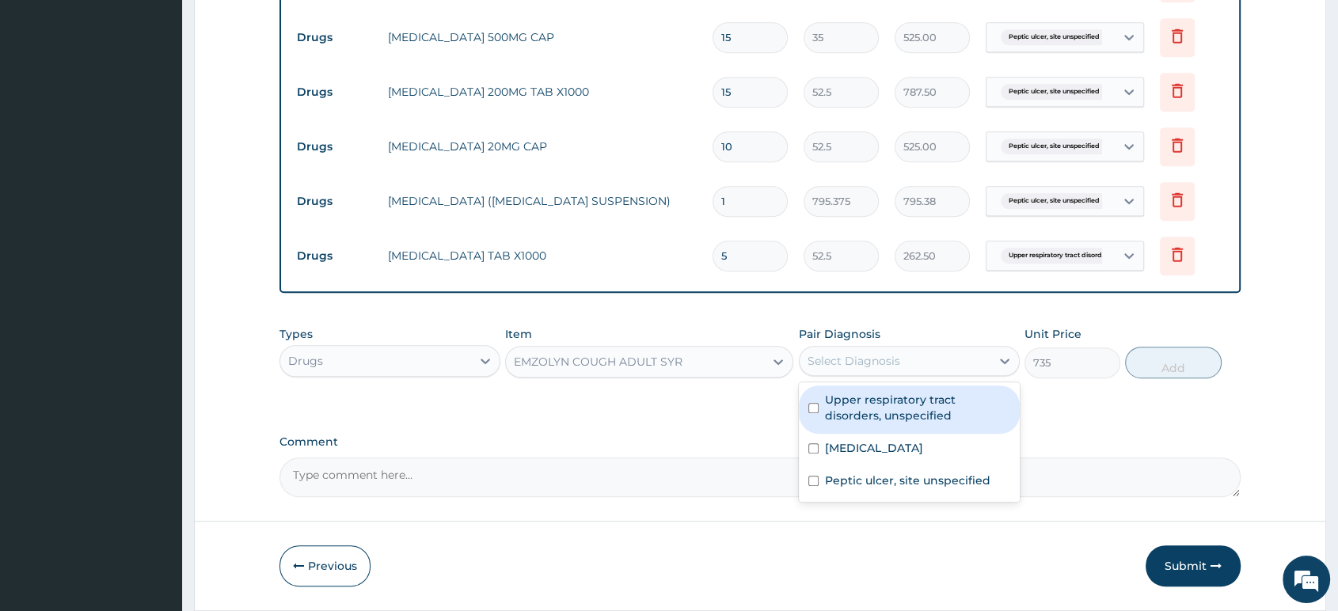
click at [855, 408] on label "Upper respiratory tract disorders, unspecified" at bounding box center [917, 408] width 185 height 32
checkbox input "true"
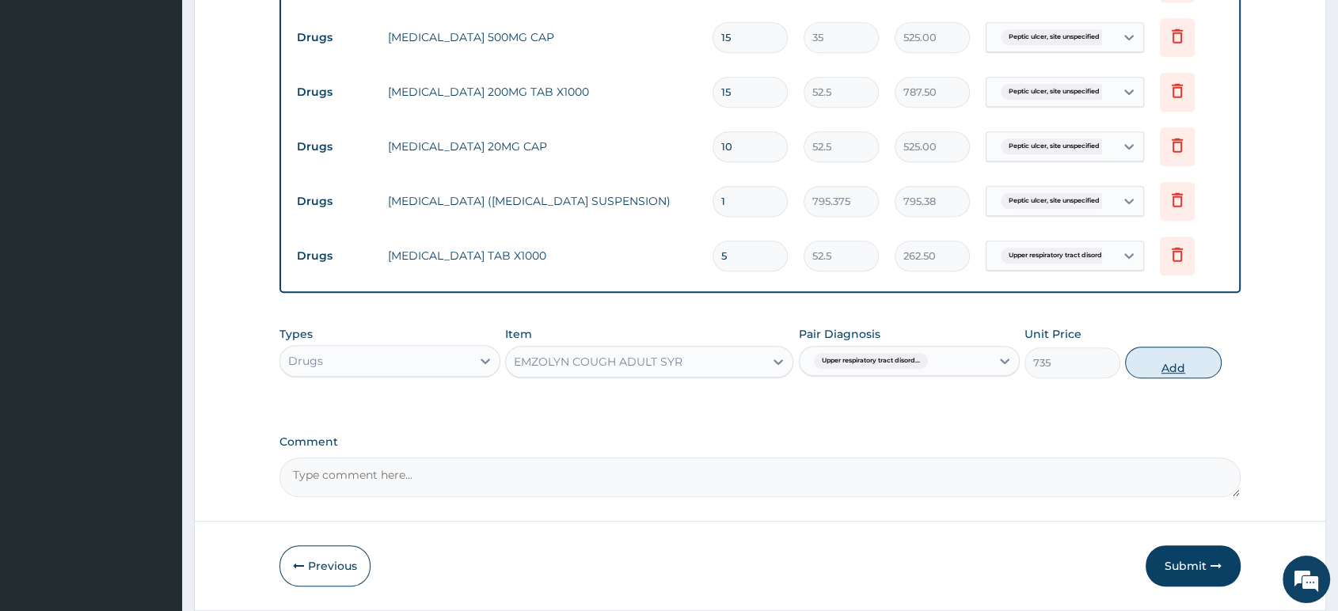
click at [1172, 366] on button "Add" at bounding box center [1173, 363] width 96 height 32
type input "0"
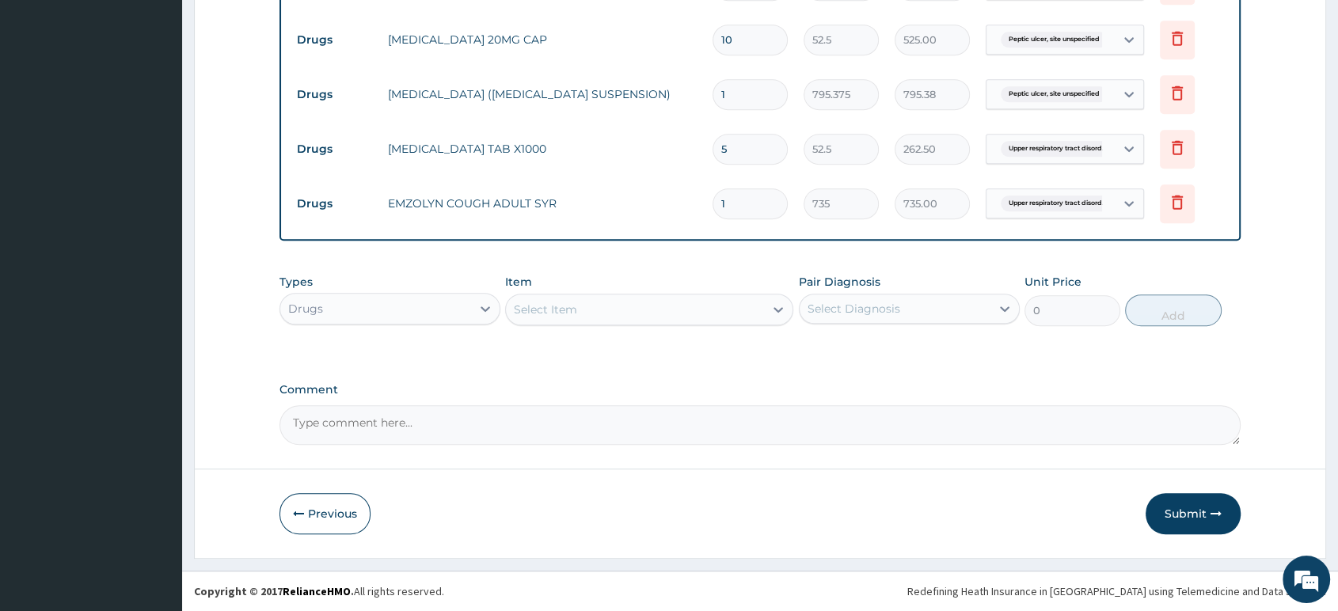
scroll to position [895, 0]
click at [1173, 520] on button "Submit" at bounding box center [1192, 513] width 95 height 41
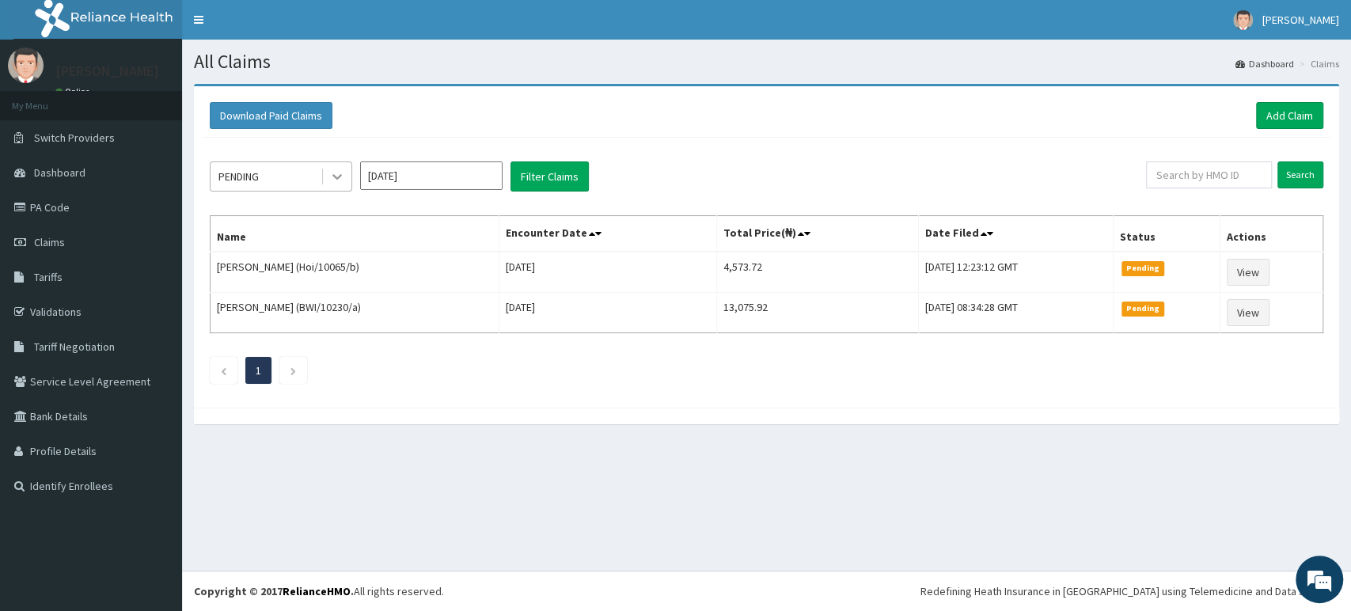
click at [335, 174] on icon at bounding box center [337, 177] width 16 height 16
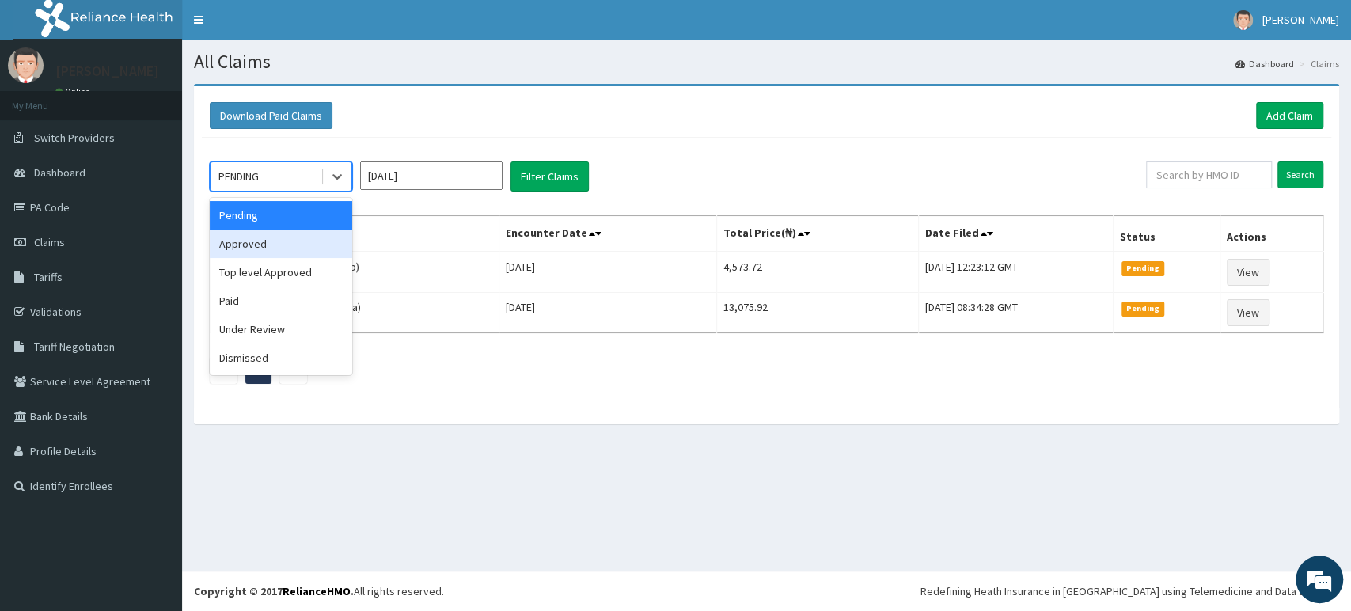
click at [272, 248] on div "Approved" at bounding box center [281, 244] width 142 height 28
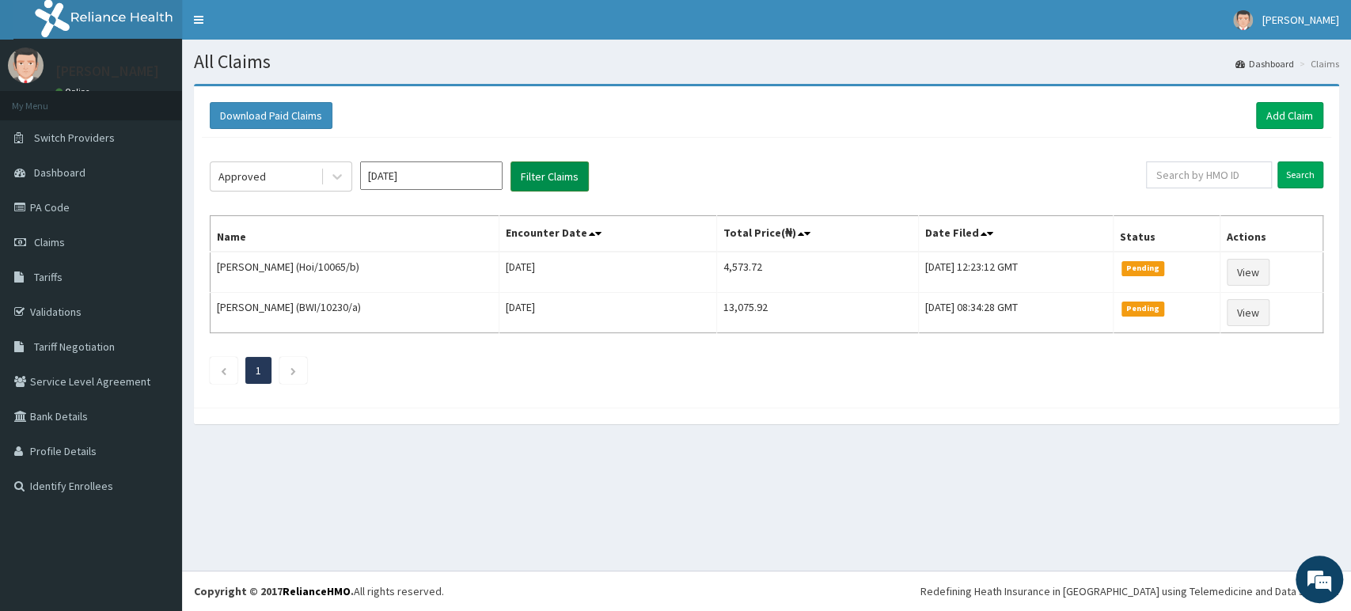
click at [556, 173] on button "Filter Claims" at bounding box center [550, 176] width 78 height 30
